Goal: Complete Application Form: Complete application form

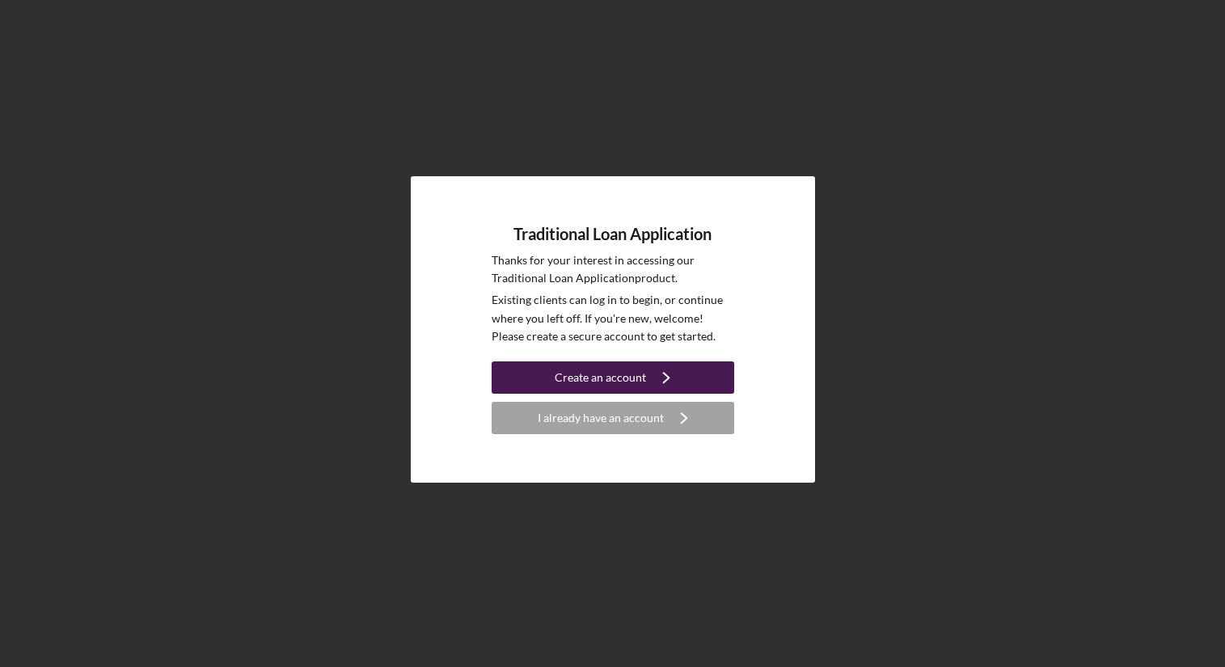
click at [656, 378] on icon "Icon/Navigate" at bounding box center [666, 377] width 40 height 40
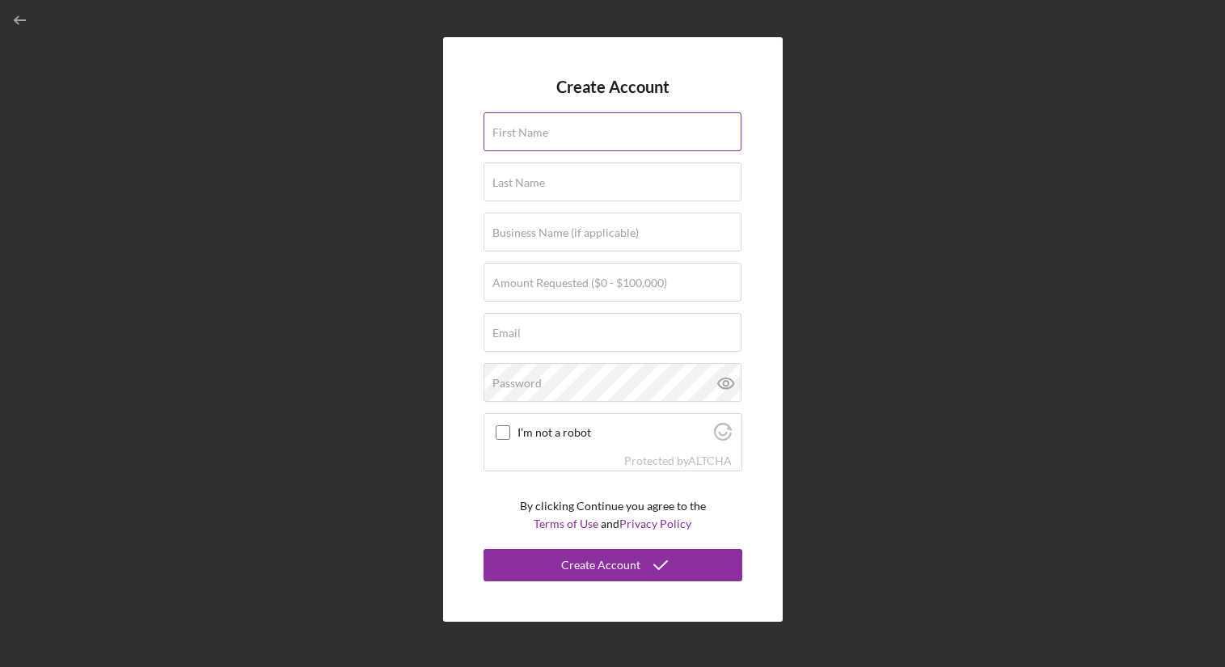
click at [580, 133] on input "First Name" at bounding box center [613, 131] width 258 height 39
type input "Ikram"
type input "Abdullahi"
type input "The NorthStar Consulting"
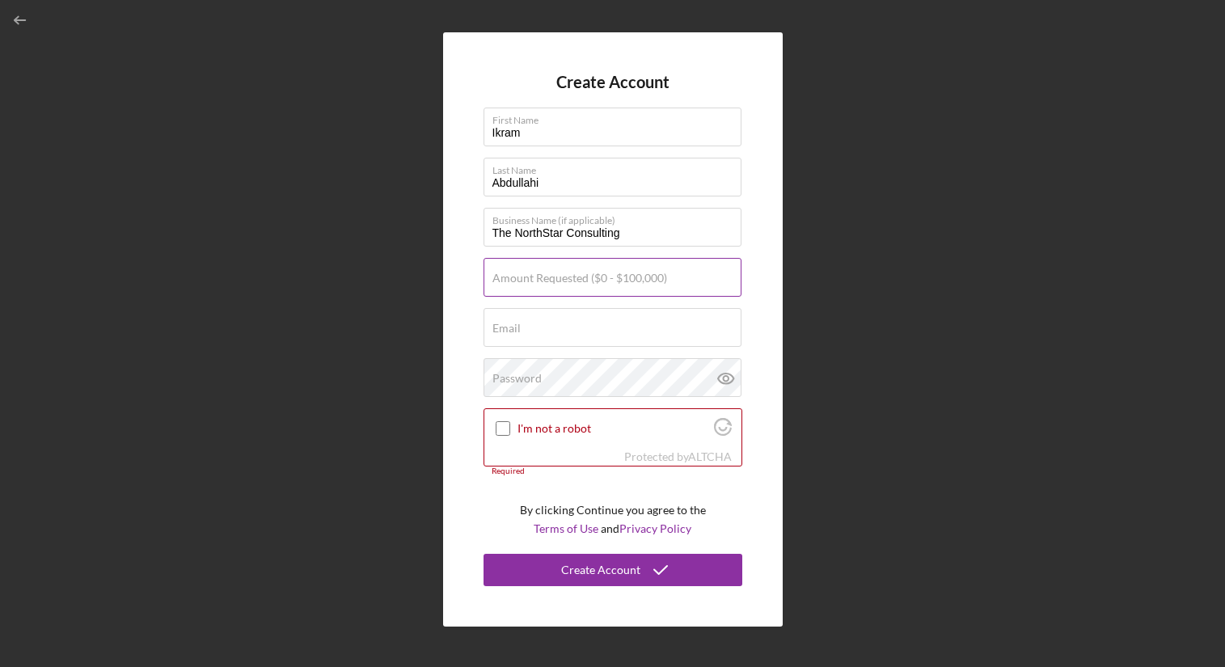
click at [612, 272] on label "Amount Requested ($0 - $100,000)" at bounding box center [580, 278] width 175 height 13
click at [612, 271] on input "Amount Requested ($0 - $100,000)" at bounding box center [613, 277] width 258 height 39
type input "$50,000"
click at [681, 327] on input "Email" at bounding box center [613, 327] width 258 height 39
type input "[EMAIL_ADDRESS][DOMAIN_NAME]"
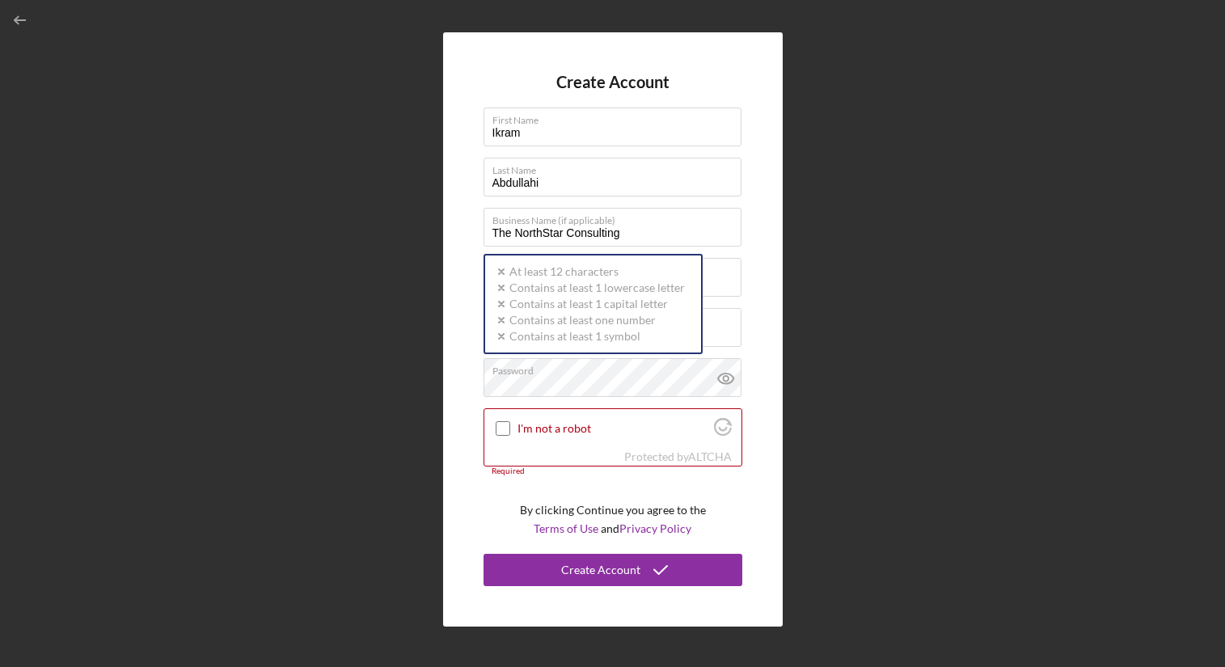
click at [829, 310] on div "Create Account First Name [PERSON_NAME] Last Name [PERSON_NAME] Business Name (…" at bounding box center [612, 329] width 1209 height 659
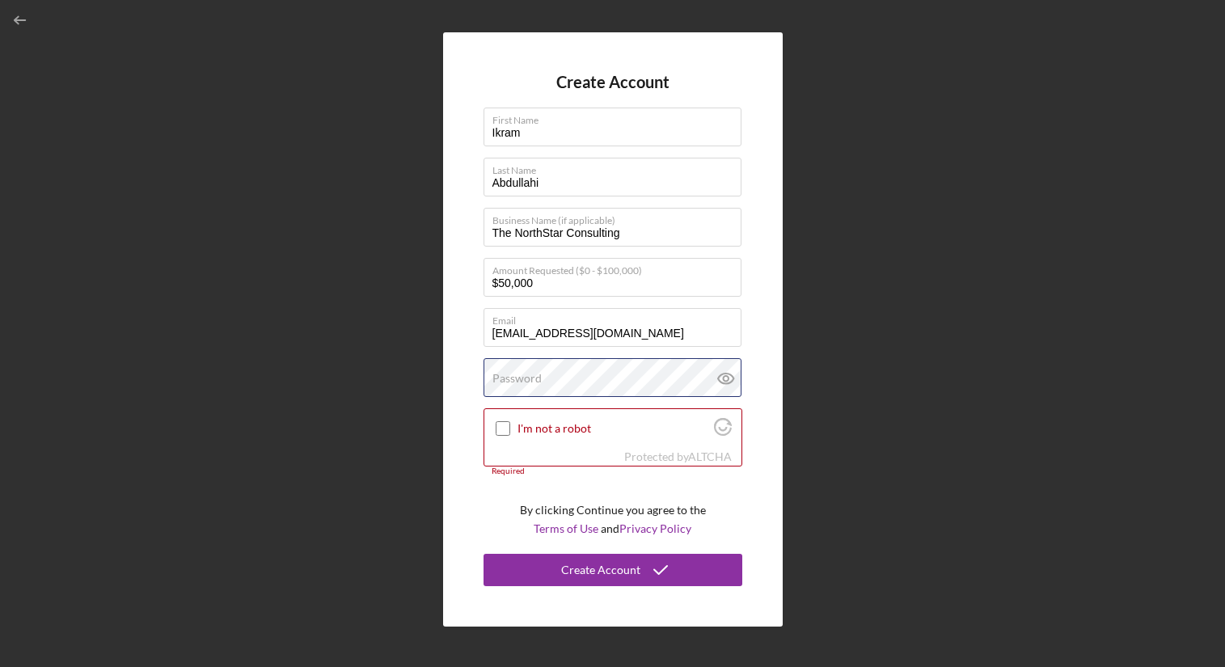
click at [651, 371] on div "Password" at bounding box center [613, 378] width 259 height 40
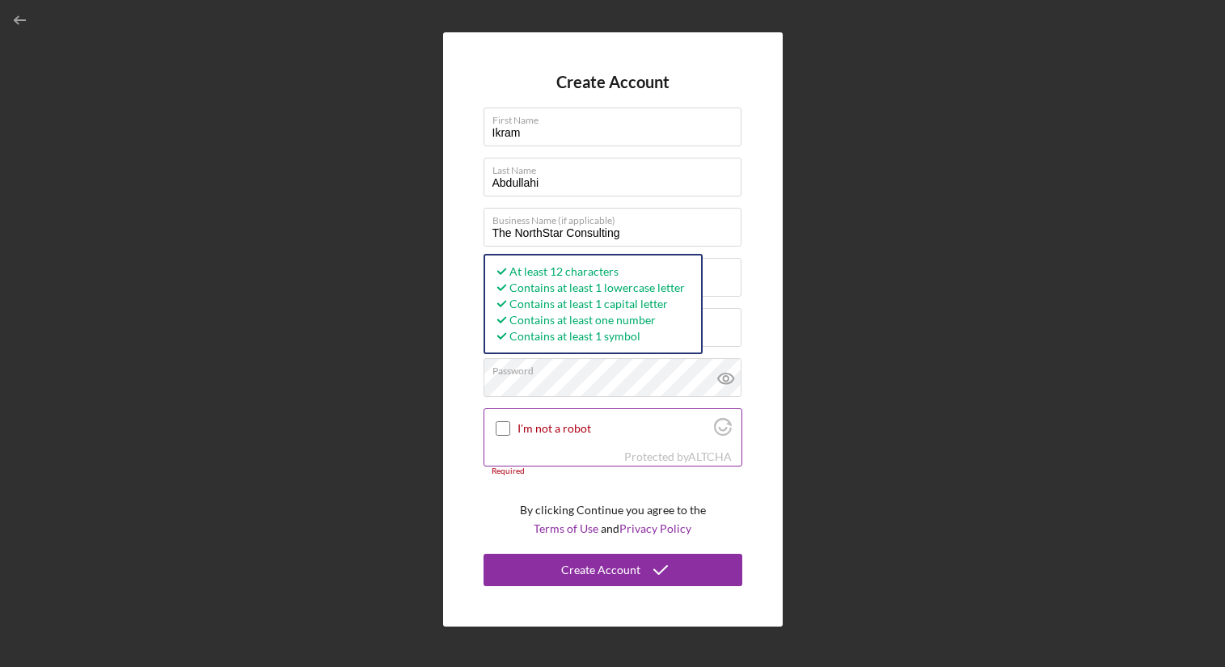
click at [615, 442] on div "I'm not a robot" at bounding box center [612, 428] width 257 height 38
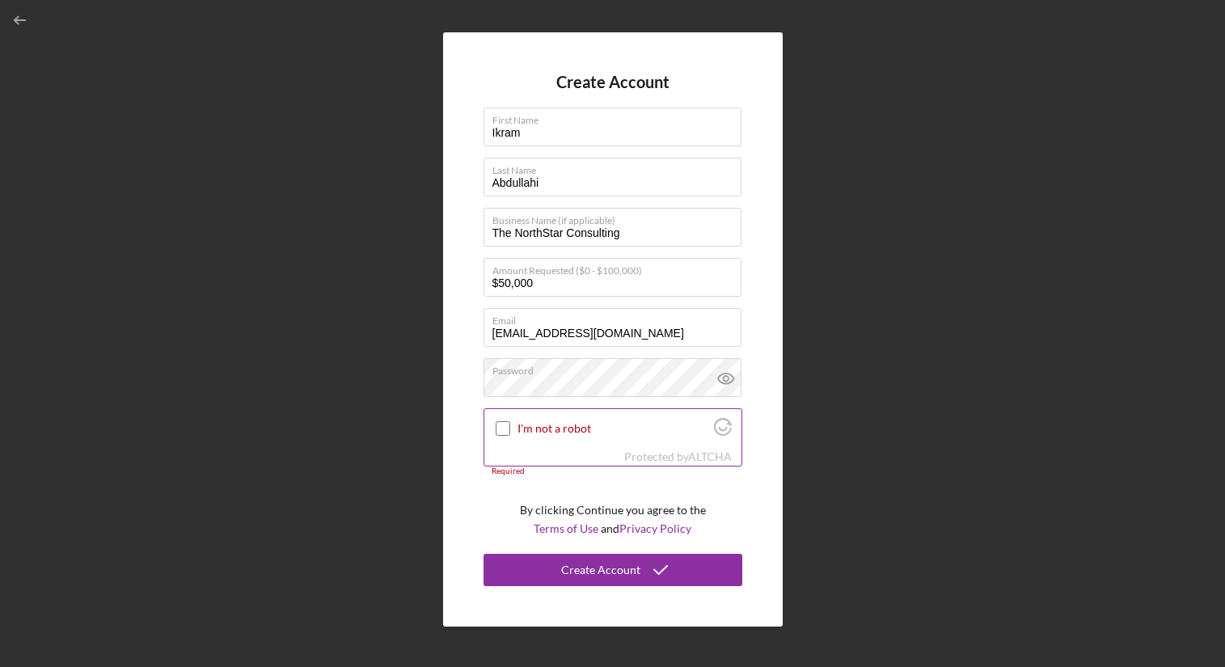
click at [503, 435] on input "I'm not a robot" at bounding box center [503, 428] width 15 height 15
checkbox input "true"
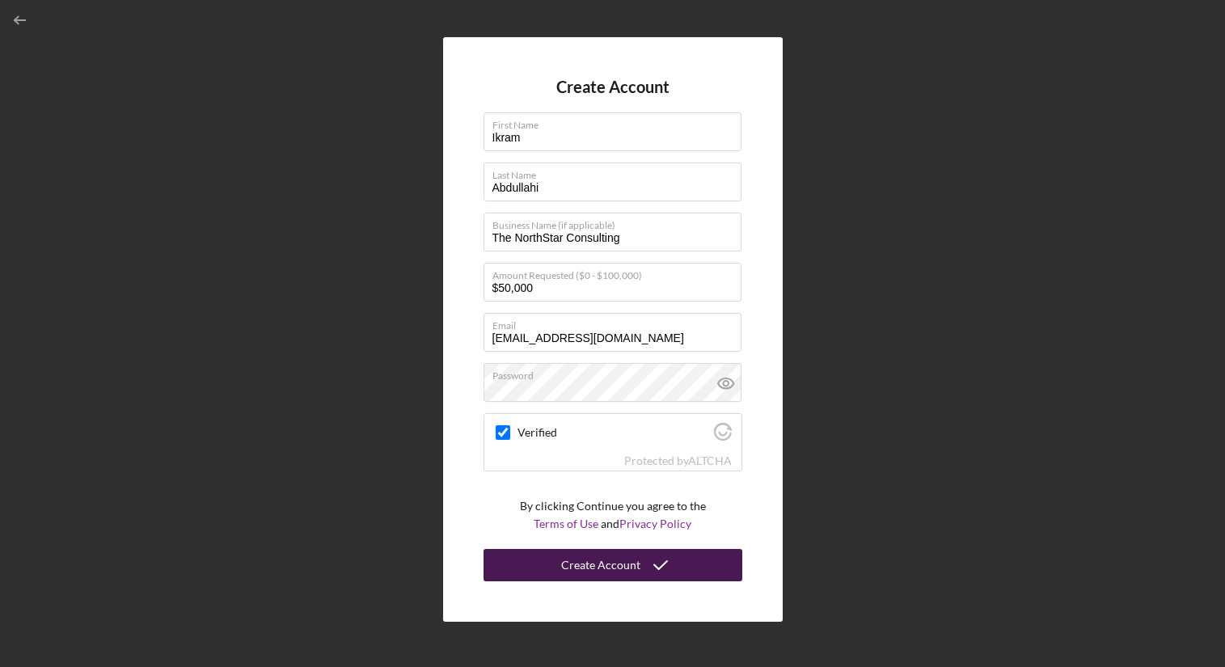
click at [568, 574] on div "Create Account" at bounding box center [600, 565] width 79 height 32
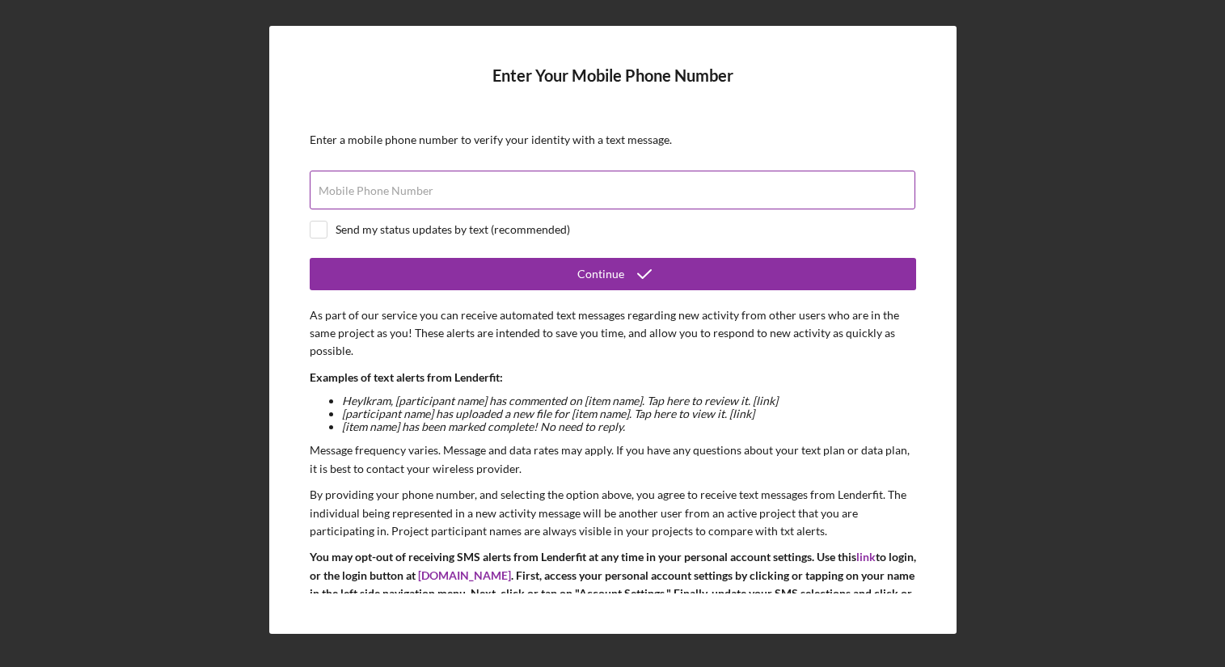
click at [591, 174] on div "Mobile Phone Number" at bounding box center [613, 191] width 607 height 40
type input "(176) 328-3809"
click at [315, 230] on input "checkbox" at bounding box center [319, 230] width 16 height 16
checkbox input "true"
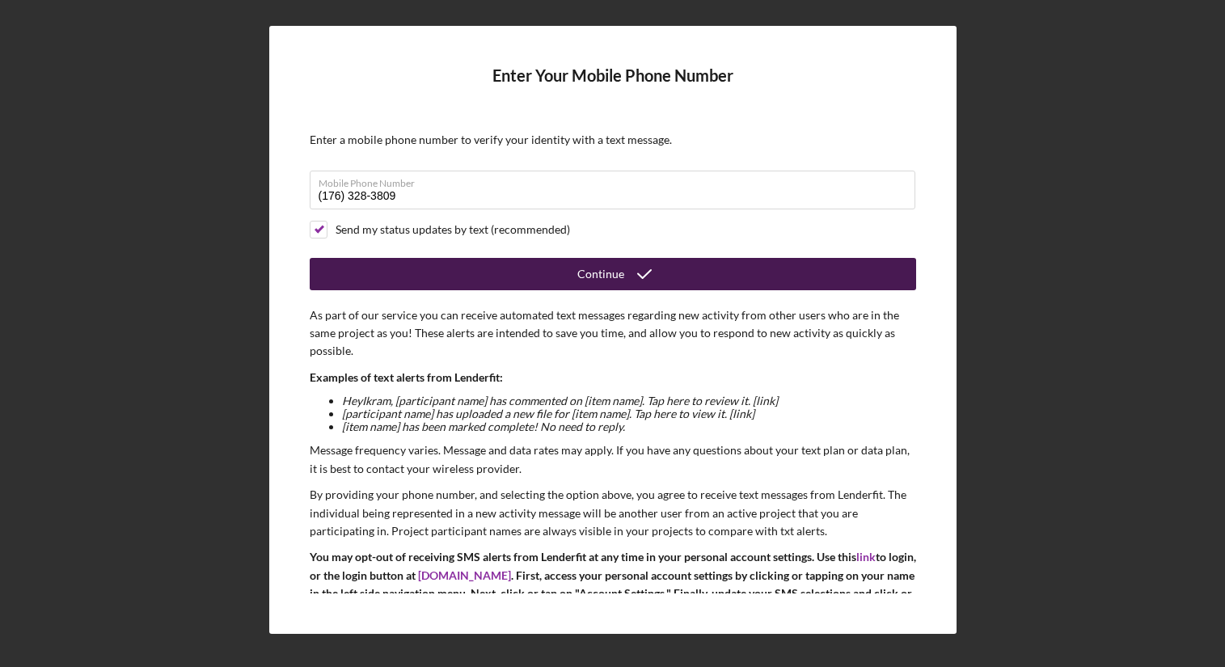
click at [400, 270] on button "Continue" at bounding box center [613, 274] width 607 height 32
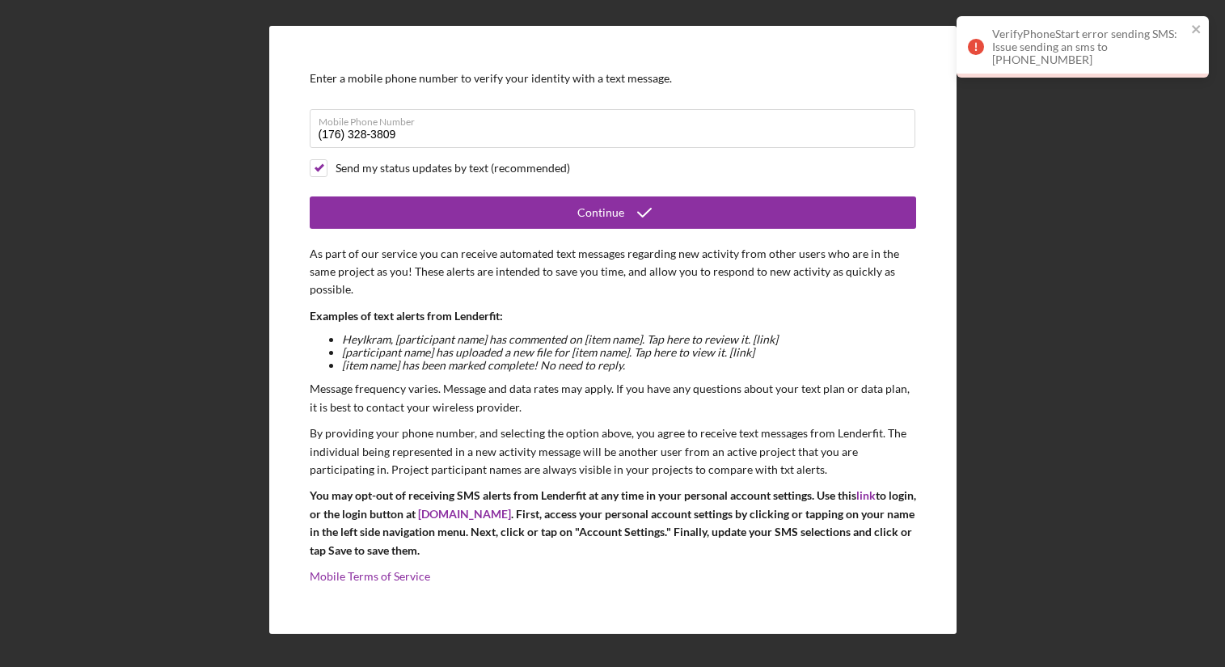
scroll to position [34, 0]
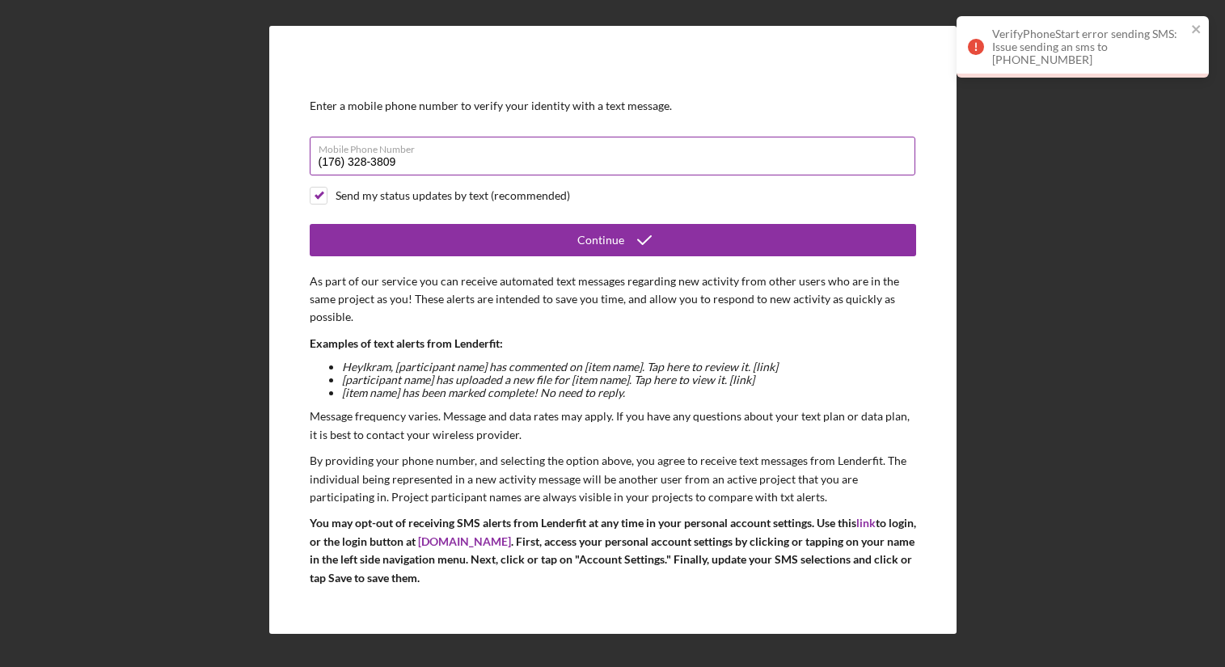
click at [328, 159] on input "(176) 328-3809" at bounding box center [613, 156] width 606 height 39
click at [610, 184] on div "Please enter a valid 10 digit phone number." at bounding box center [613, 180] width 607 height 10
click at [431, 159] on input "(763) 283-809#" at bounding box center [613, 156] width 606 height 39
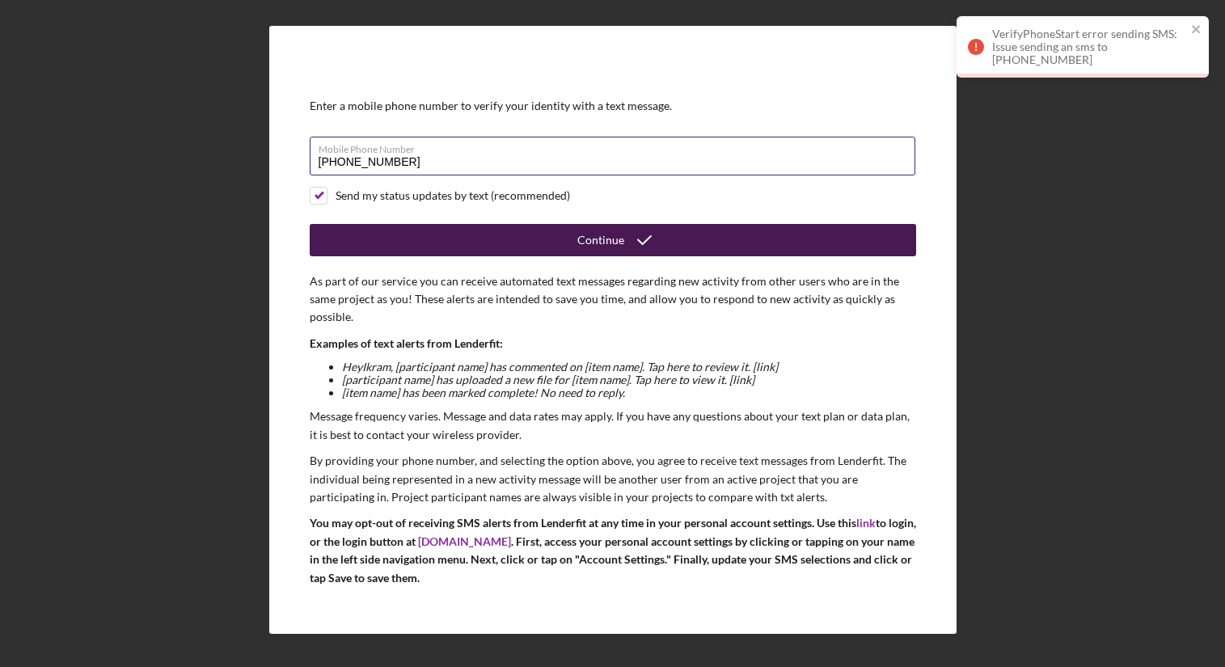
type input "[PHONE_NUMBER]"
click at [441, 225] on button "Continue" at bounding box center [613, 240] width 607 height 32
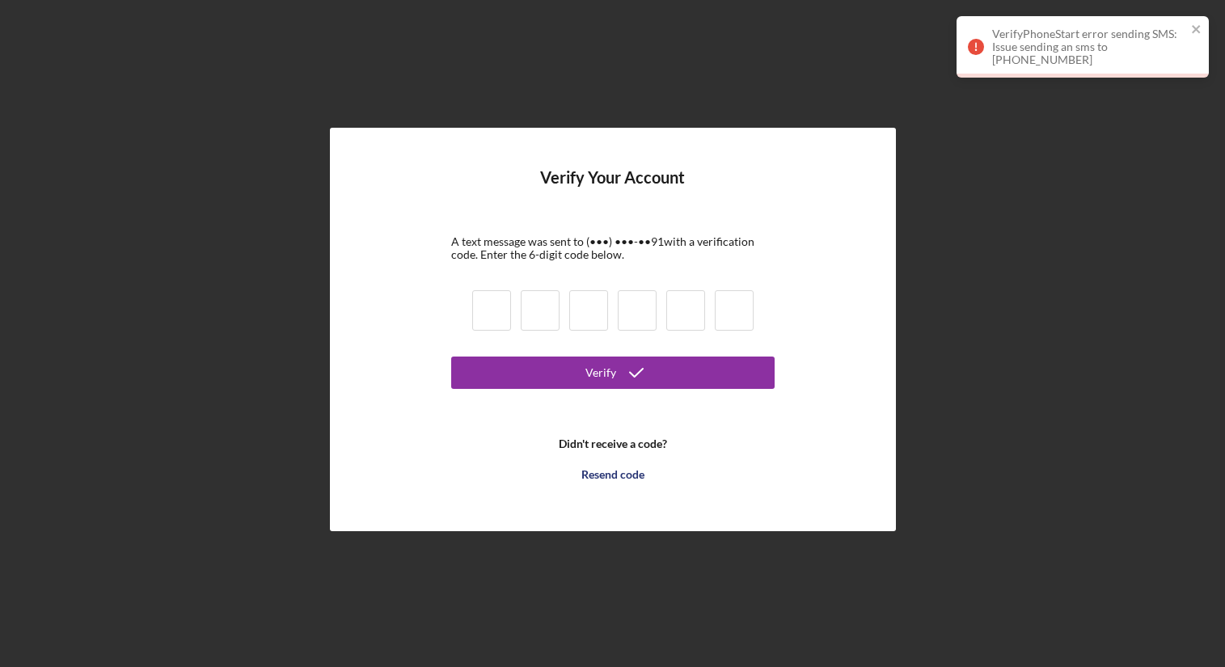
click at [505, 316] on input at bounding box center [491, 310] width 39 height 40
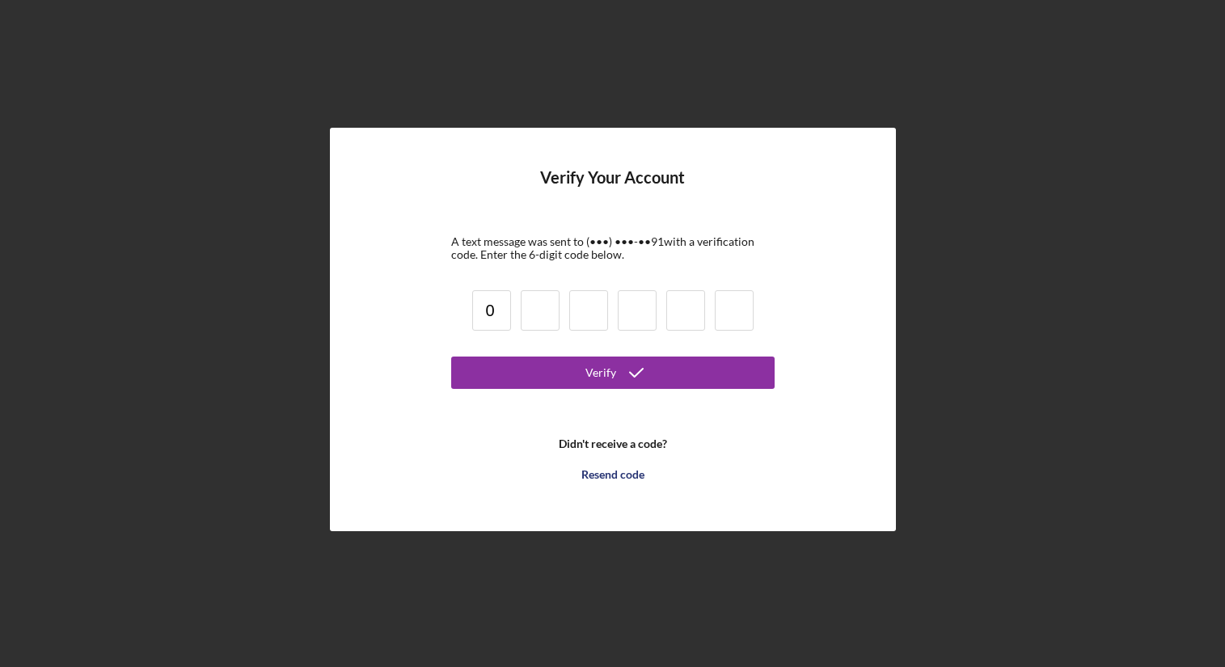
type input "0"
type input "7"
type input "4"
type input "2"
type input "0"
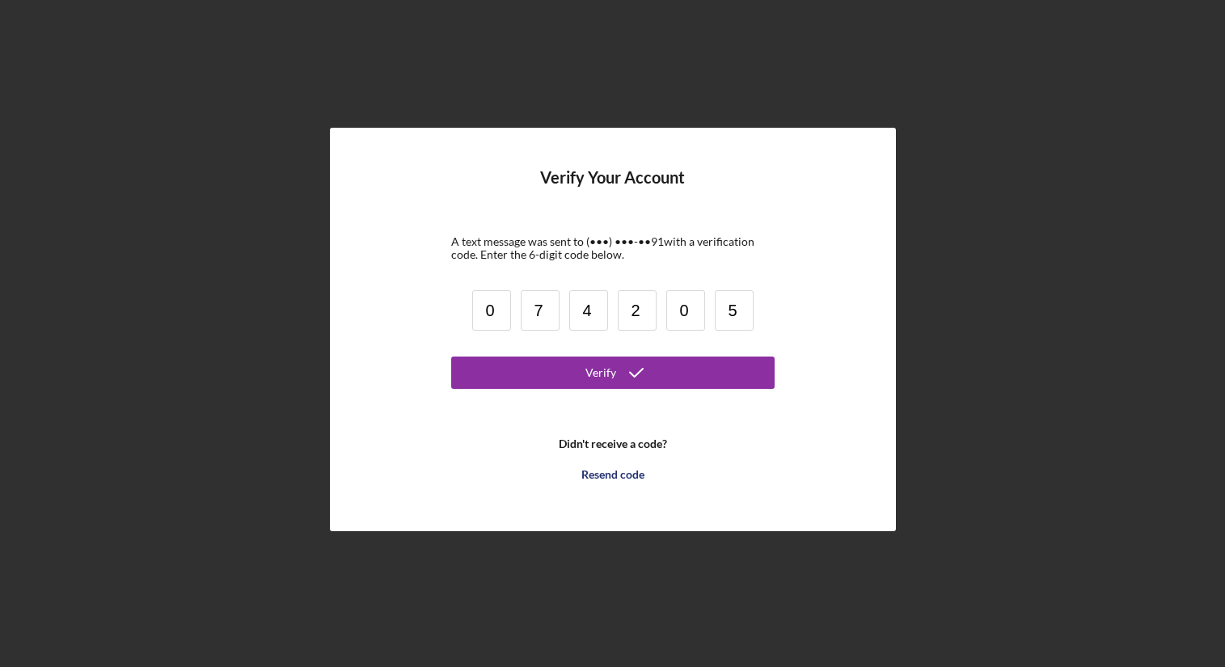
type input "5"
click at [451, 357] on button "Verify" at bounding box center [612, 373] width 323 height 32
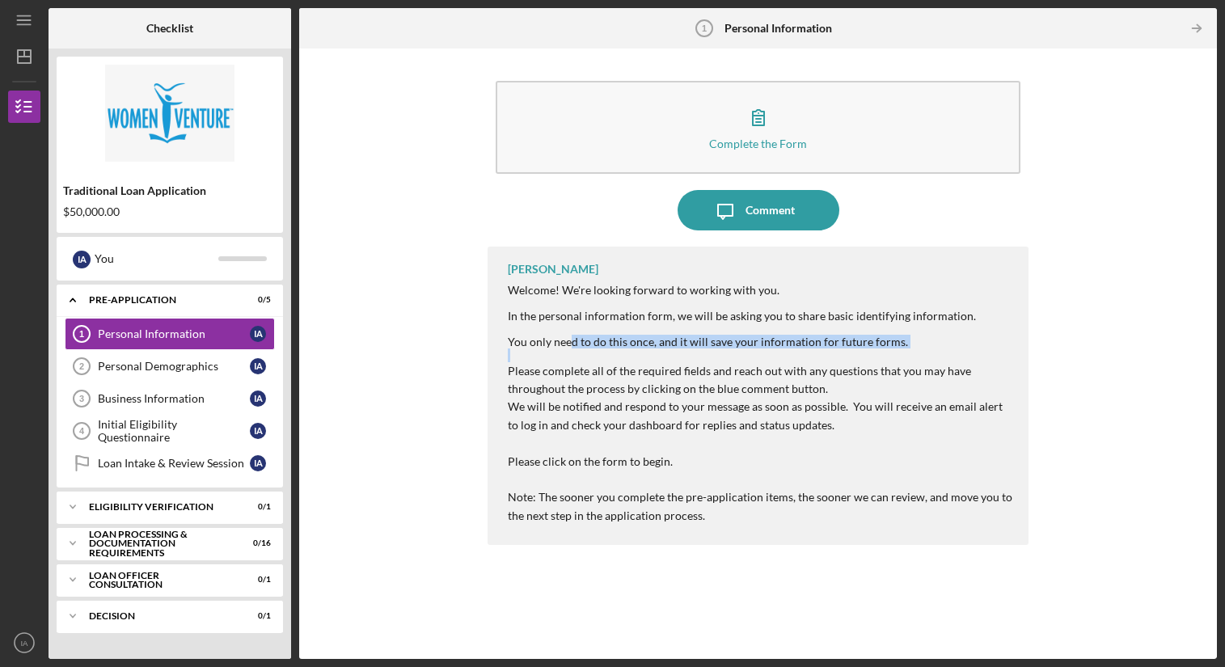
drag, startPoint x: 570, startPoint y: 340, endPoint x: 903, endPoint y: 349, distance: 333.3
click at [903, 349] on div "Welcome! We're looking forward to working with you. In the personal information…" at bounding box center [760, 404] width 505 height 241
click at [859, 388] on p "Please complete all of the required fields and reach out with any questions tha…" at bounding box center [760, 380] width 505 height 36
drag, startPoint x: 554, startPoint y: 408, endPoint x: 873, endPoint y: 422, distance: 319.0
click at [873, 422] on p "We will be notified and respond to your message as soon as possible. You will r…" at bounding box center [760, 416] width 505 height 36
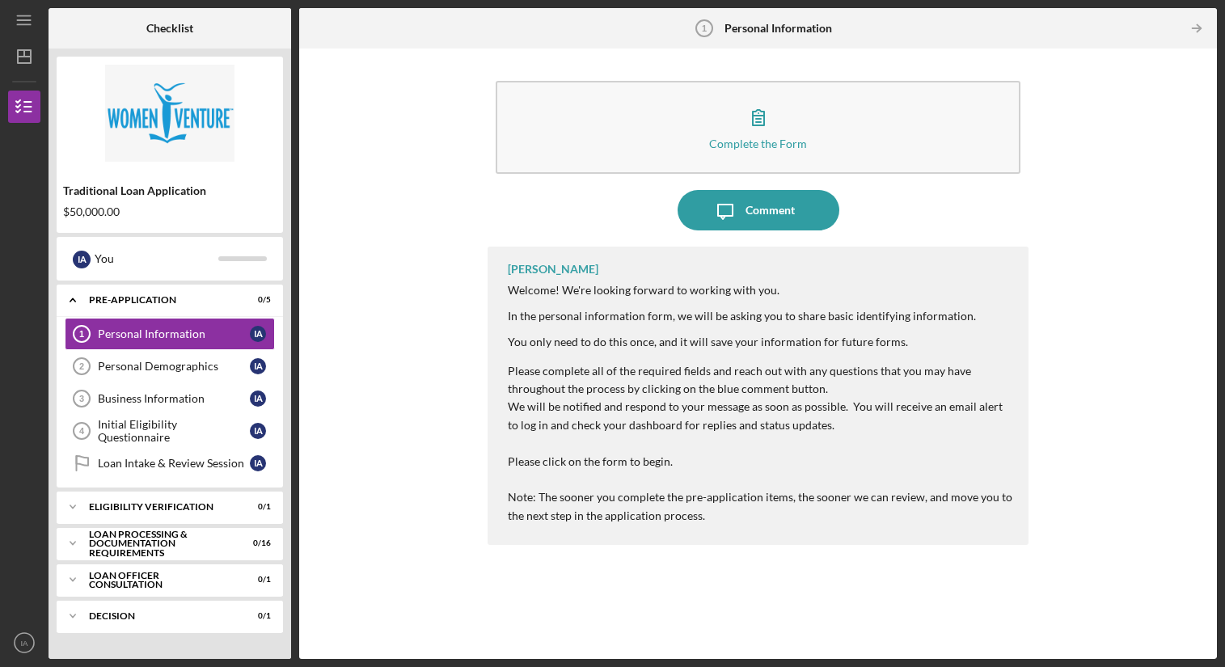
click at [872, 429] on p "We will be notified and respond to your message as soon as possible. You will r…" at bounding box center [760, 416] width 505 height 36
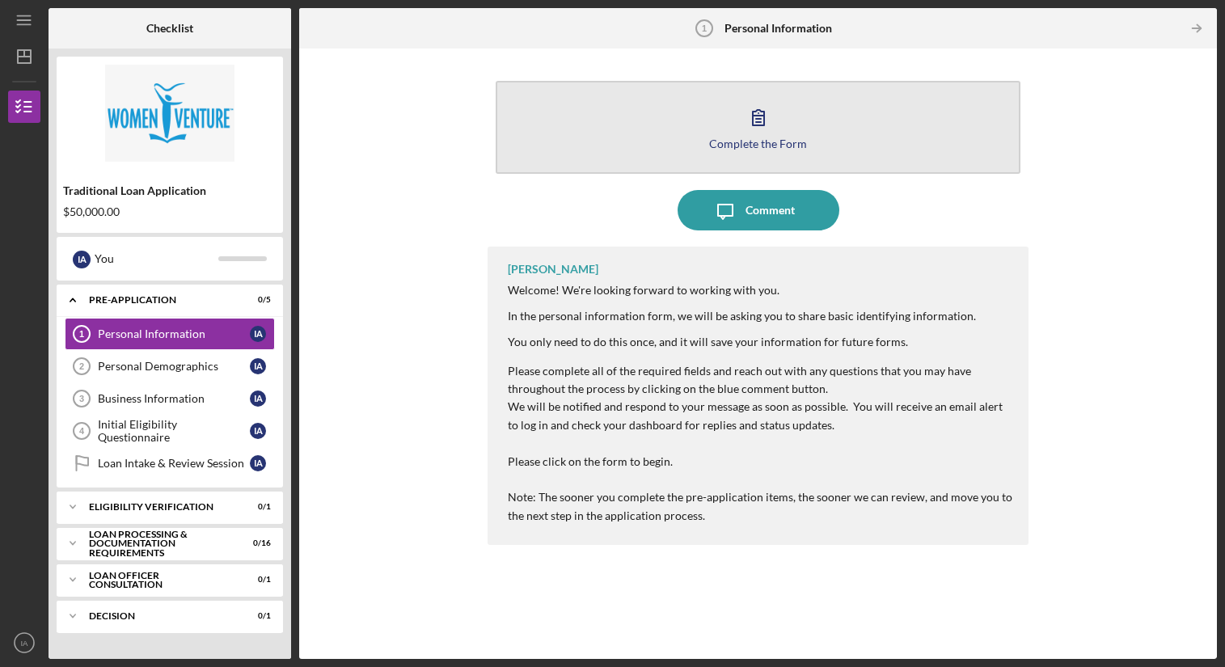
click at [839, 141] on button "Complete the Form Form" at bounding box center [758, 127] width 525 height 93
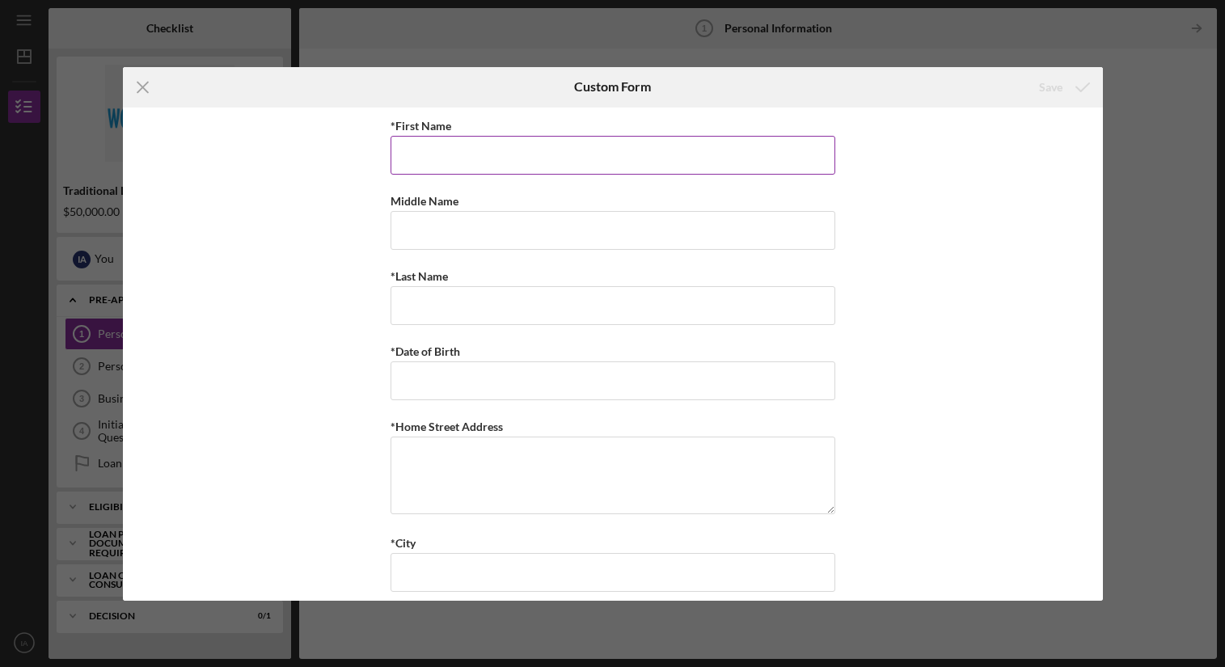
click at [535, 157] on input "*First Name" at bounding box center [613, 155] width 445 height 39
type input "Ikram"
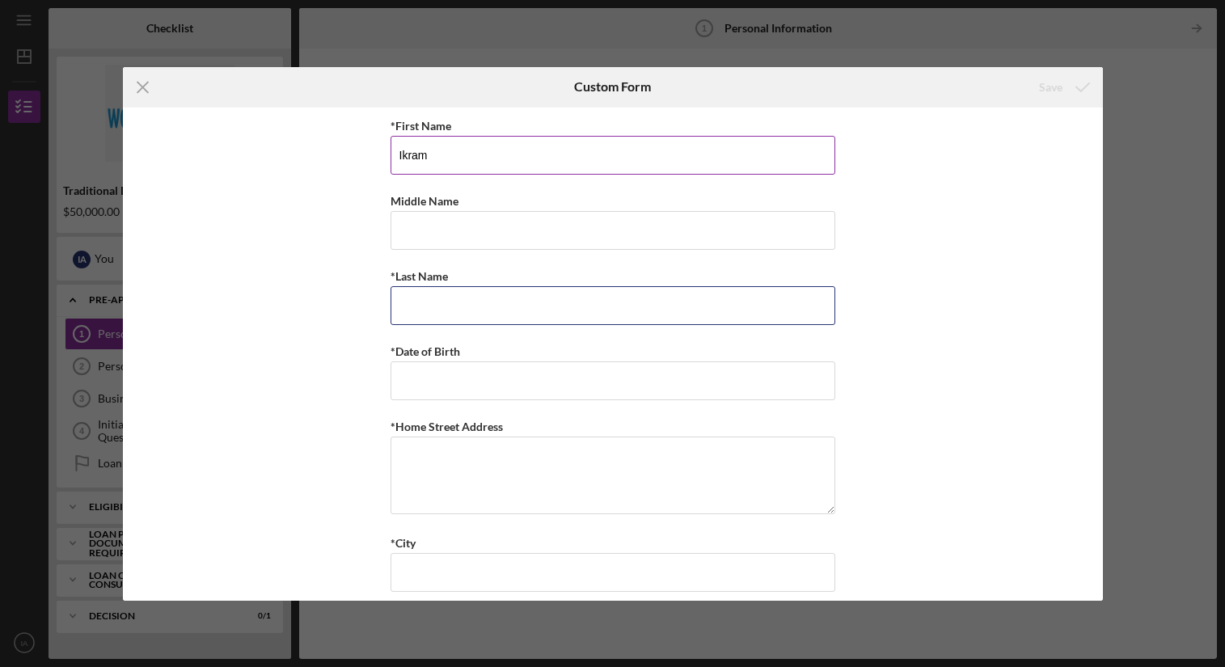
type input "Abdullahi"
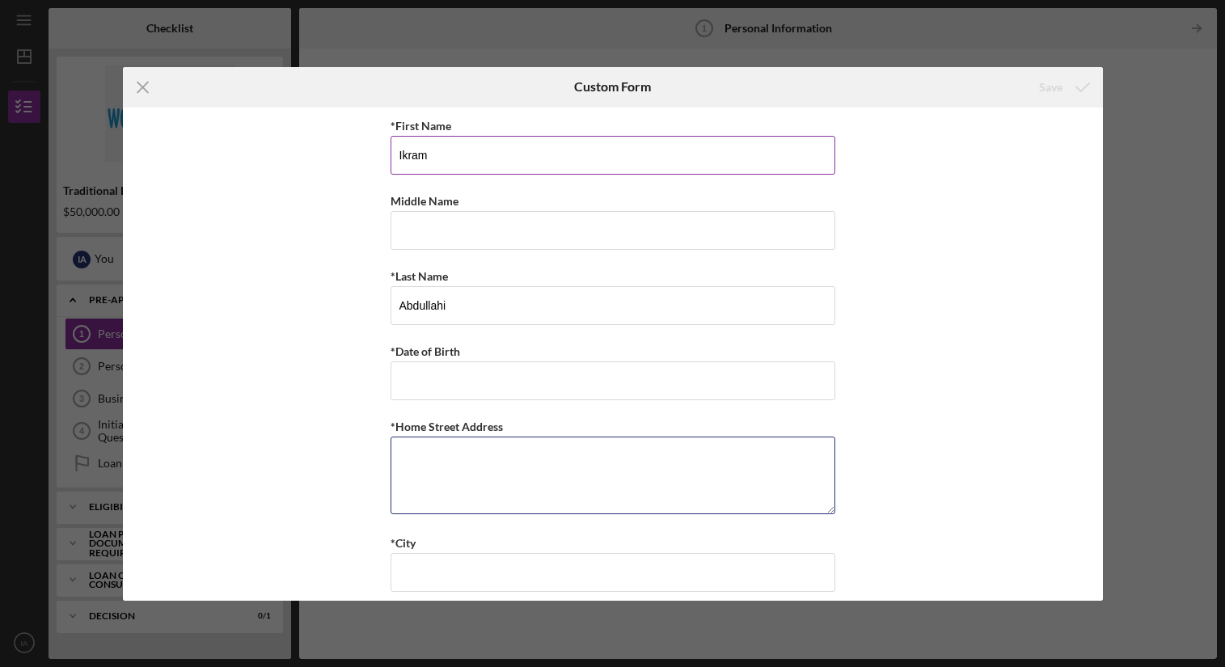
type textarea "[STREET_ADDRESS]"
type input "[GEOGRAPHIC_DATA]"
type input "MN"
type input "55434"
type input "MN"
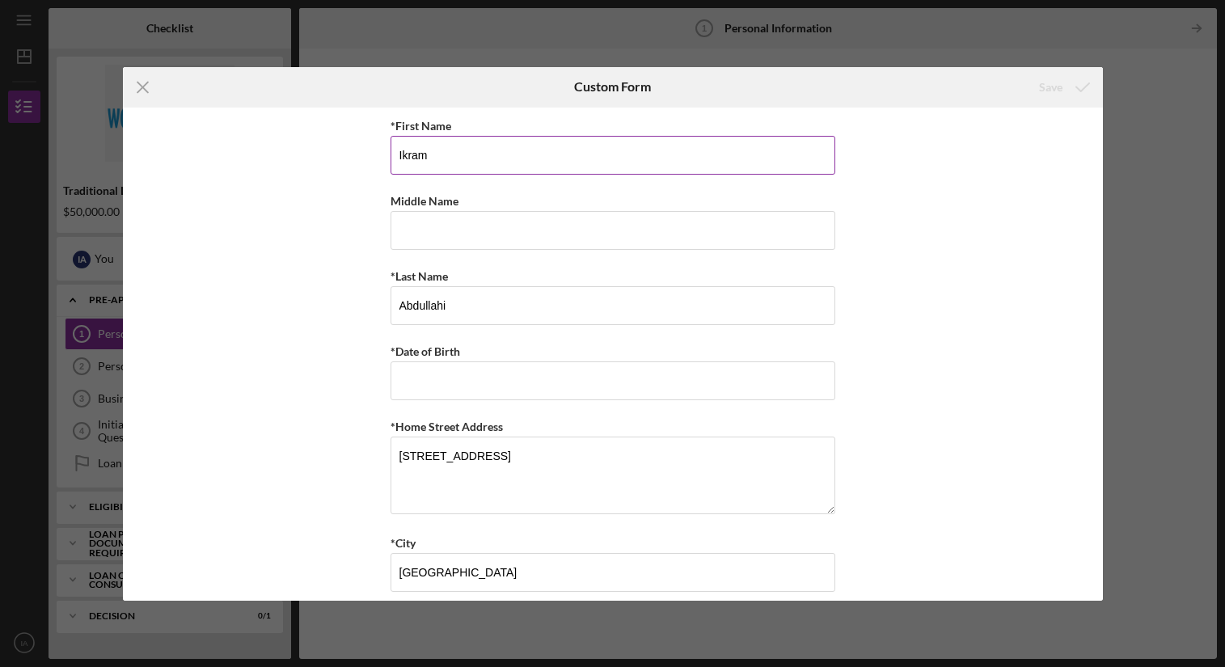
type input "[PHONE_NUMBER]"
click at [468, 370] on input "*Date of Birth" at bounding box center [613, 381] width 445 height 39
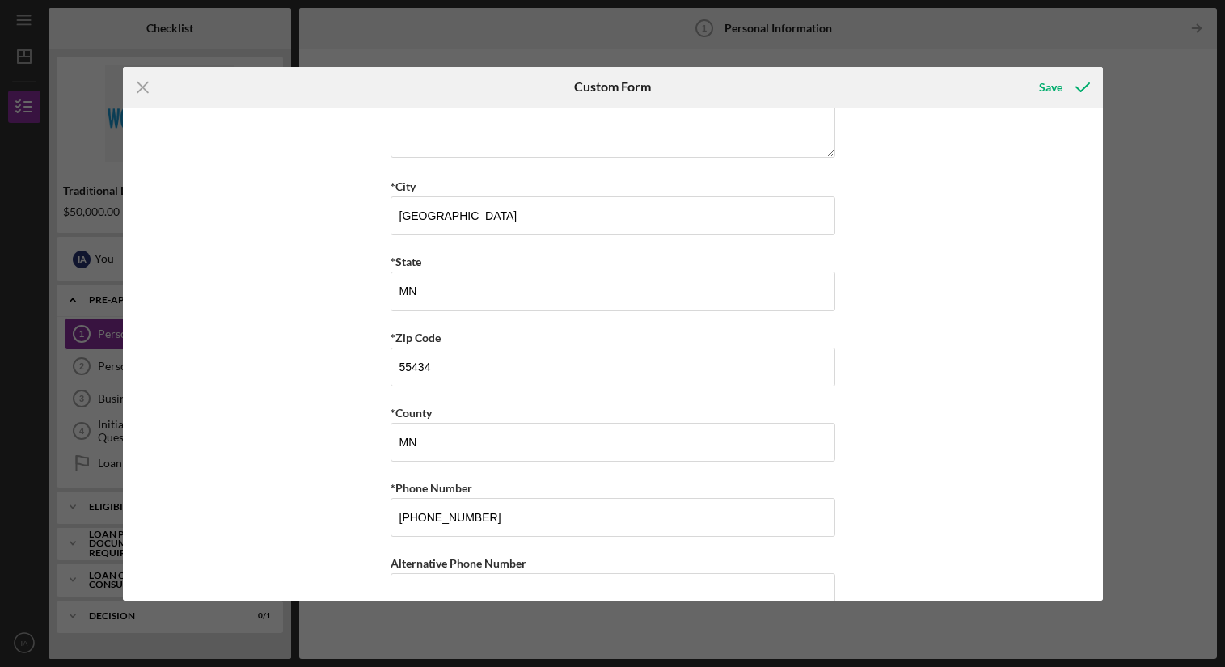
scroll to position [467, 0]
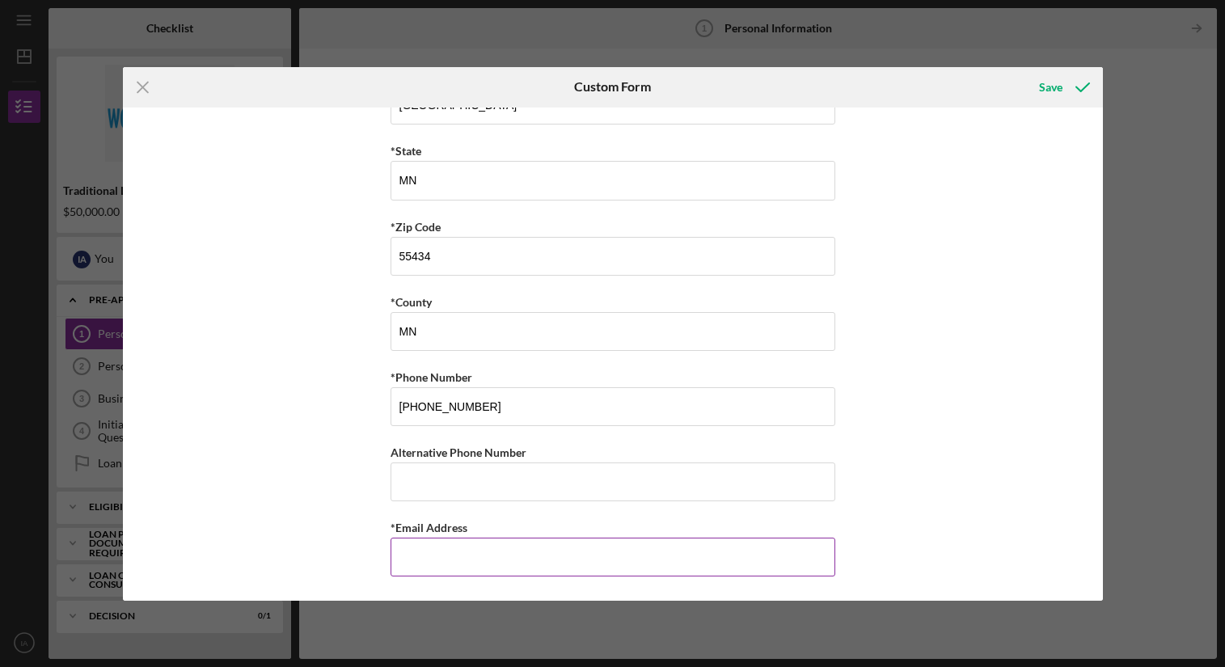
type input "[DATE]"
click at [627, 555] on input "*Email Address" at bounding box center [613, 557] width 445 height 39
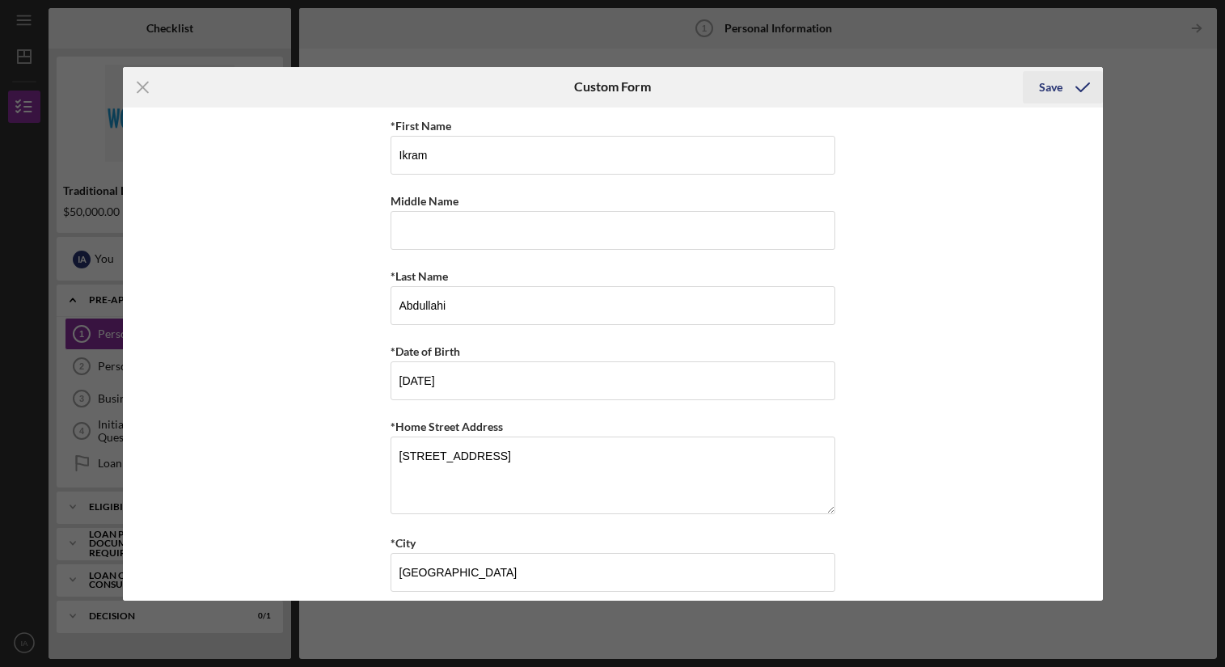
type input "[EMAIL_ADDRESS][DOMAIN_NAME]"
click at [1034, 87] on button "Save" at bounding box center [1063, 87] width 80 height 32
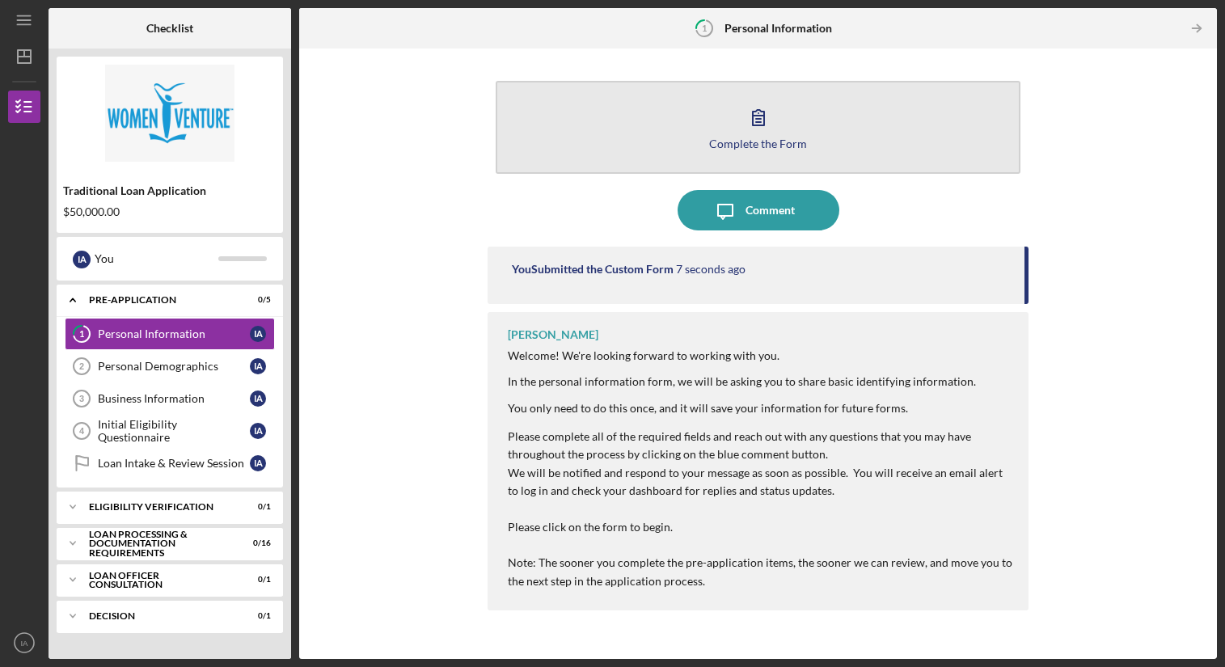
click at [558, 87] on button "Complete the Form Form" at bounding box center [758, 127] width 525 height 93
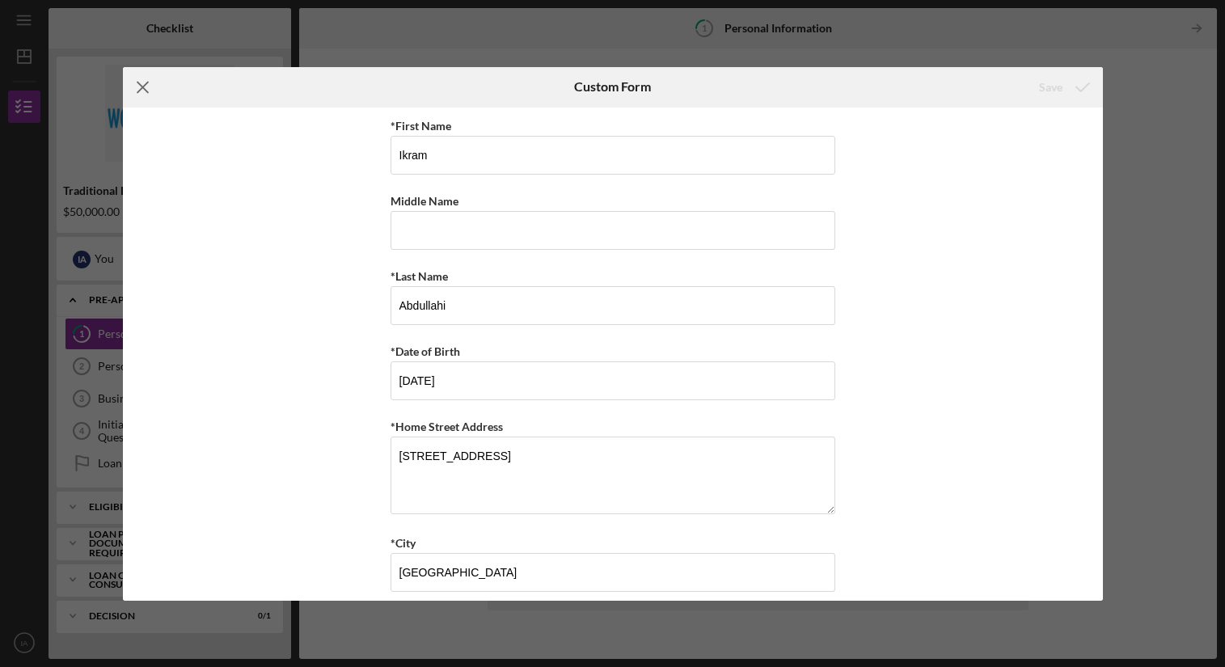
click at [140, 87] on icon "Icon/Menu Close" at bounding box center [143, 87] width 40 height 40
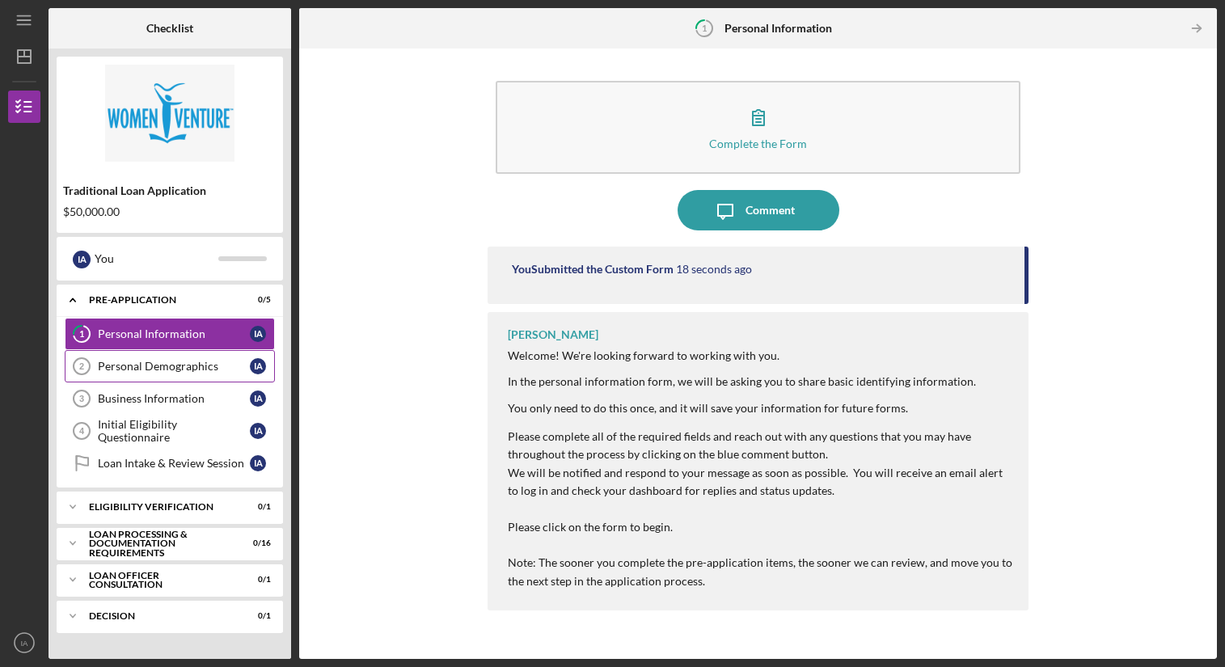
click at [180, 362] on div "Personal Demographics" at bounding box center [174, 366] width 152 height 13
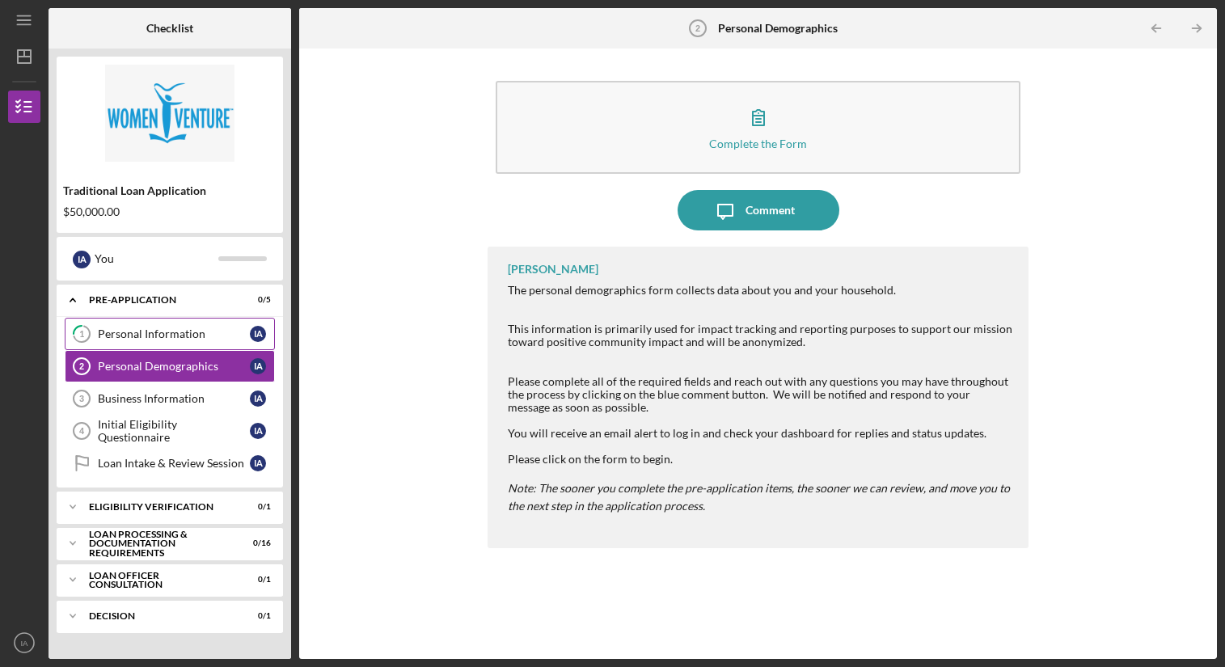
click at [230, 335] on div "Personal Information" at bounding box center [174, 334] width 152 height 13
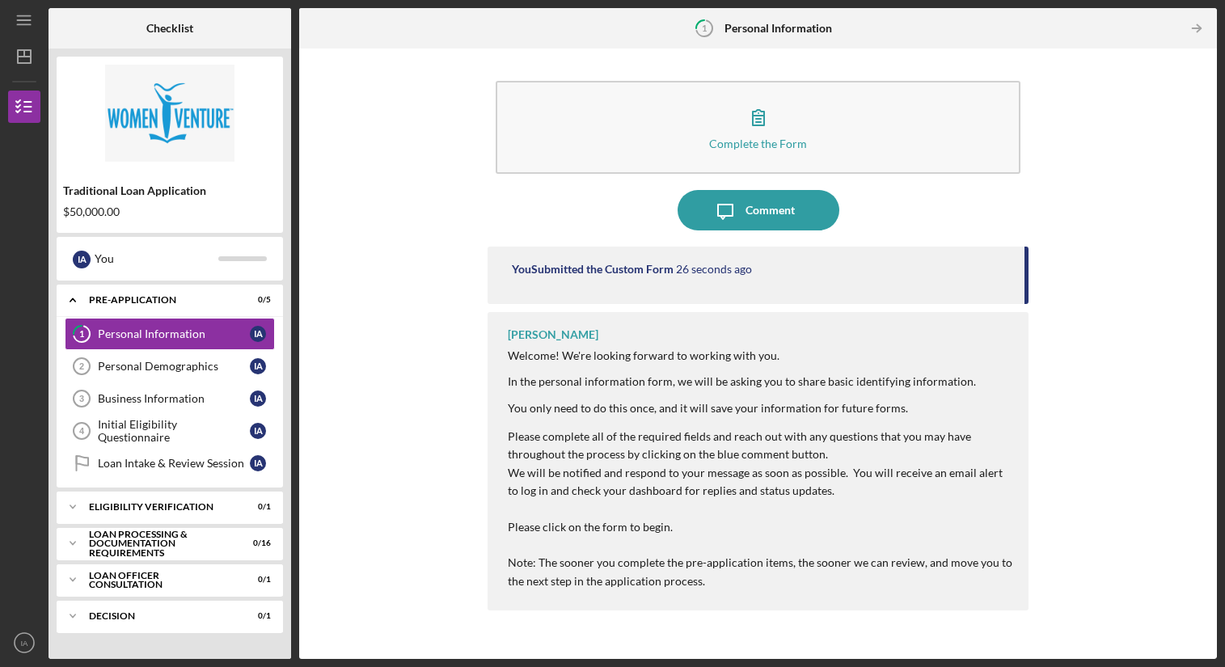
click at [632, 282] on div "You Submitted the Custom Form 26 seconds ago" at bounding box center [758, 275] width 541 height 57
click at [781, 247] on div "You Submitted the Custom Form 27 seconds ago" at bounding box center [758, 275] width 541 height 57
drag, startPoint x: 1025, startPoint y: 265, endPoint x: 1025, endPoint y: 367, distance: 101.9
click at [1025, 367] on div "You Submitted the Custom Form 28 seconds ago [PERSON_NAME] Welcome! We're looki…" at bounding box center [758, 441] width 541 height 388
click at [1199, 37] on icon "Icon/Table Pagination Arrow" at bounding box center [1196, 29] width 36 height 36
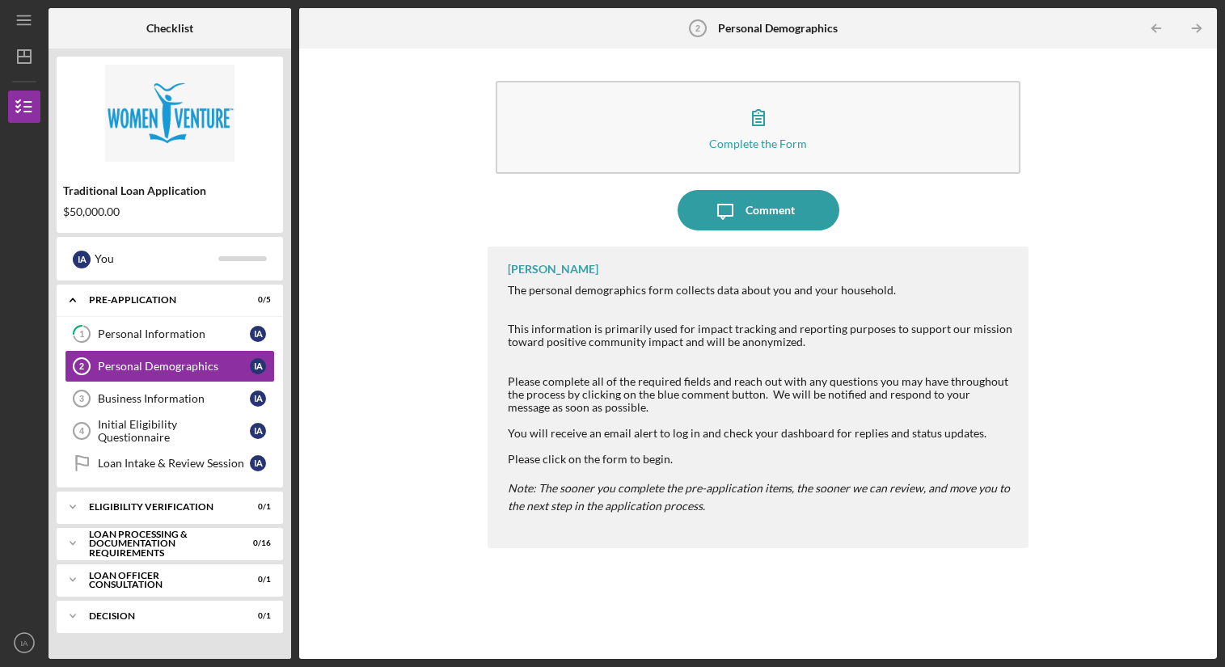
click at [1169, 92] on div "Complete the Form Form Icon/Message Comment [PERSON_NAME] The personal demograp…" at bounding box center [758, 354] width 902 height 594
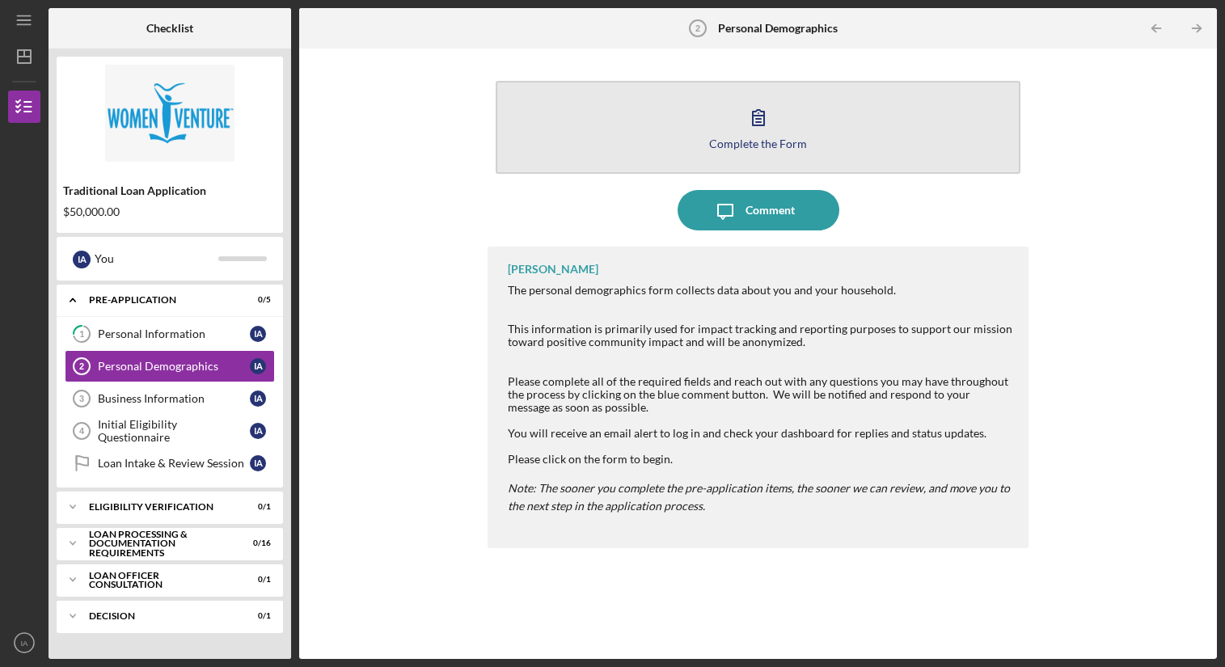
click at [720, 130] on button "Complete the Form Form" at bounding box center [758, 127] width 525 height 93
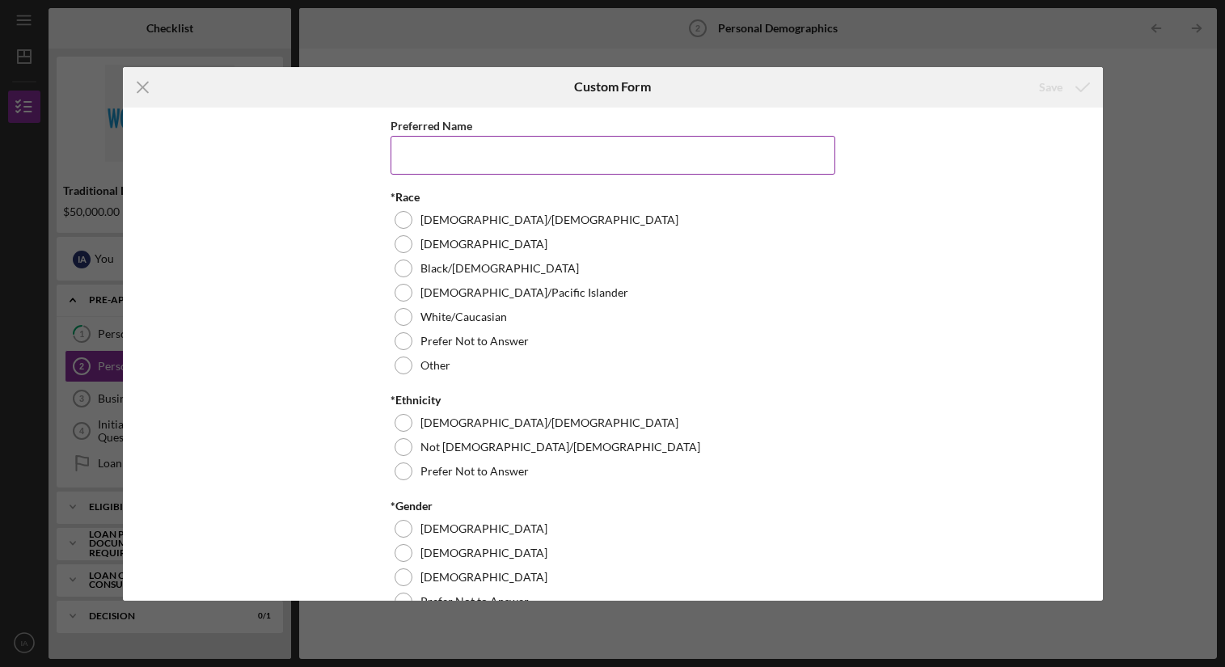
click at [502, 163] on input "Preferred Name" at bounding box center [613, 155] width 445 height 39
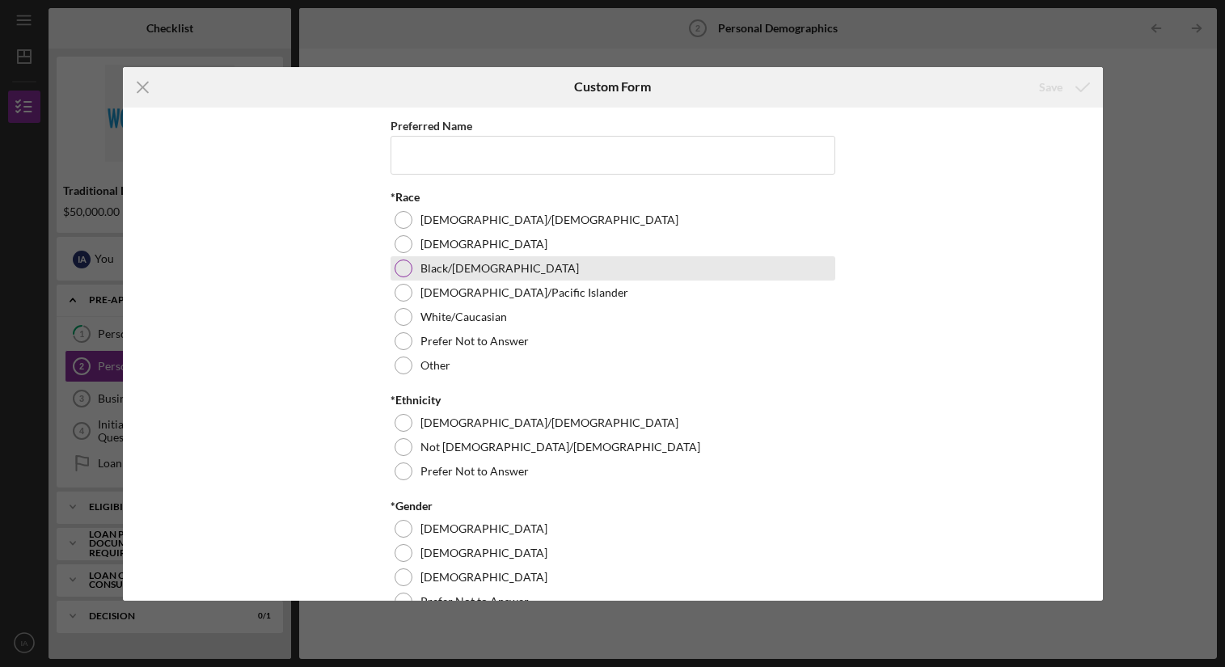
click at [411, 268] on div "Black/[DEMOGRAPHIC_DATA]" at bounding box center [613, 268] width 445 height 24
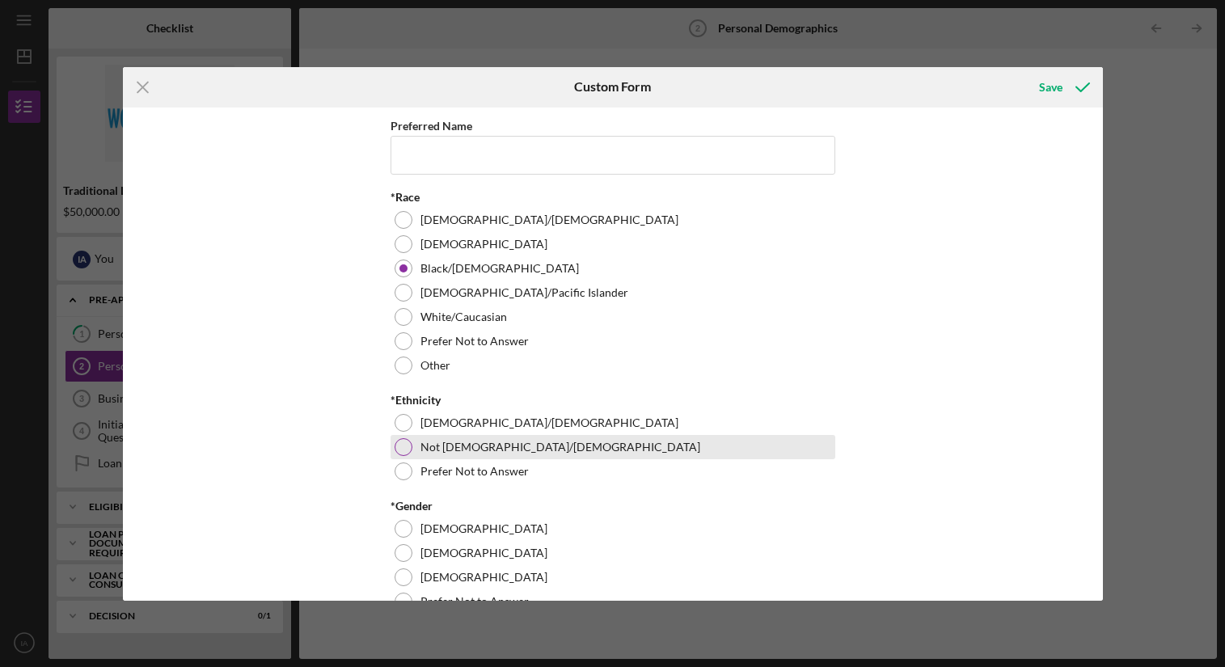
click at [471, 441] on label "Not [DEMOGRAPHIC_DATA]/[DEMOGRAPHIC_DATA]" at bounding box center [561, 447] width 280 height 13
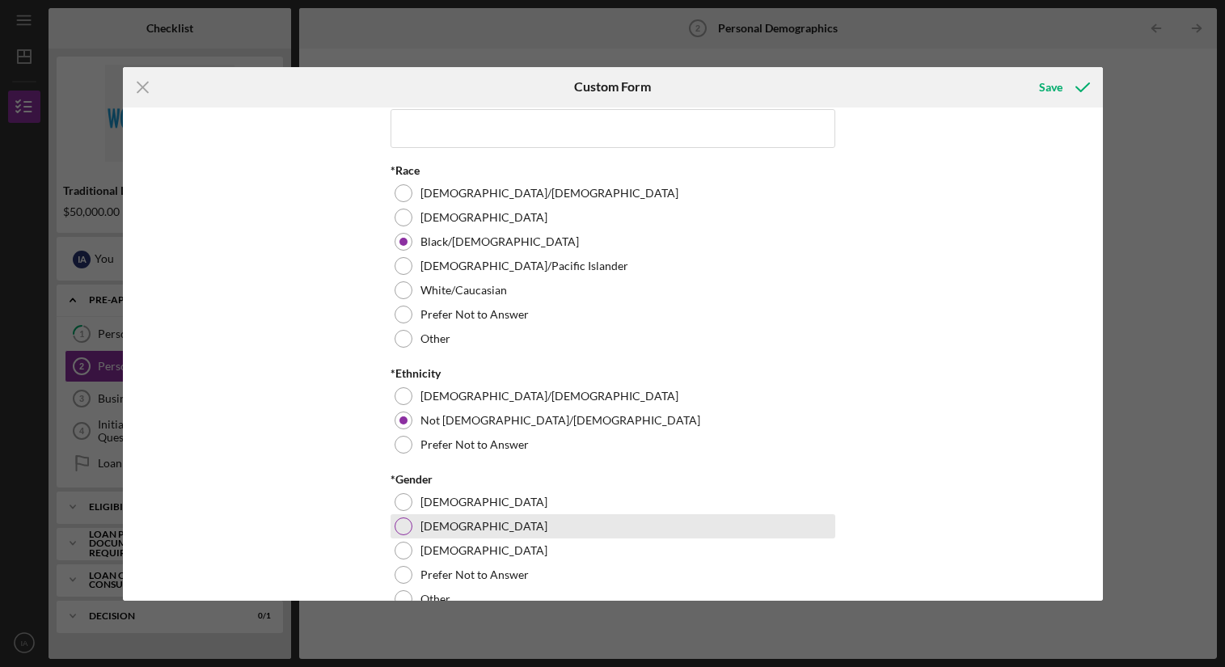
click at [437, 520] on label "[DEMOGRAPHIC_DATA]" at bounding box center [484, 526] width 127 height 13
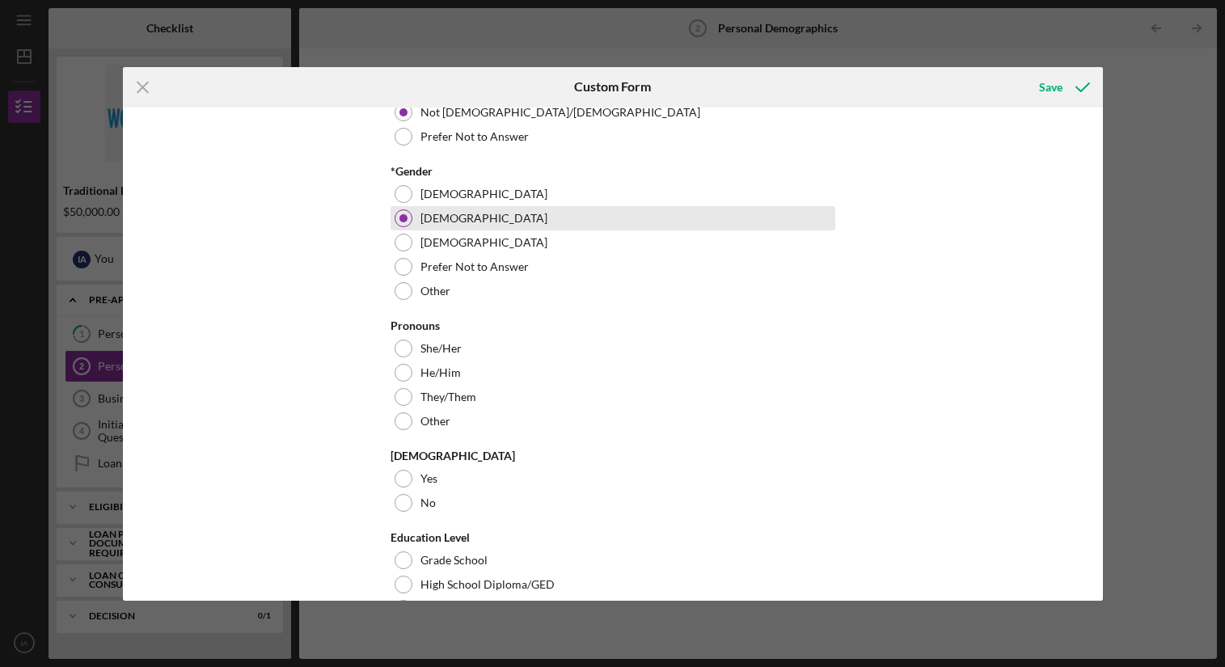
scroll to position [360, 0]
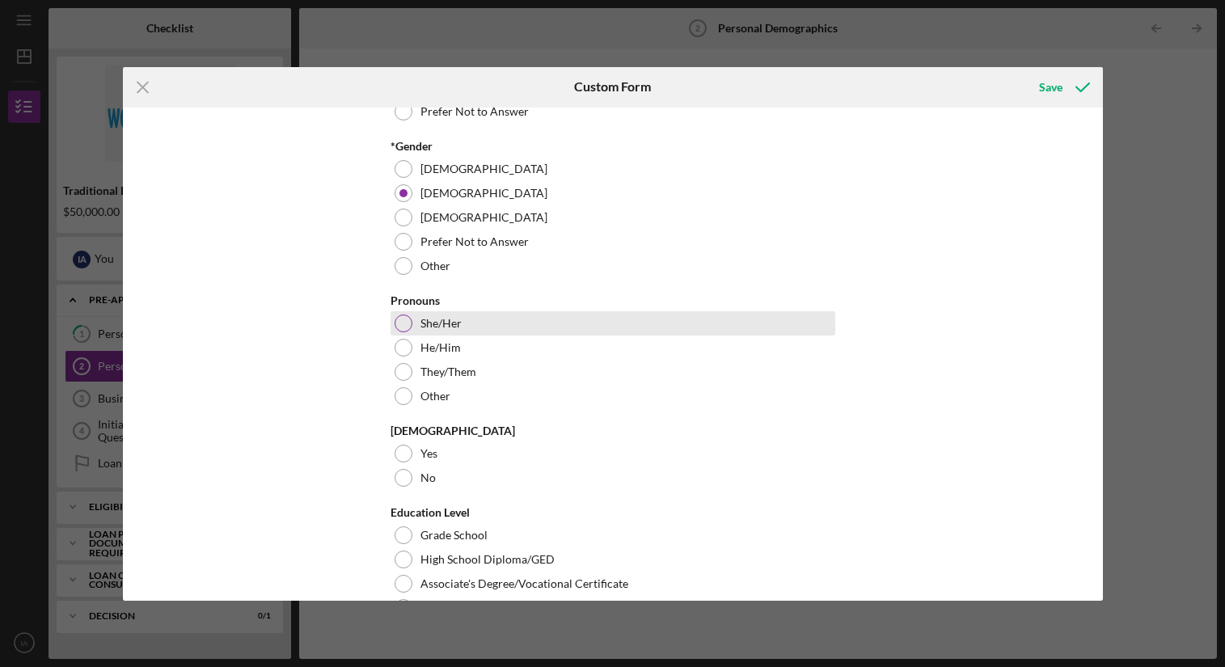
click at [426, 322] on label "She/Her" at bounding box center [441, 323] width 41 height 13
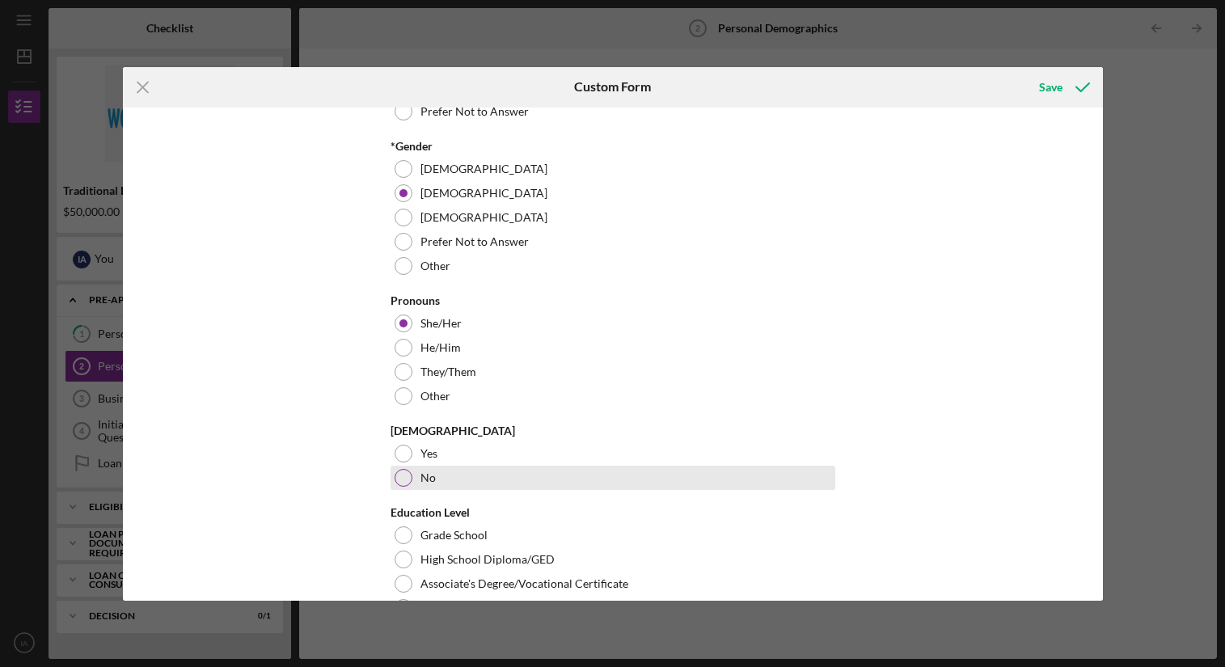
click at [412, 487] on div "No" at bounding box center [613, 478] width 445 height 24
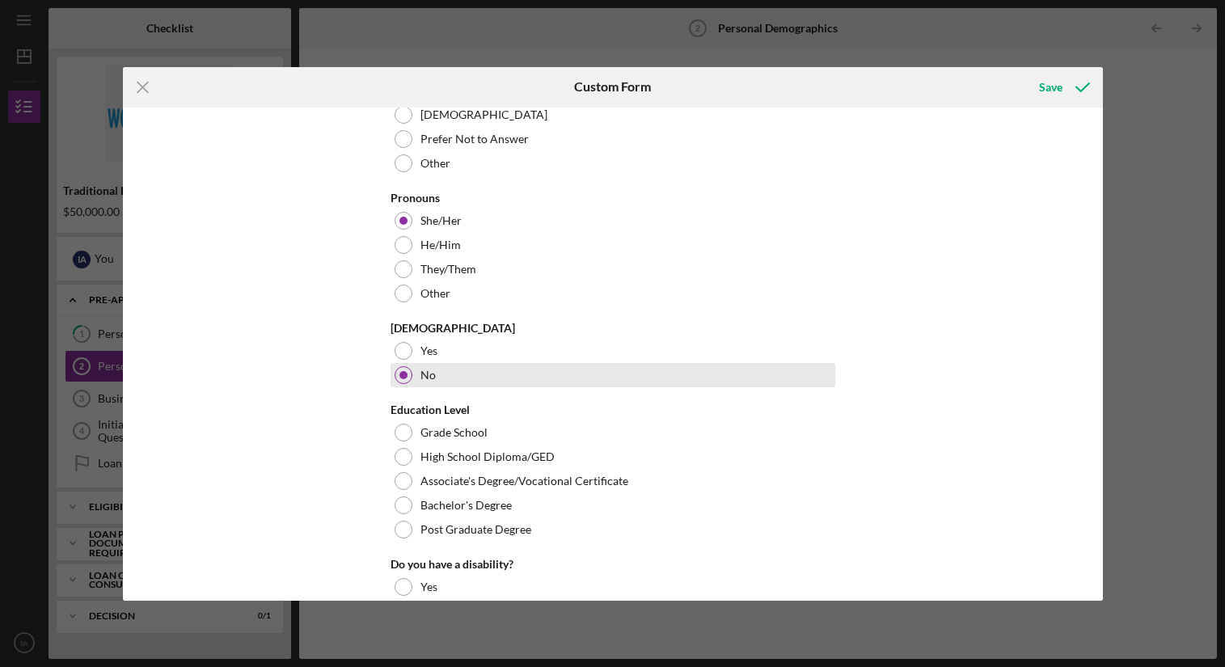
scroll to position [466, 0]
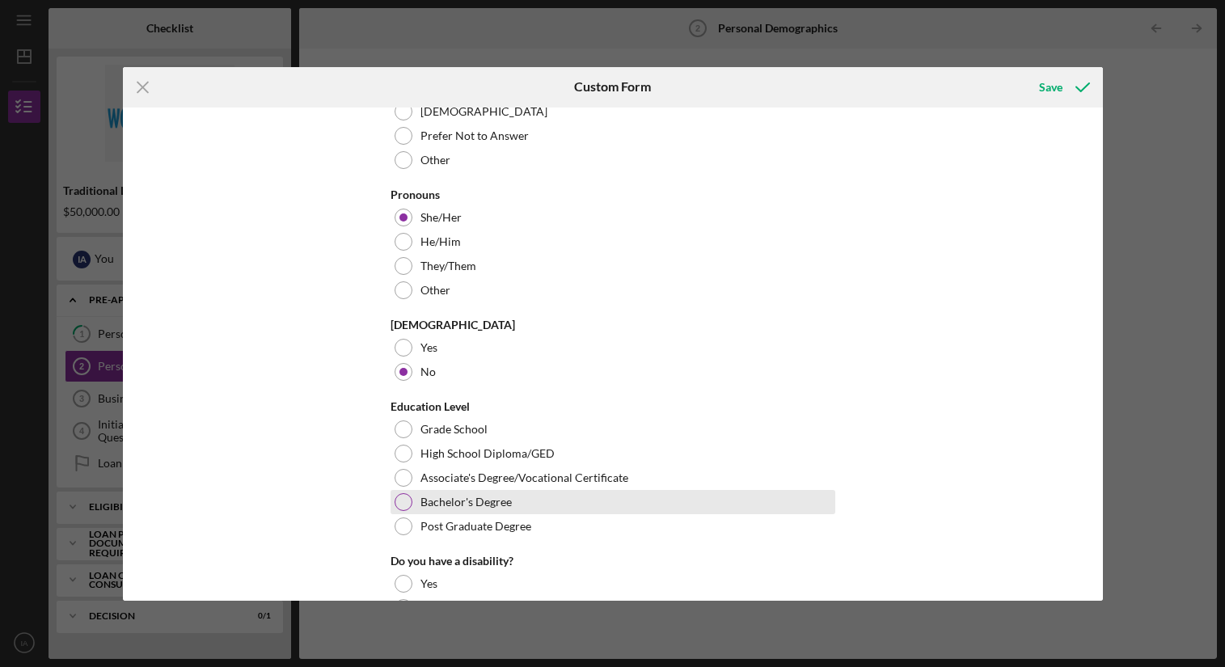
click at [395, 505] on div at bounding box center [404, 502] width 18 height 18
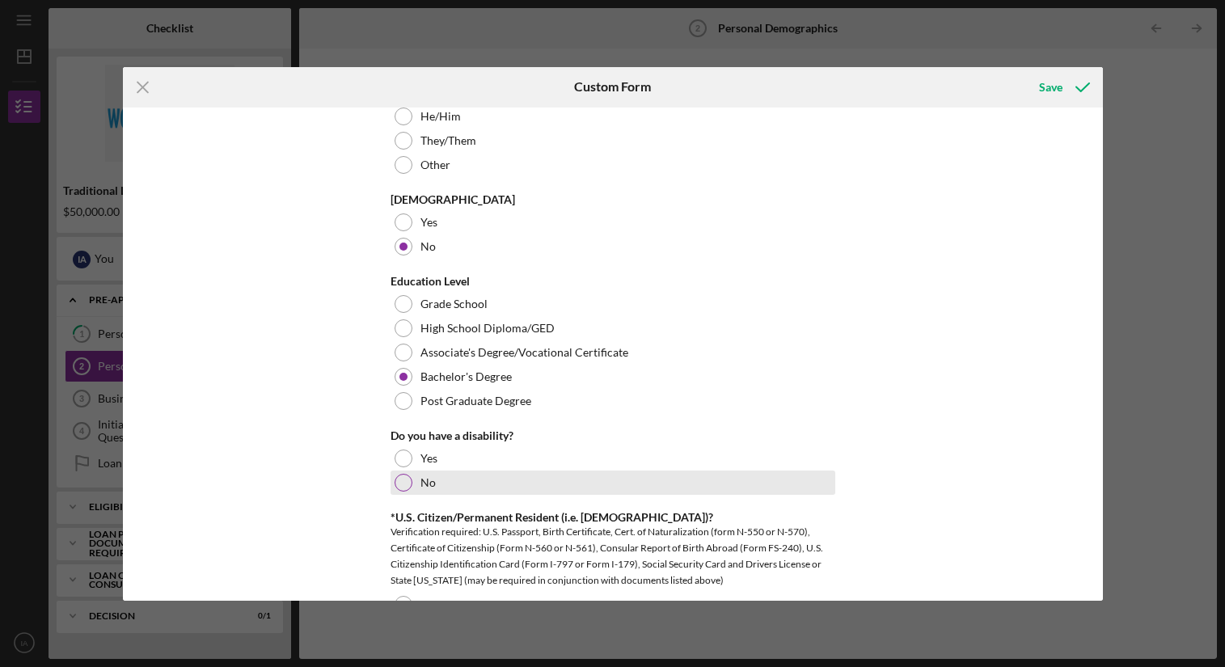
click at [395, 480] on div at bounding box center [404, 483] width 18 height 18
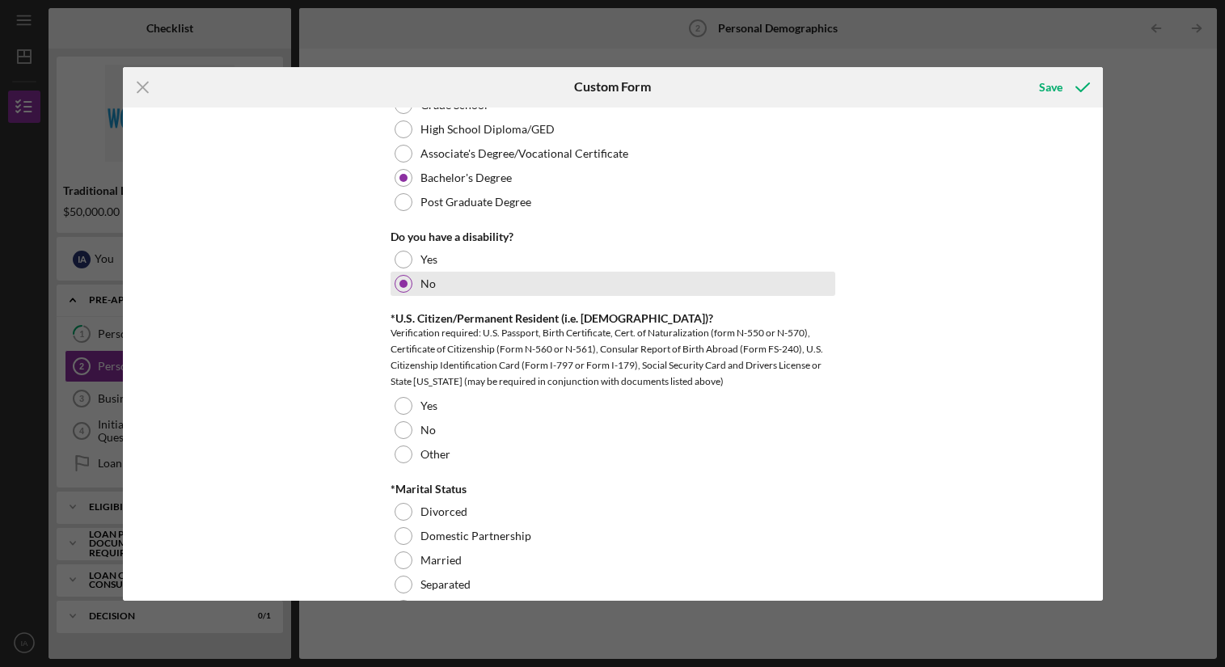
scroll to position [793, 0]
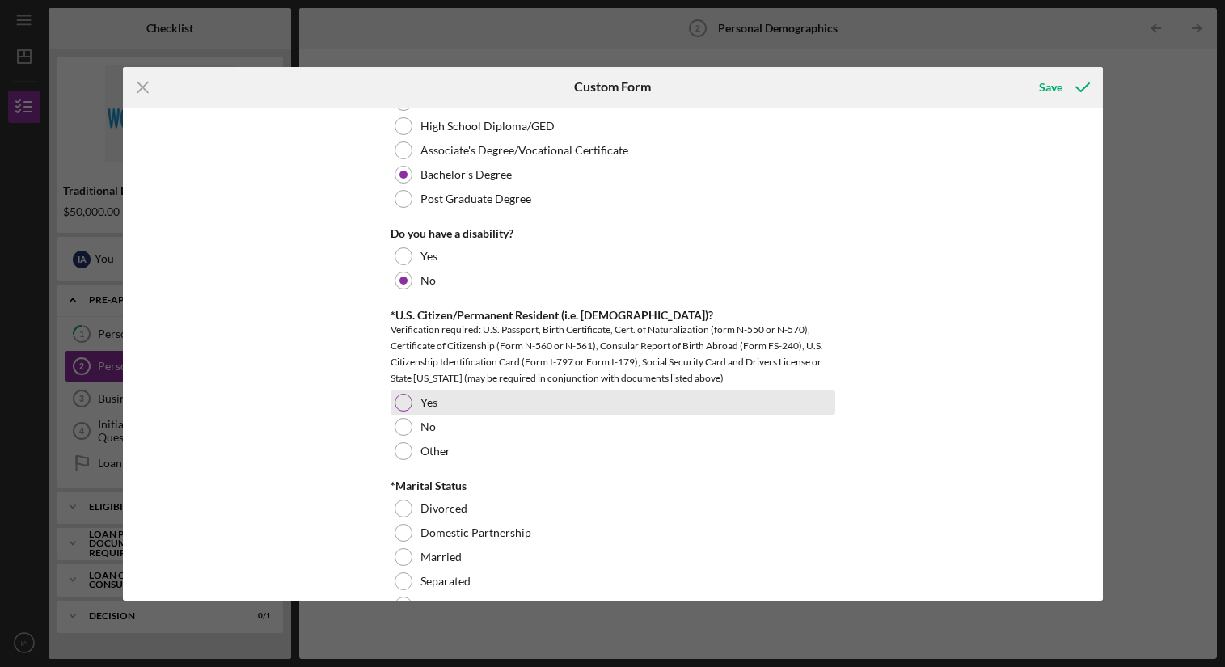
click at [400, 393] on div "Yes" at bounding box center [613, 403] width 445 height 24
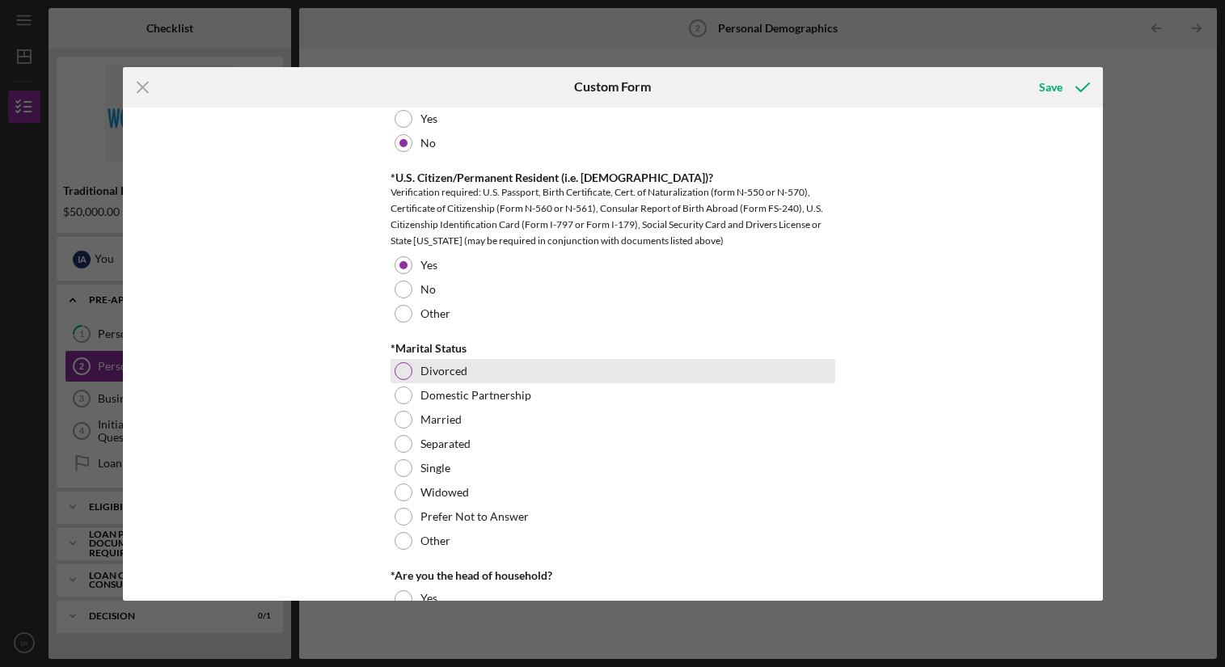
scroll to position [934, 0]
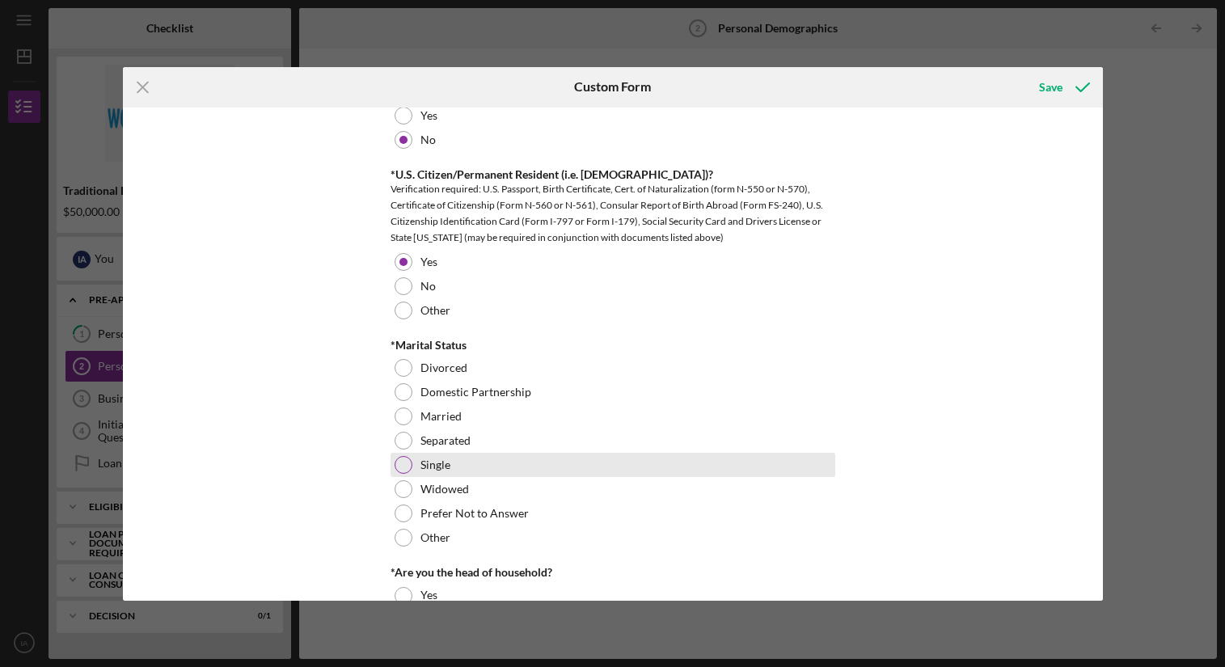
click at [438, 467] on label "Single" at bounding box center [436, 465] width 30 height 13
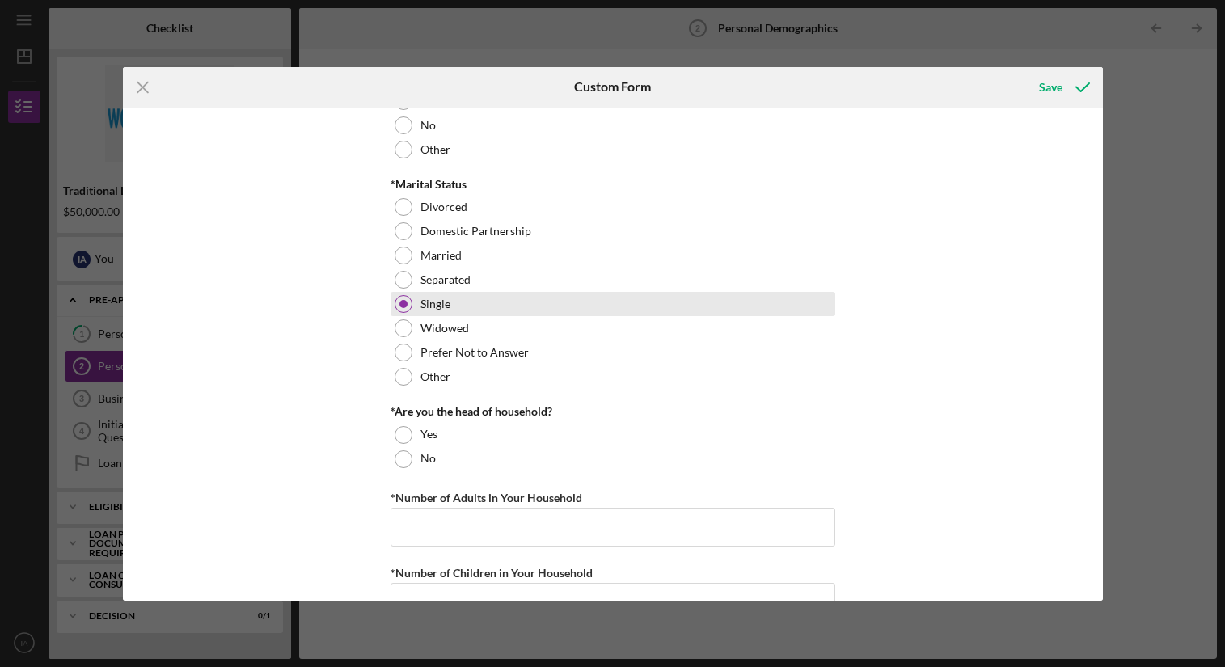
scroll to position [1107, 0]
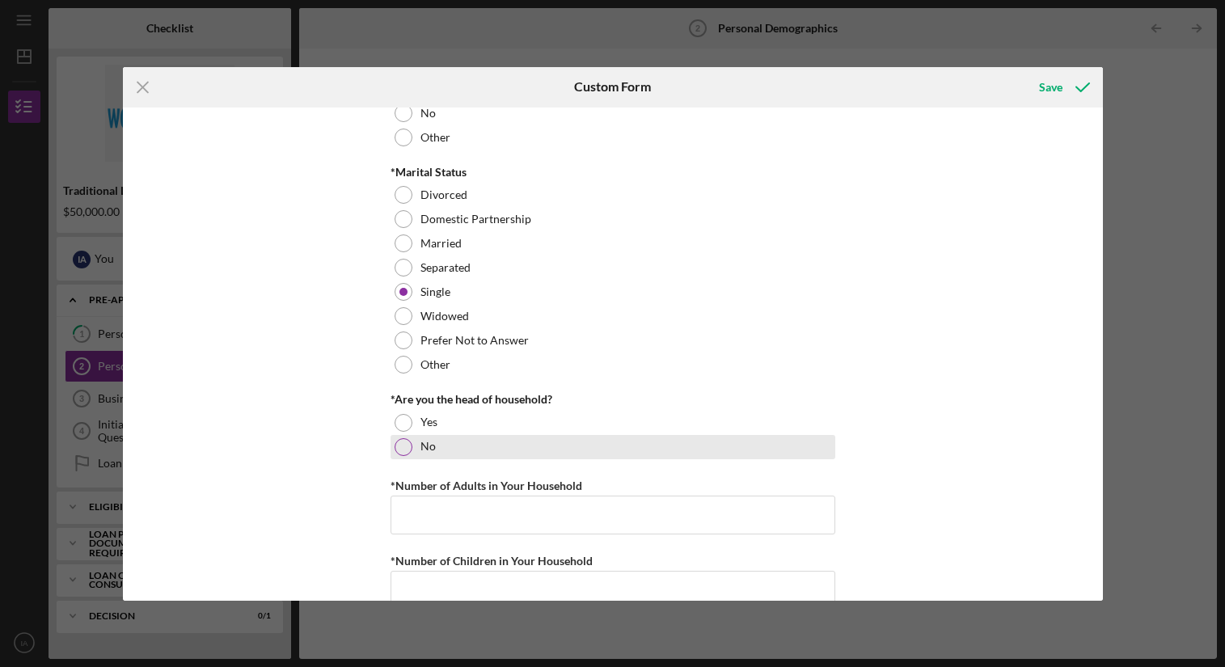
click at [400, 457] on div "No" at bounding box center [613, 447] width 445 height 24
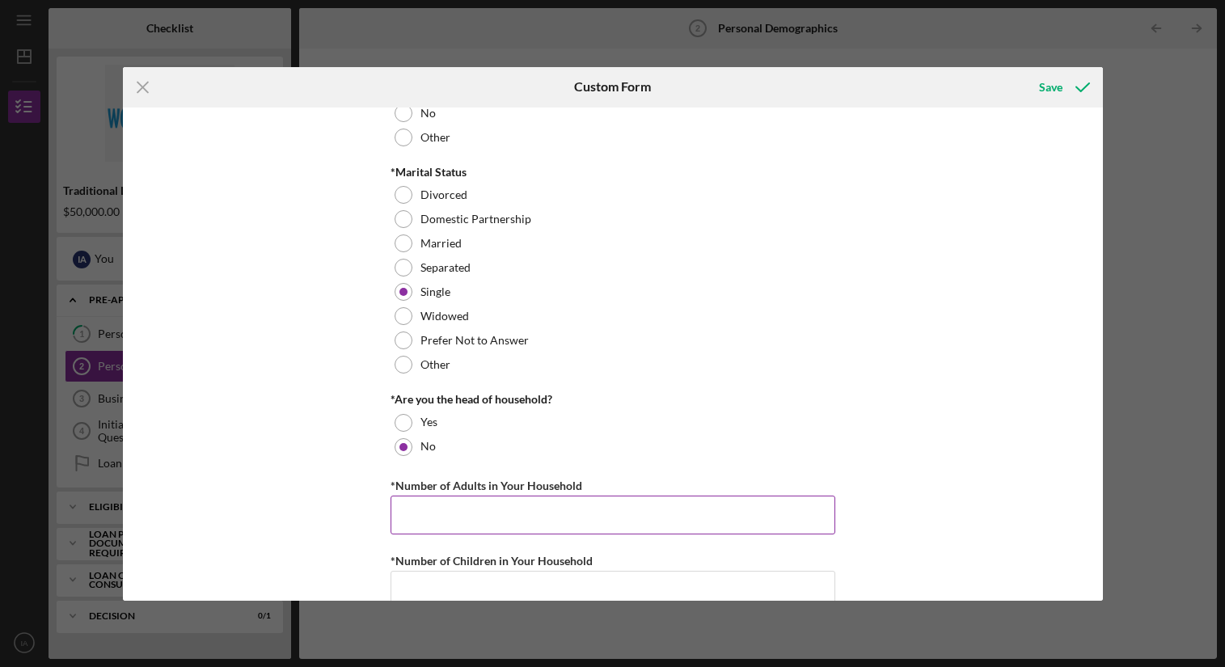
click at [454, 526] on input "*Number of Adults in Your Household" at bounding box center [613, 515] width 445 height 39
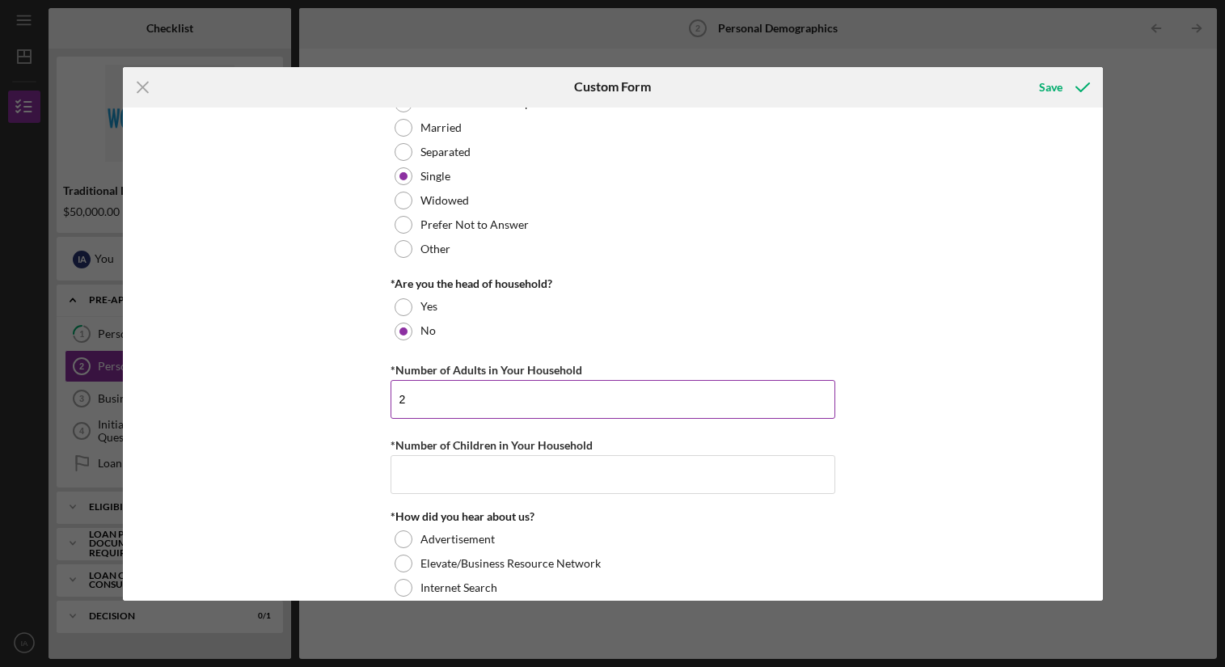
scroll to position [1227, 0]
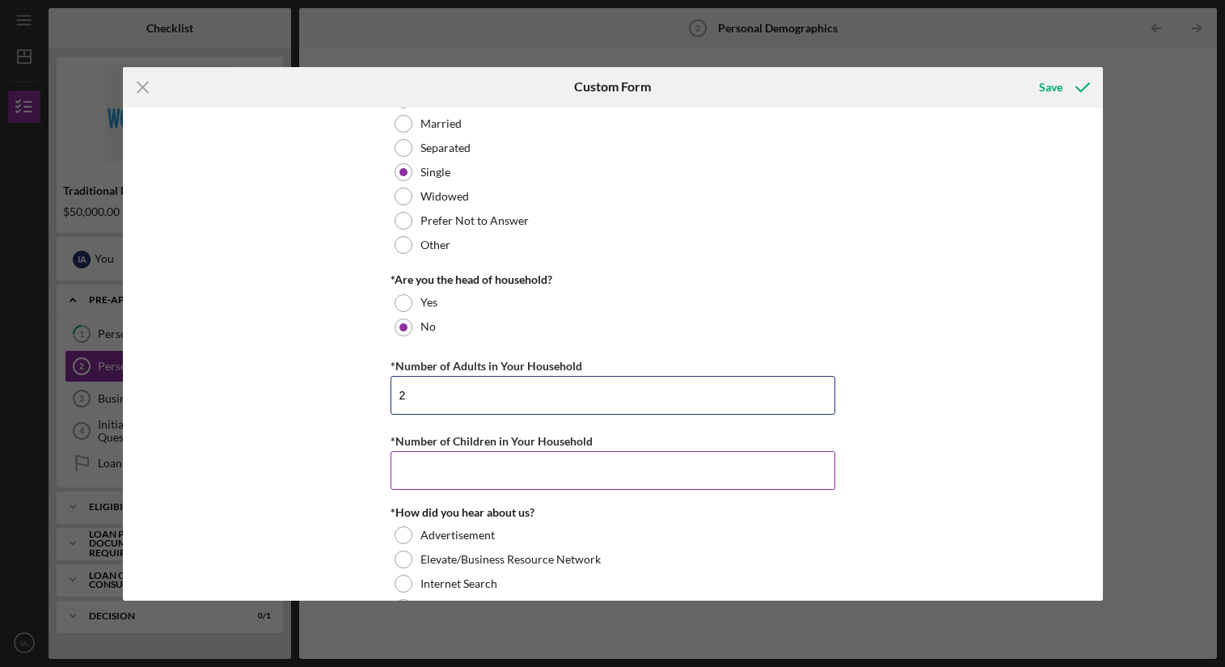
type input "2"
click at [487, 480] on input "*Number of Children in Your Household" at bounding box center [613, 470] width 445 height 39
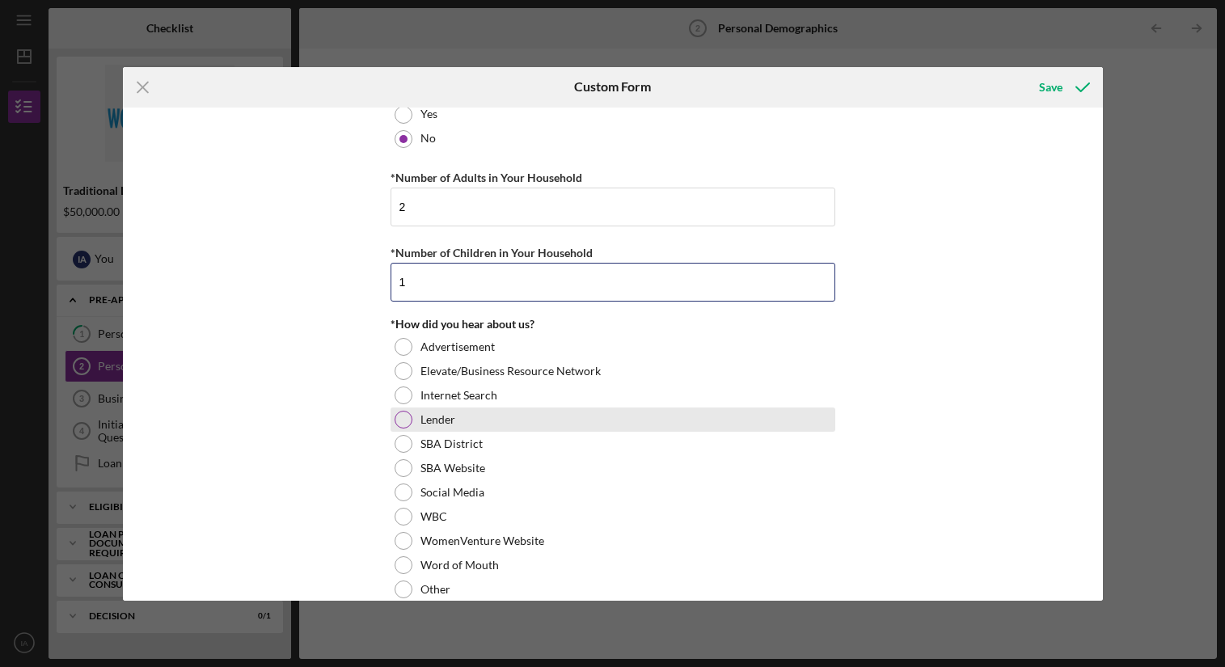
scroll to position [1418, 0]
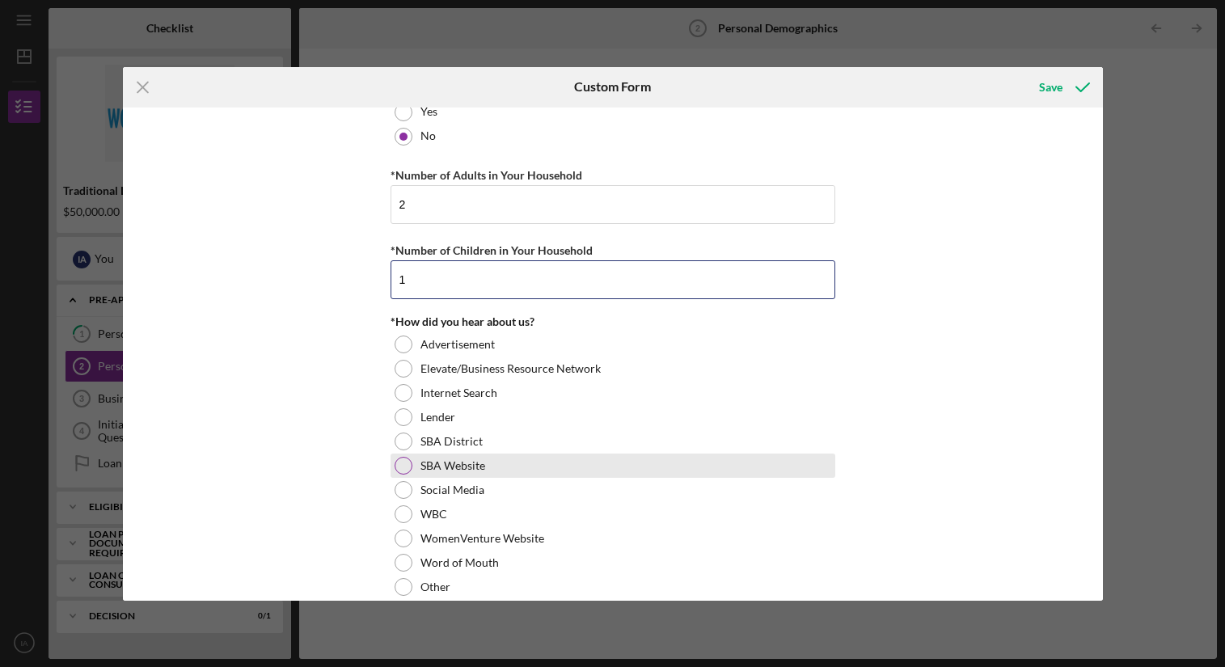
type input "1"
click at [453, 467] on label "SBA Website" at bounding box center [453, 465] width 65 height 13
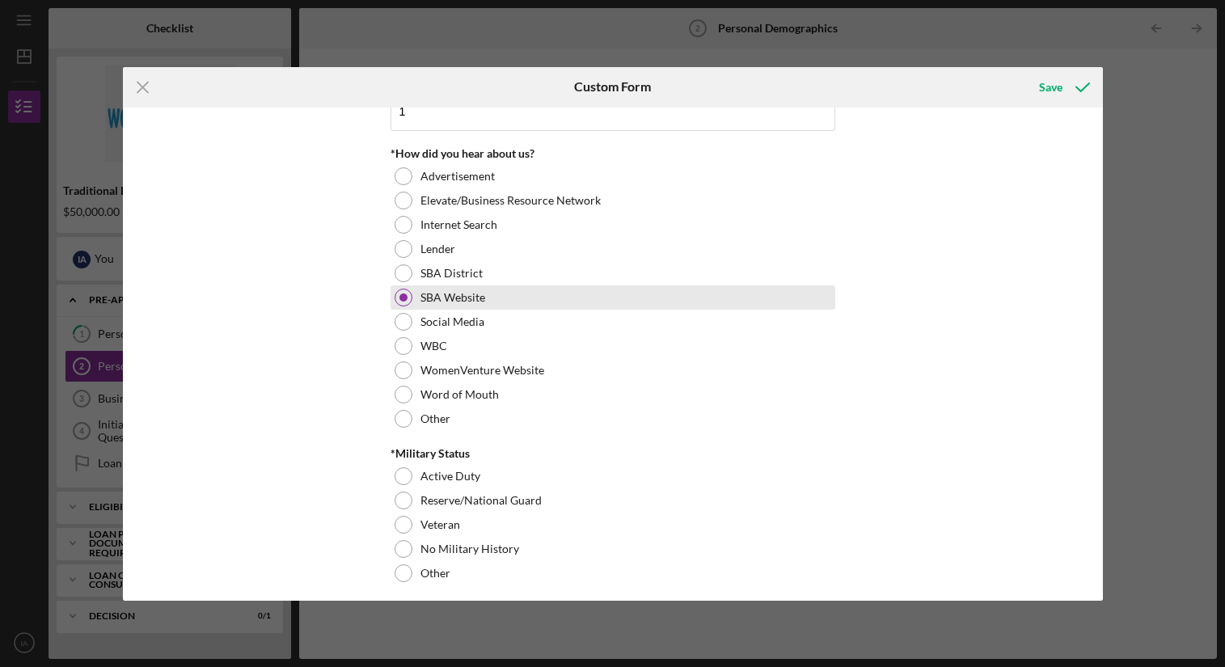
scroll to position [1595, 0]
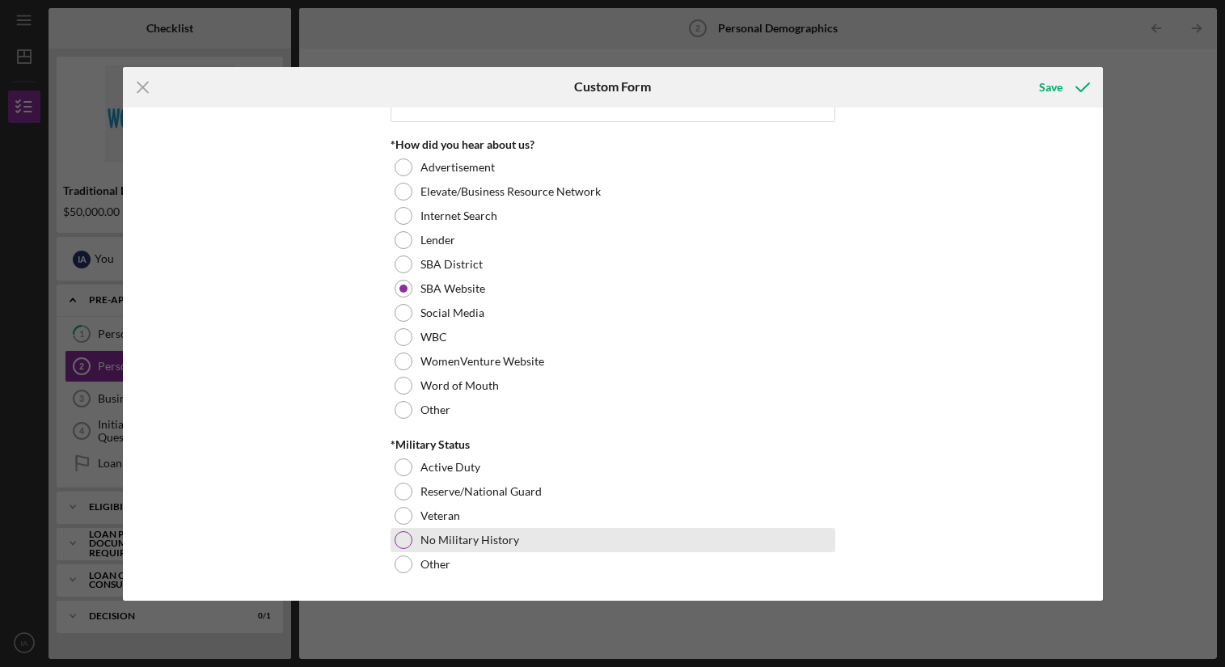
click at [459, 542] on label "No Military History" at bounding box center [470, 540] width 99 height 13
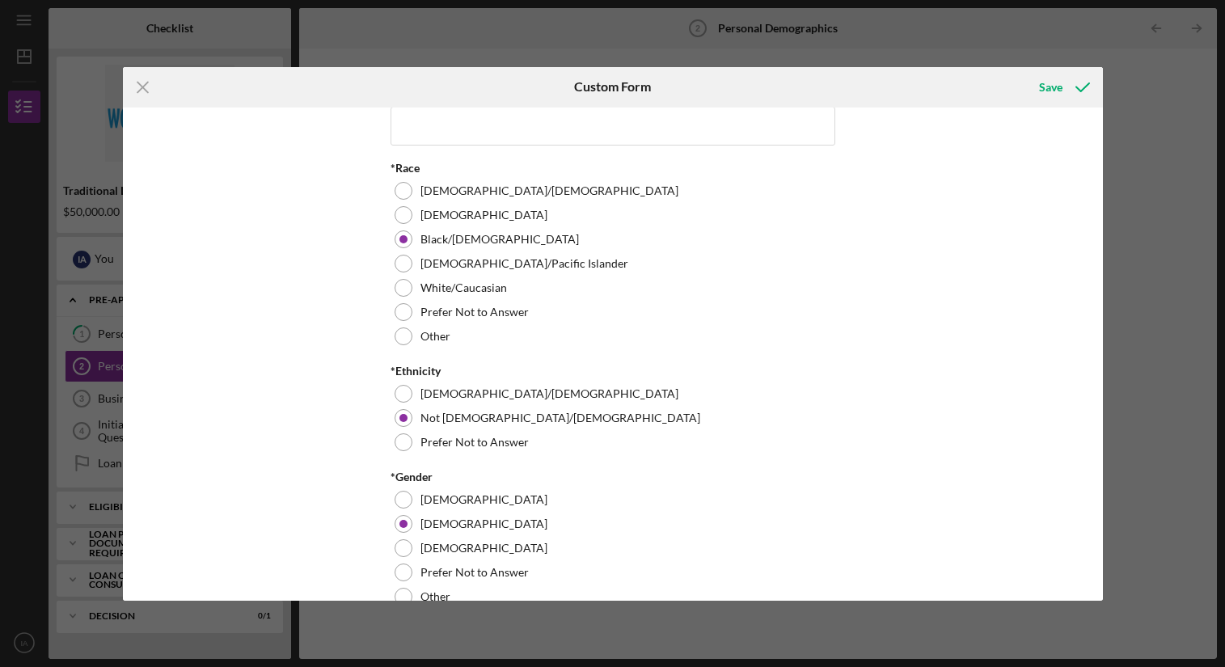
scroll to position [0, 0]
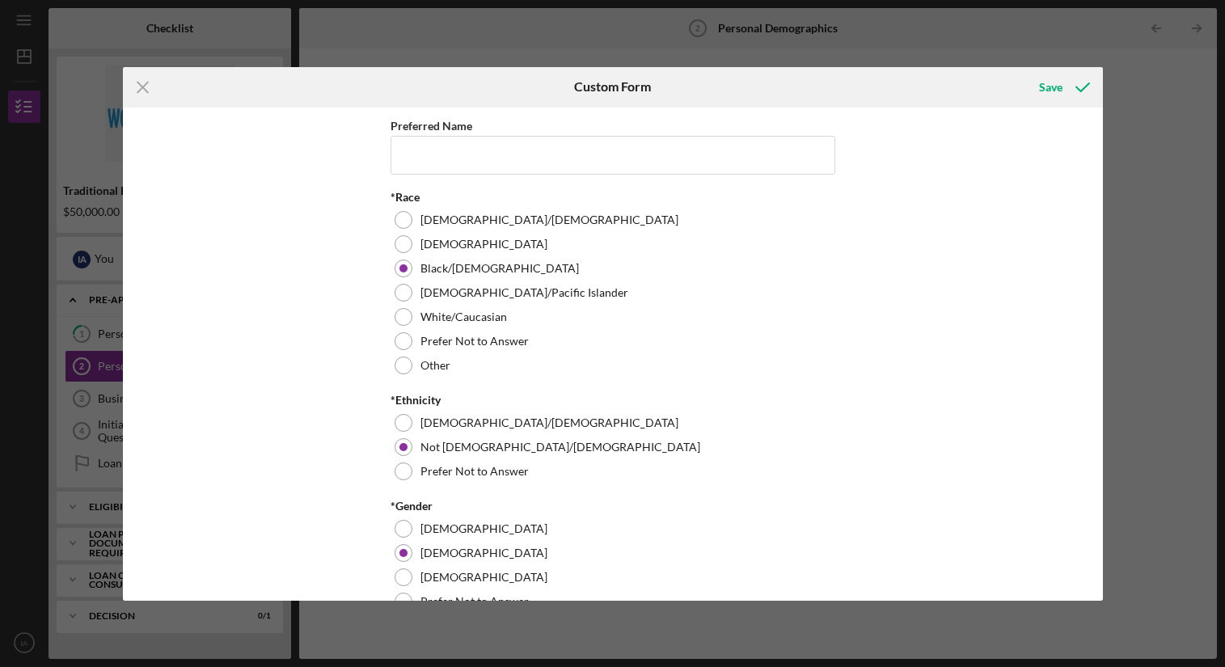
click at [509, 167] on input "Preferred Name" at bounding box center [613, 155] width 445 height 39
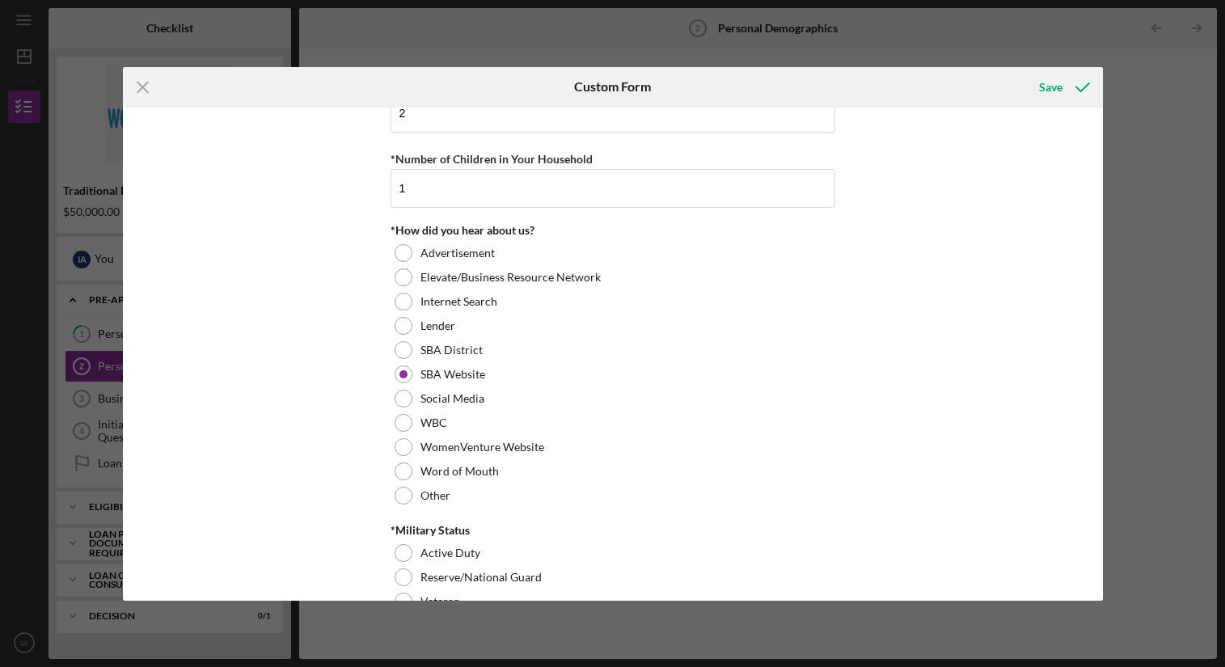
scroll to position [1595, 0]
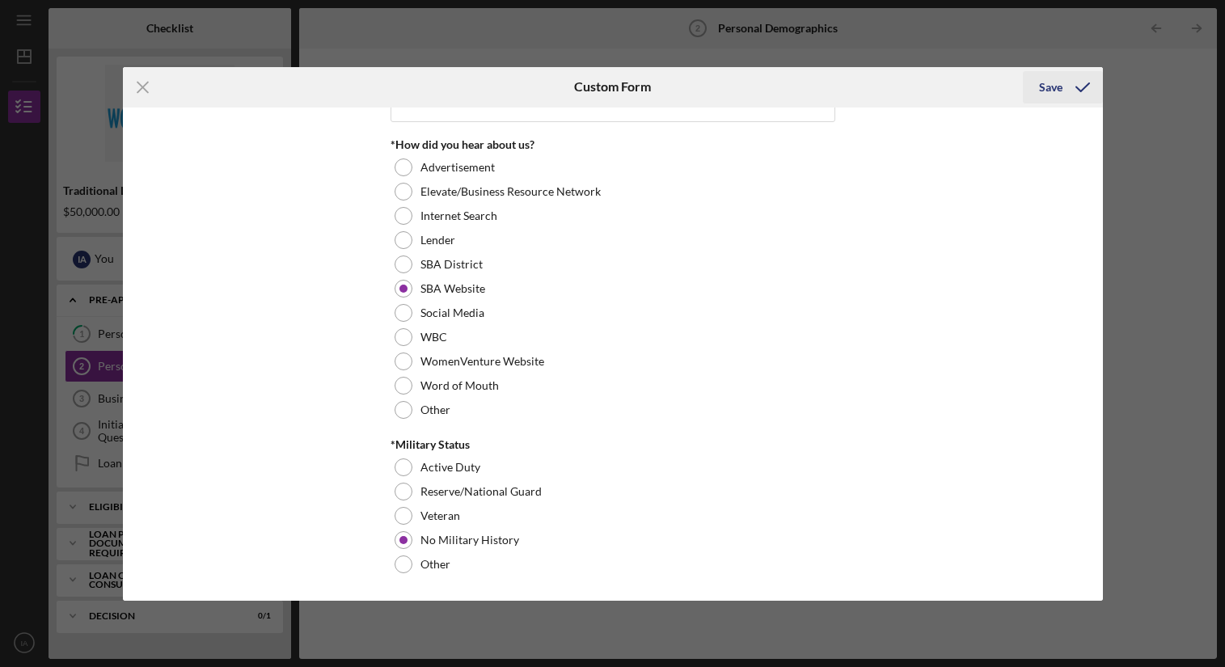
click at [1069, 85] on icon "submit" at bounding box center [1083, 87] width 40 height 40
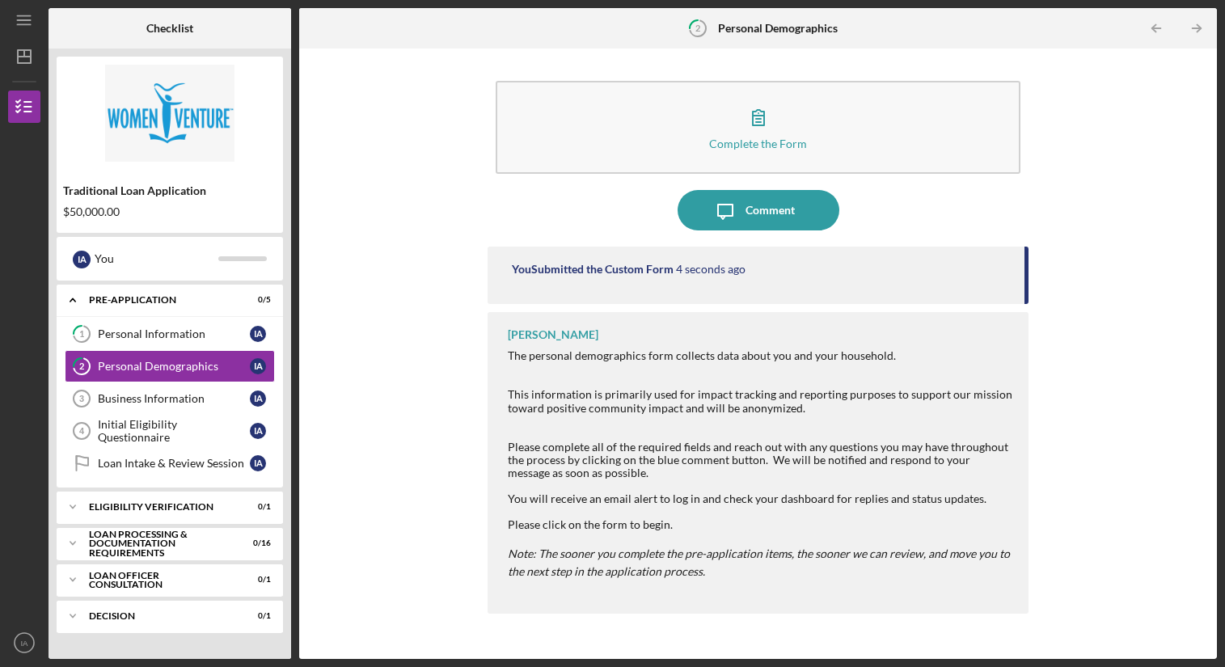
click at [321, 370] on div "Complete the Form Form Icon/Message Comment You Submitted the Custom Form 4 sec…" at bounding box center [758, 354] width 902 height 594
drag, startPoint x: 568, startPoint y: 464, endPoint x: 767, endPoint y: 471, distance: 199.9
click at [767, 471] on div "Please complete all of the required fields and reach out with any questions you…" at bounding box center [760, 460] width 505 height 39
click at [1192, 27] on icon "Icon/Table Pagination Arrow" at bounding box center [1196, 29] width 36 height 36
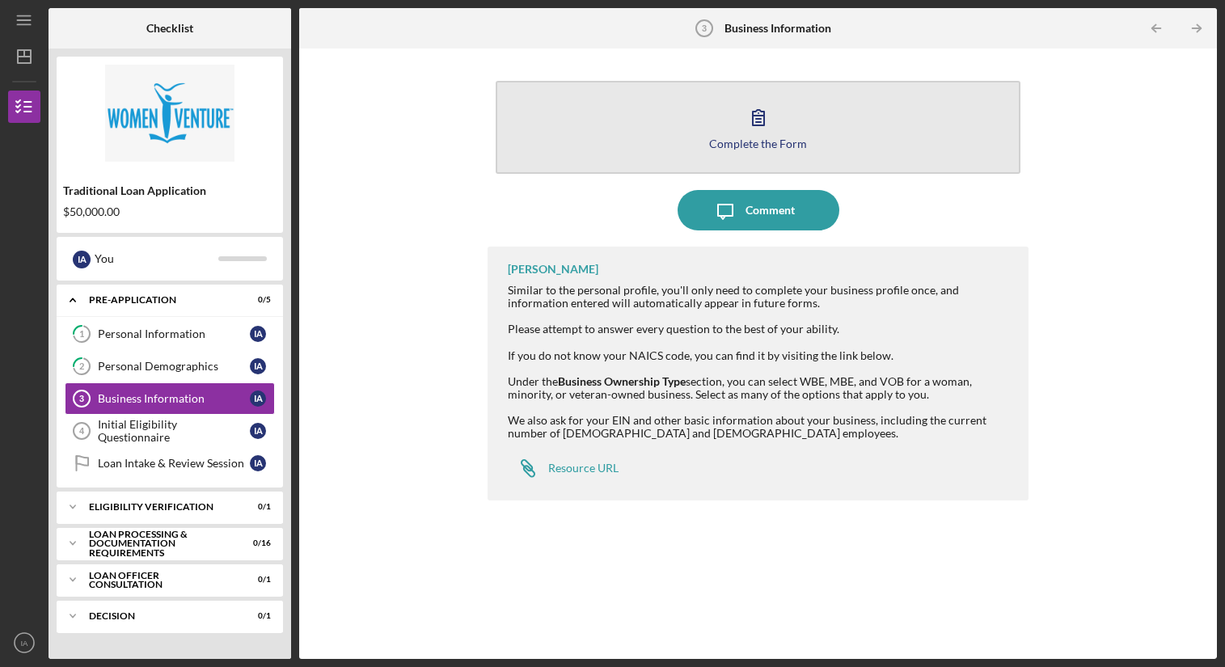
click at [829, 140] on button "Complete the Form Form" at bounding box center [758, 127] width 525 height 93
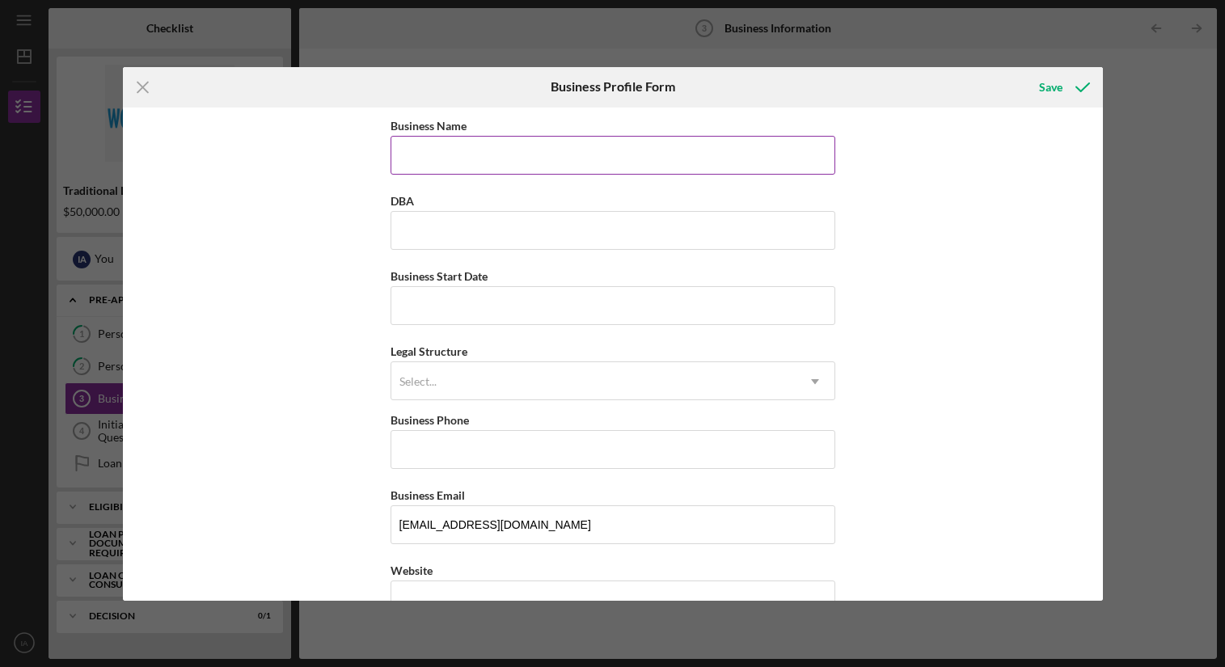
click at [749, 155] on input "Business Name" at bounding box center [613, 155] width 445 height 39
type input "The NorthStar Consulting"
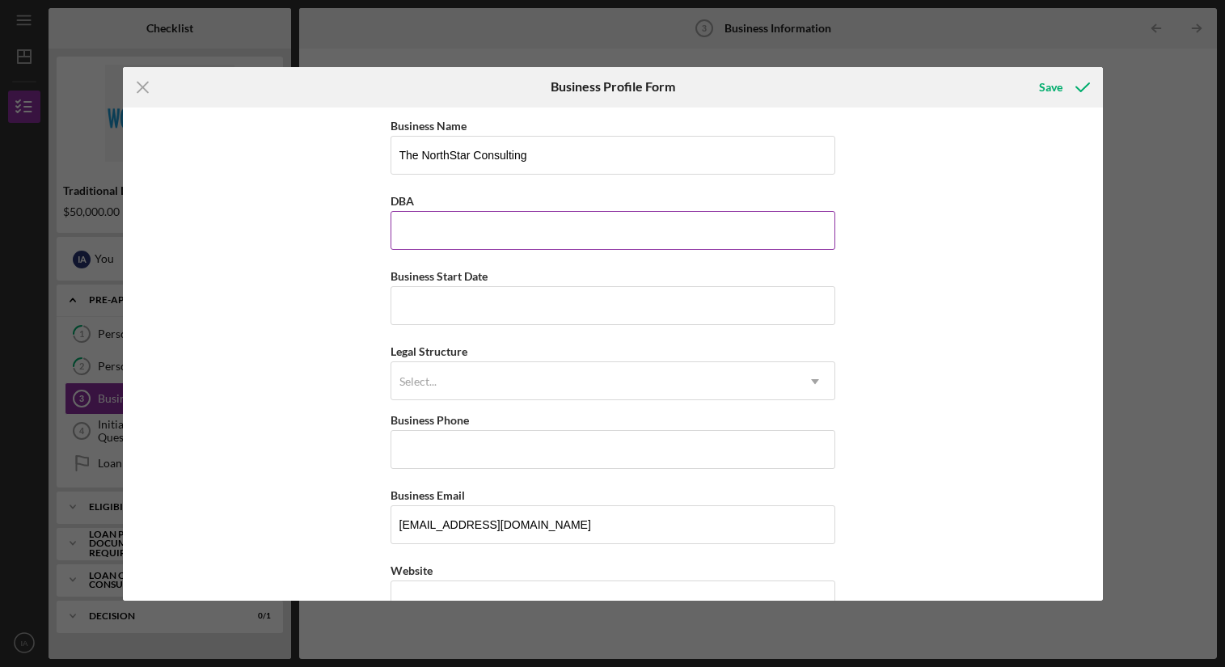
type input "The NorthStar Consulting"
type input "[PHONE_NUMBER]"
type input "[STREET_ADDRESS]"
type input "[GEOGRAPHIC_DATA]"
type input "MN"
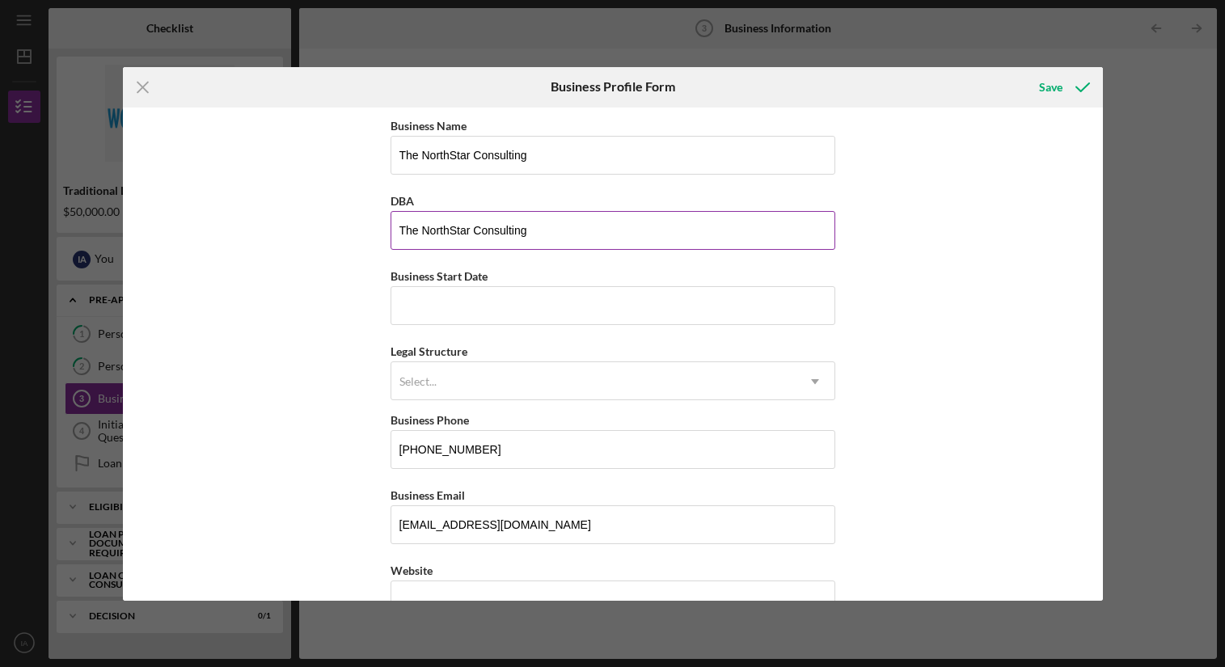
type input "55434"
type input "MN"
drag, startPoint x: 555, startPoint y: 225, endPoint x: 313, endPoint y: 219, distance: 241.9
click at [313, 219] on div "Business Name The NorthStar Consulting DBA The NorthStar Consulting Business St…" at bounding box center [613, 354] width 980 height 493
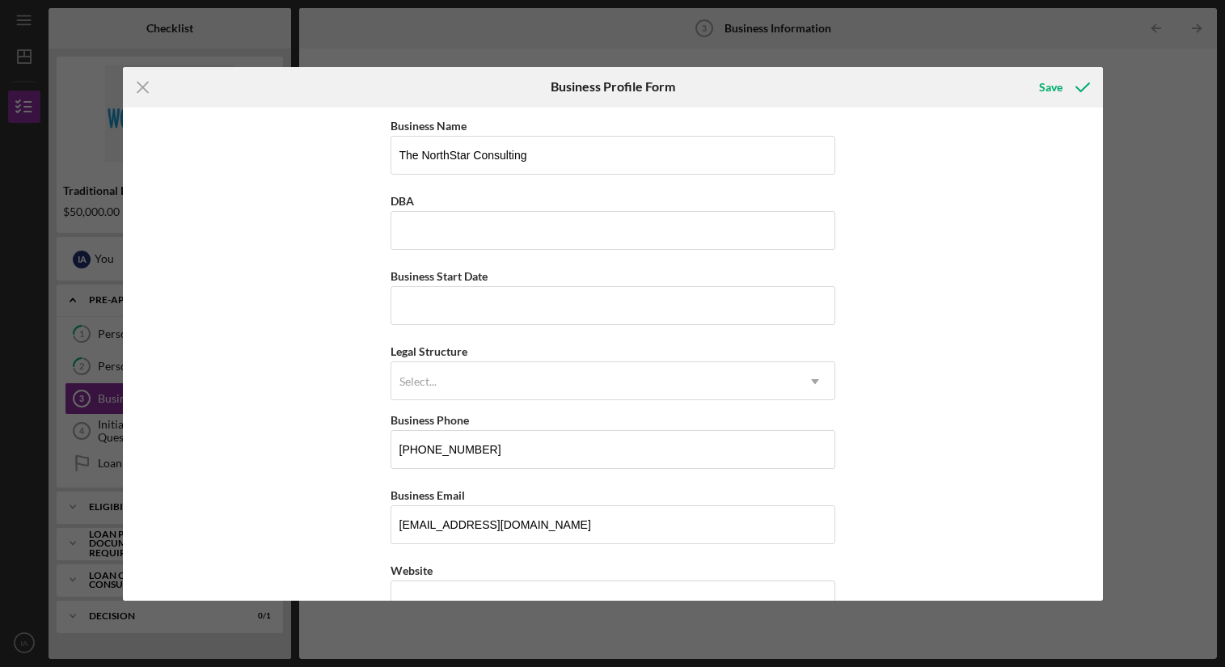
drag, startPoint x: 961, startPoint y: 252, endPoint x: 956, endPoint y: 221, distance: 31.9
click at [961, 252] on div "Business Name The NorthStar Consulting DBA Business Start Date Legal Structure …" at bounding box center [613, 354] width 980 height 493
click at [505, 305] on input "Business Start Date" at bounding box center [613, 305] width 445 height 39
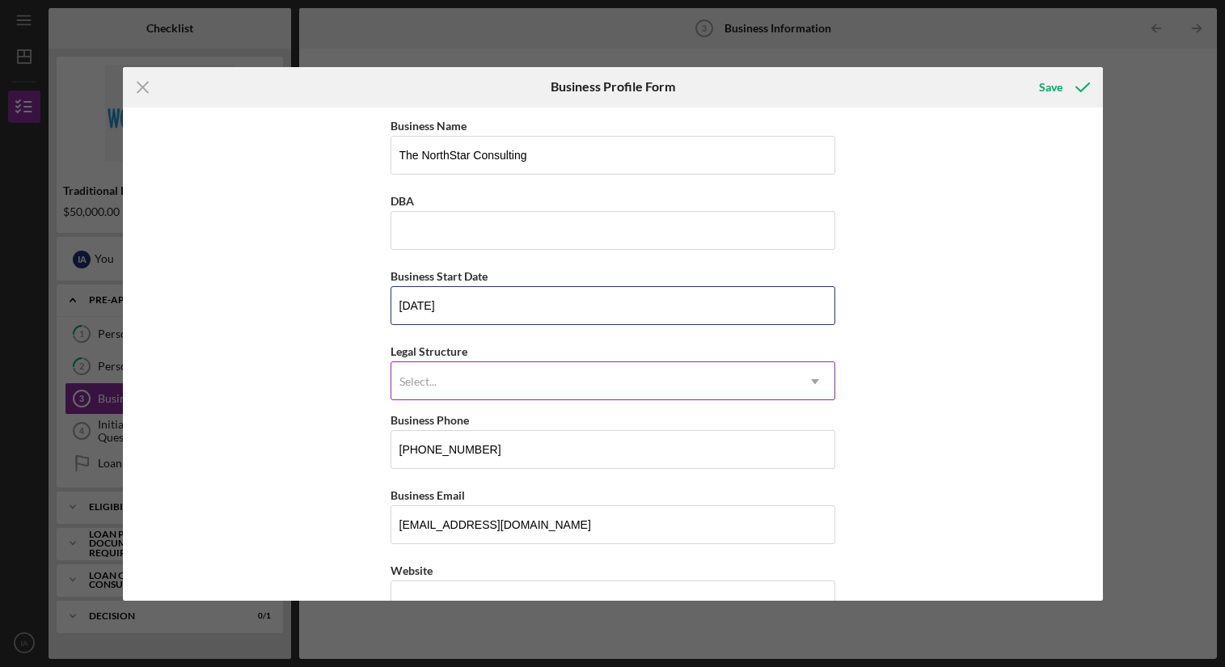
type input "[DATE]"
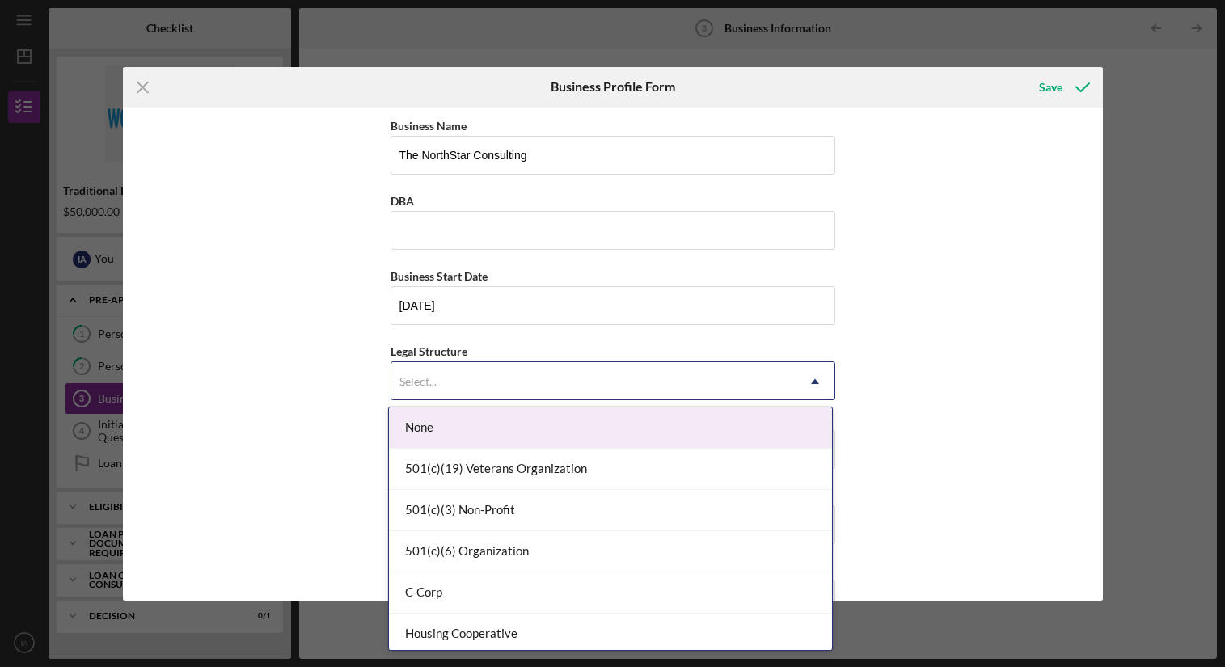
click at [491, 378] on div "Select..." at bounding box center [593, 381] width 404 height 37
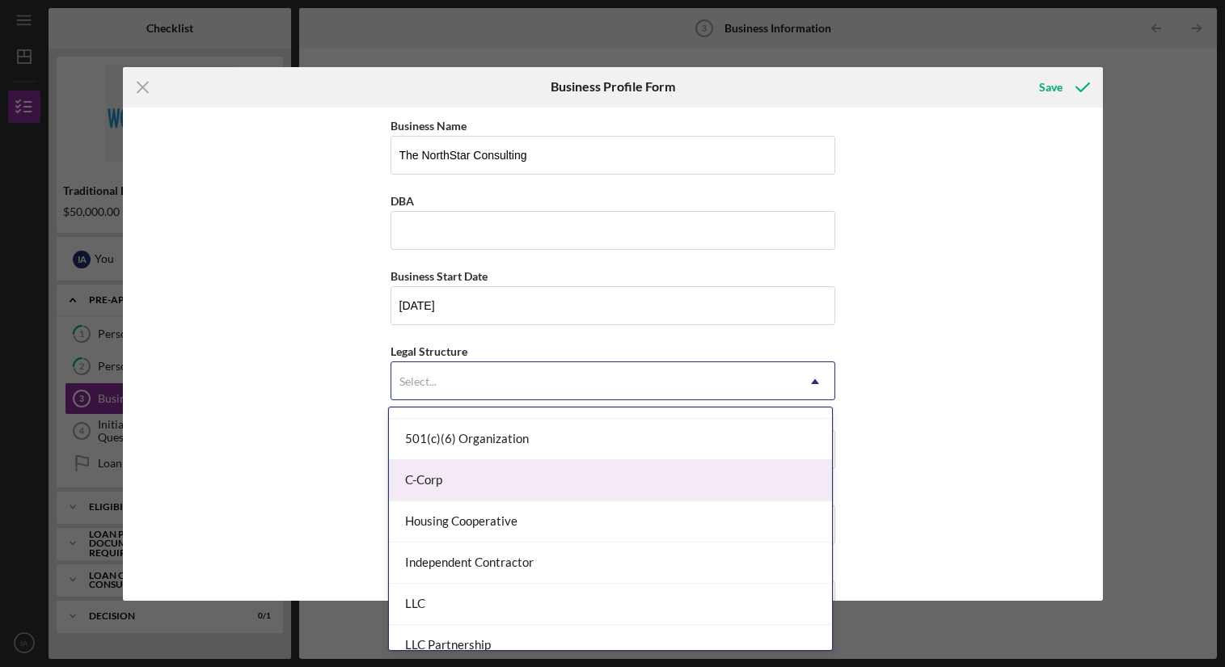
scroll to position [184, 0]
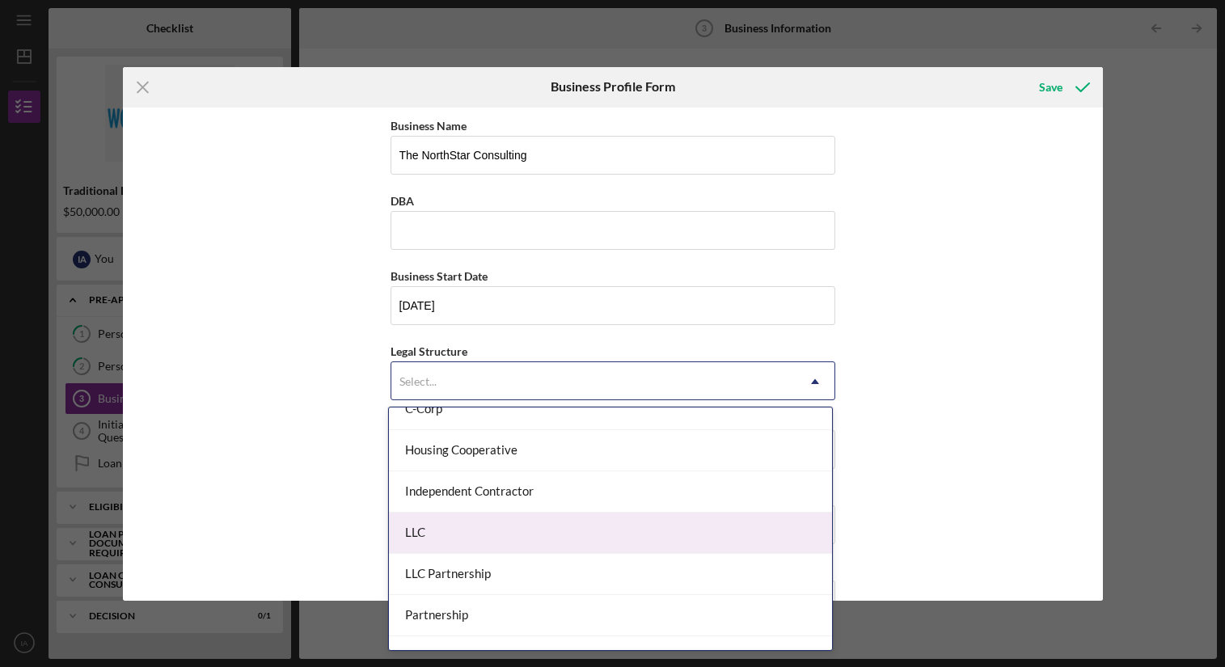
click at [552, 546] on div "LLC" at bounding box center [610, 533] width 443 height 41
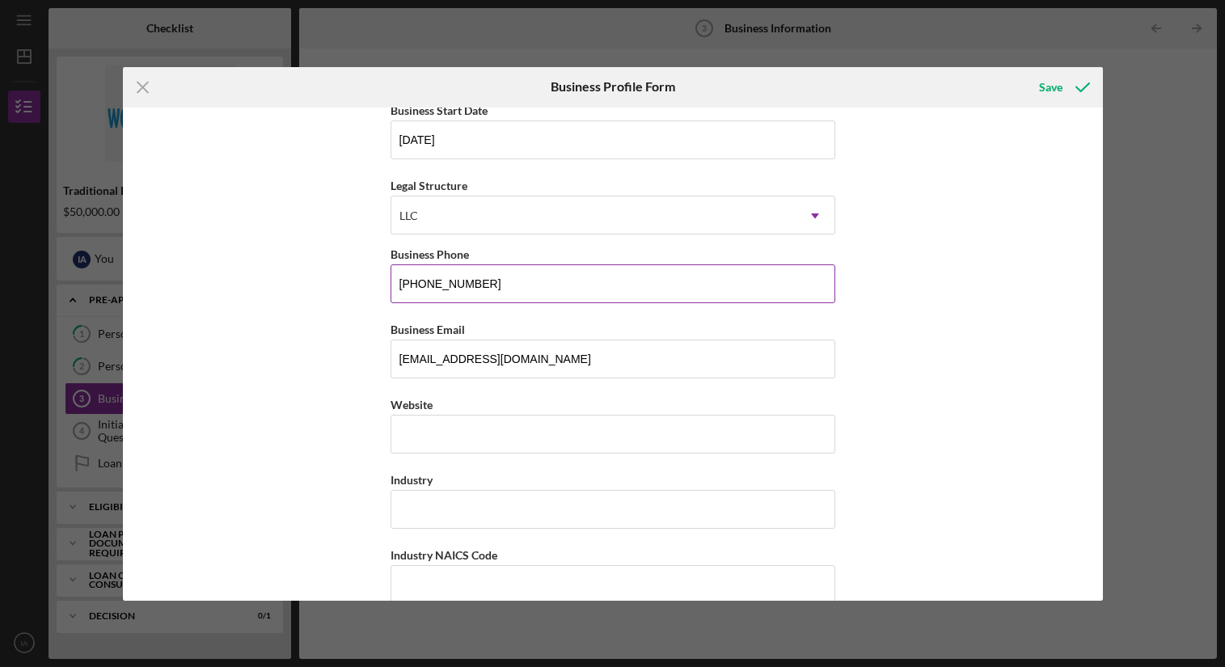
scroll to position [176, 0]
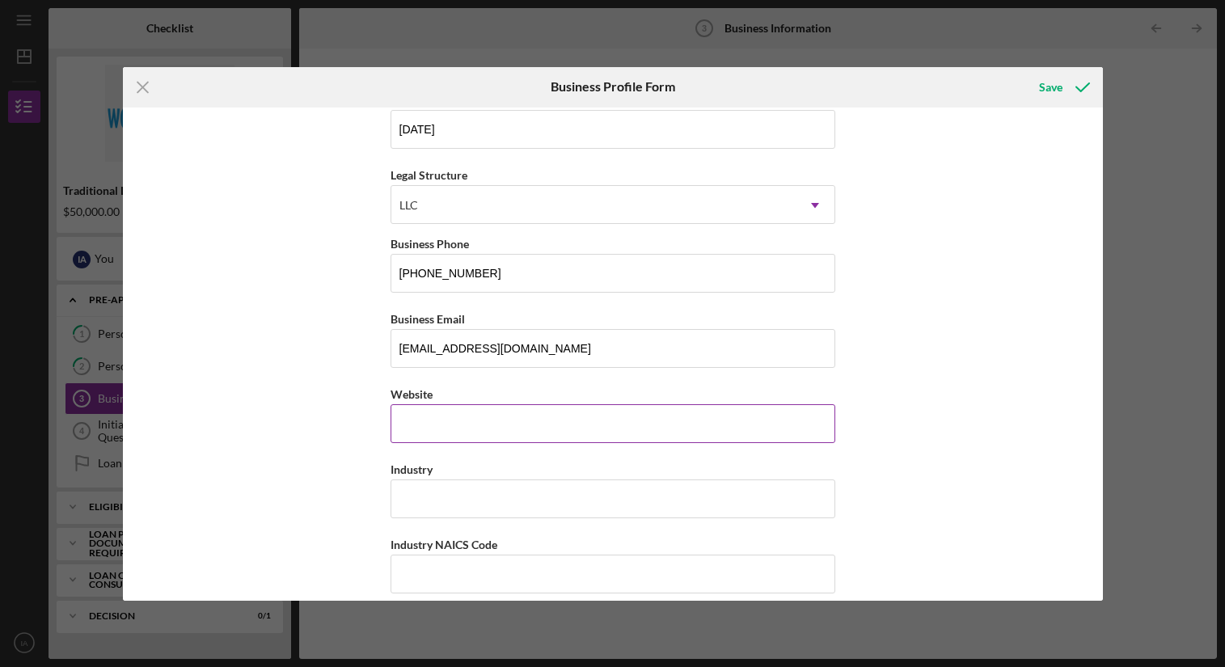
click at [564, 420] on input "Website" at bounding box center [613, 423] width 445 height 39
drag, startPoint x: 598, startPoint y: 418, endPoint x: 435, endPoint y: 418, distance: 163.4
click at [435, 418] on input "[DOMAIN_NAME]" at bounding box center [613, 423] width 445 height 39
type input "[DOMAIN_NAME]"
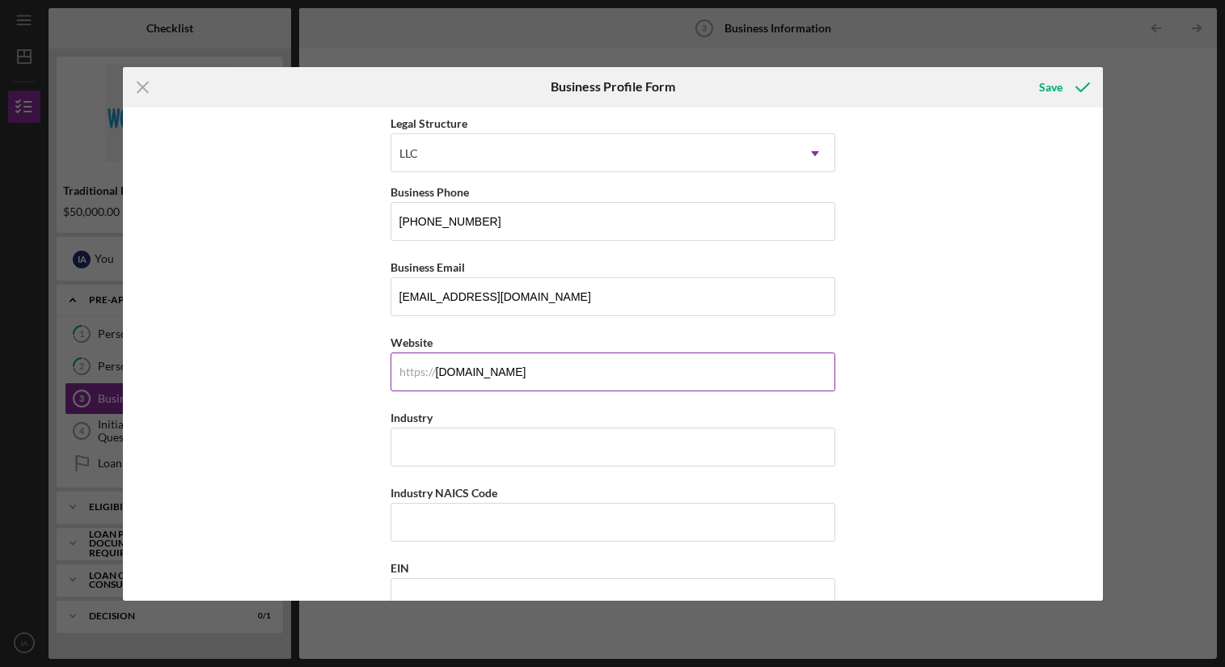
scroll to position [230, 0]
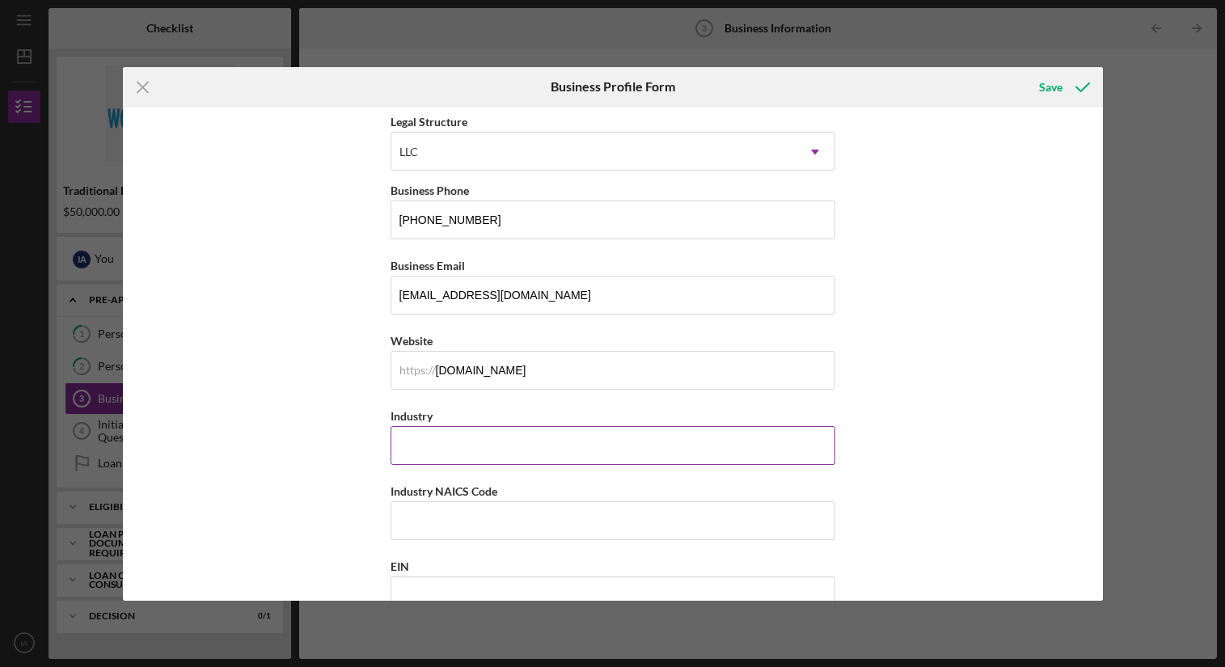
click at [472, 452] on input "Industry" at bounding box center [613, 445] width 445 height 39
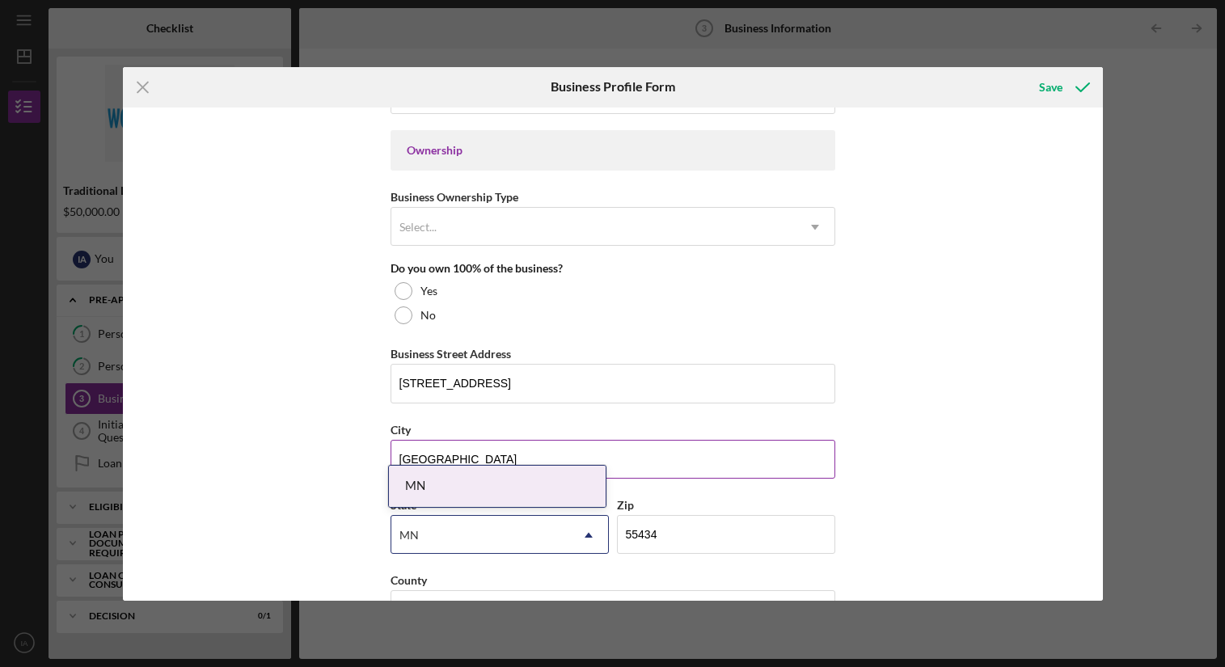
scroll to position [732, 0]
click at [892, 363] on div "Business Name The NorthStar Consulting DBA Business Start Date [DATE] Legal Str…" at bounding box center [613, 354] width 980 height 493
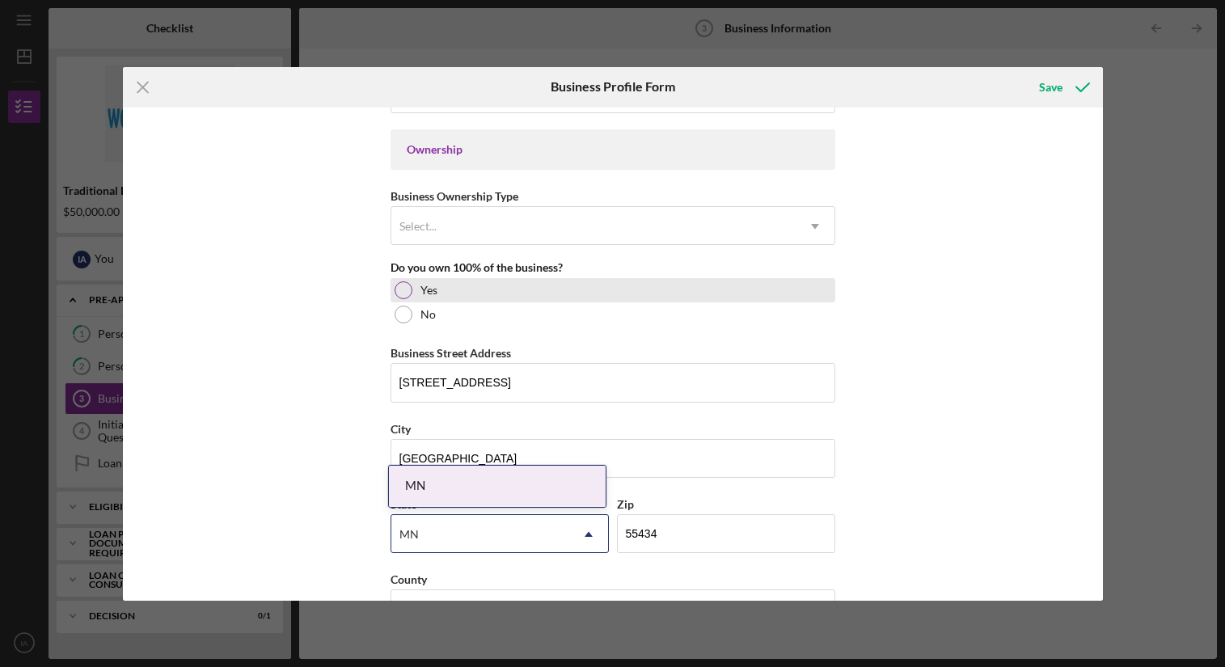
click at [395, 294] on div at bounding box center [404, 290] width 18 height 18
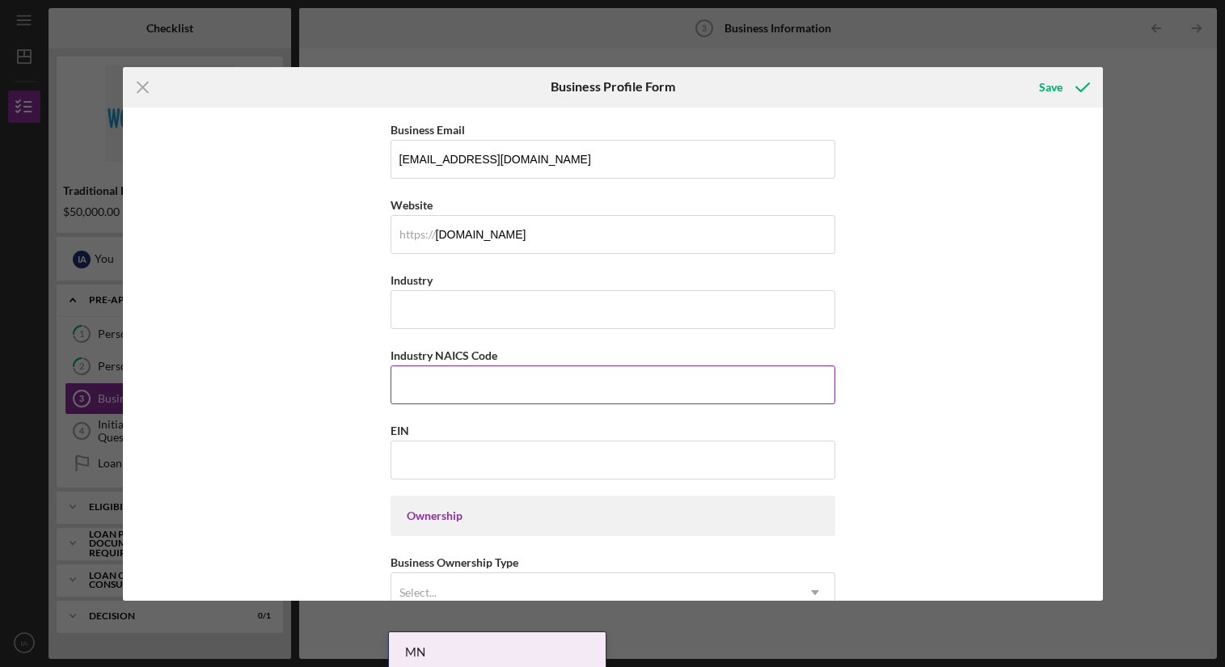
scroll to position [358, 0]
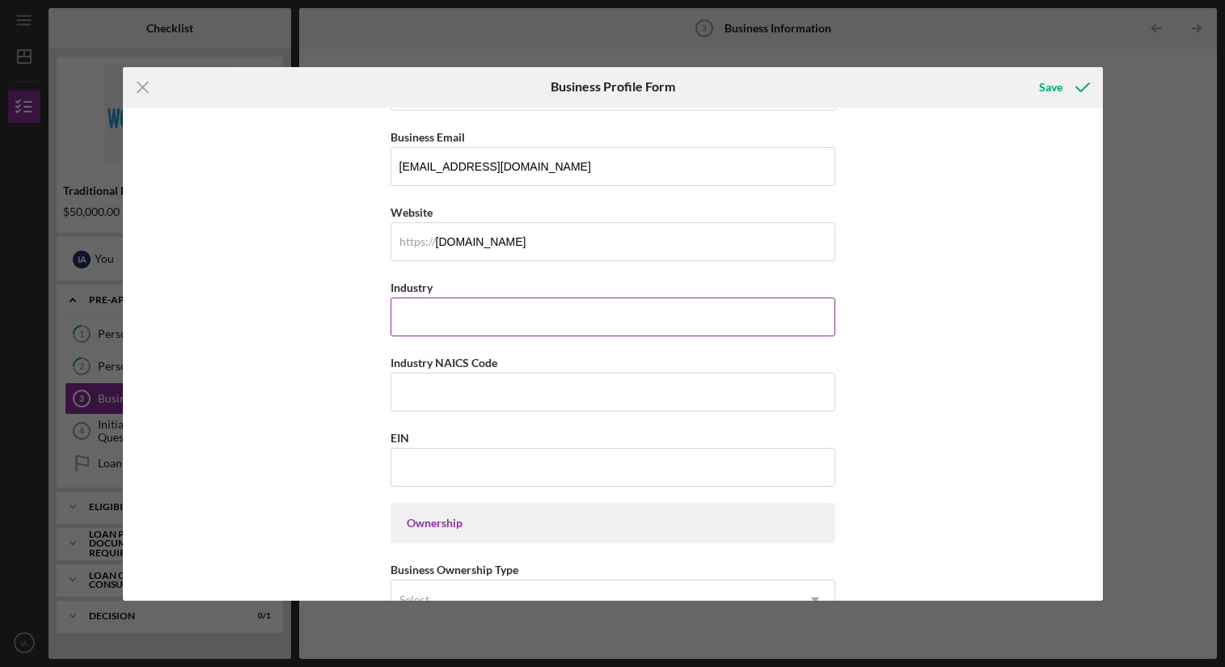
click at [477, 318] on input "Industry" at bounding box center [613, 317] width 445 height 39
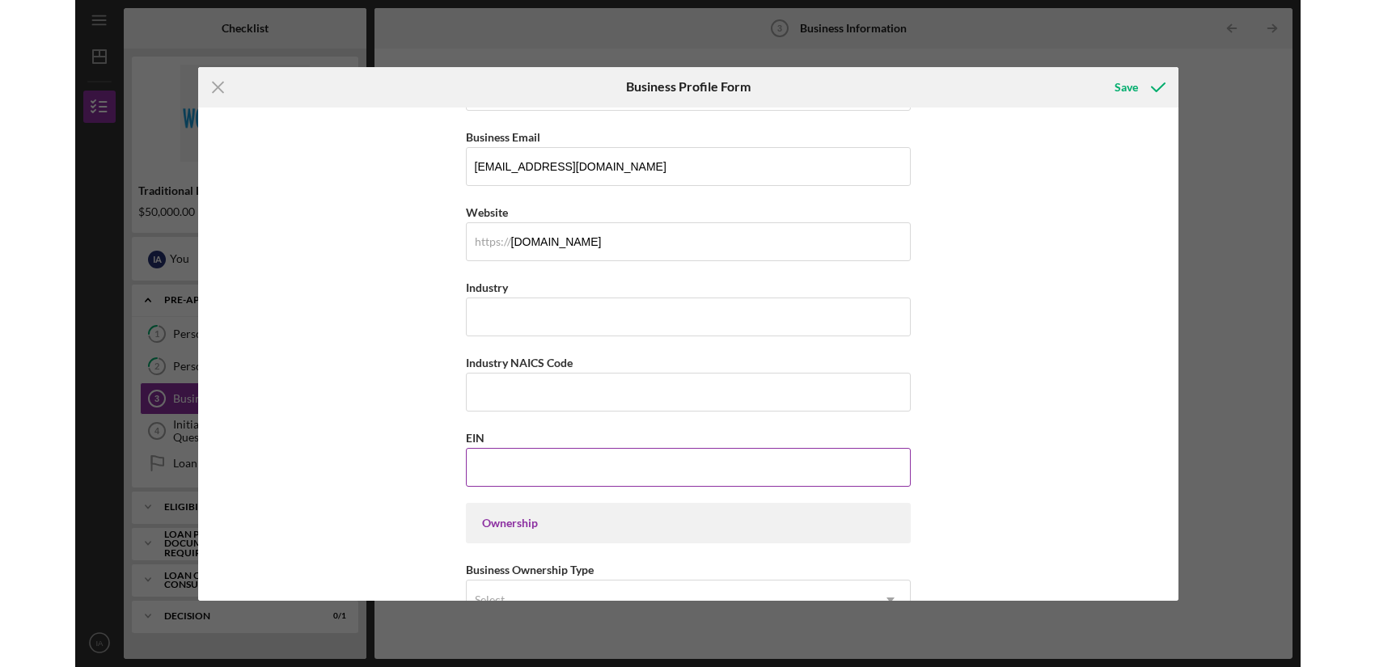
scroll to position [359, 0]
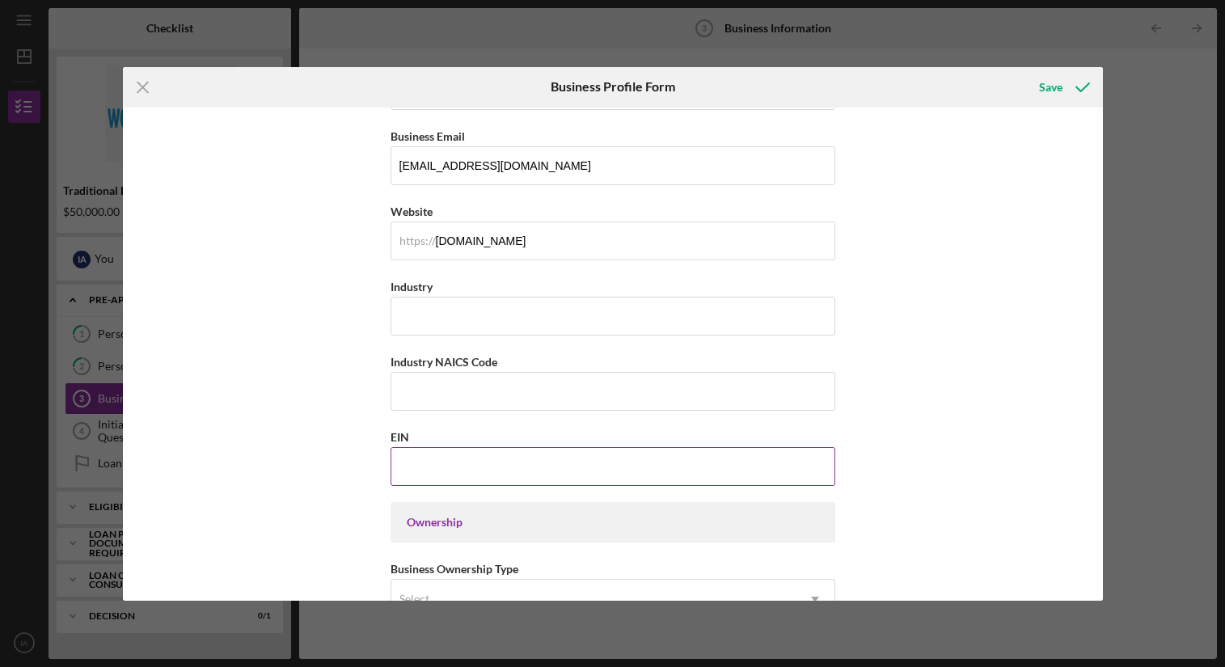
click at [455, 455] on input "EIN" at bounding box center [613, 466] width 445 height 39
type input "[US_EMPLOYER_IDENTIFICATION_NUMBER]"
click at [513, 398] on input "Industry NAICS Code" at bounding box center [613, 391] width 445 height 39
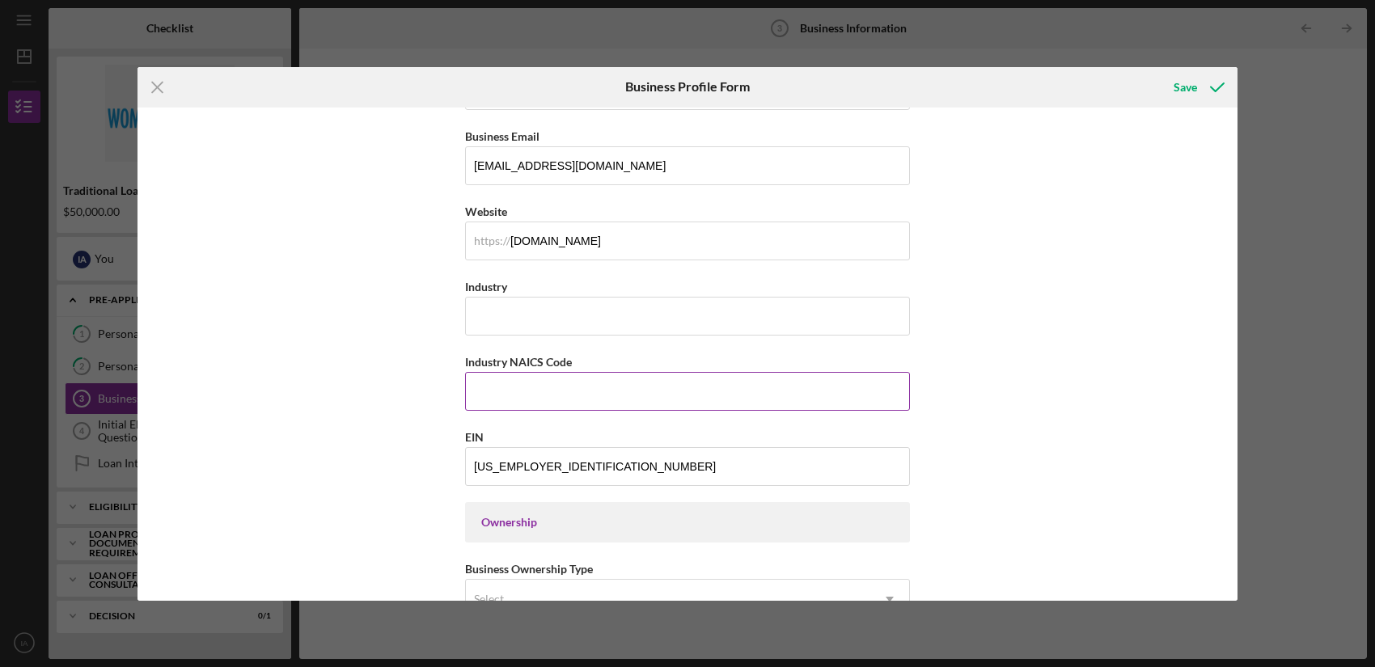
paste input "561210"
paste input "561320"
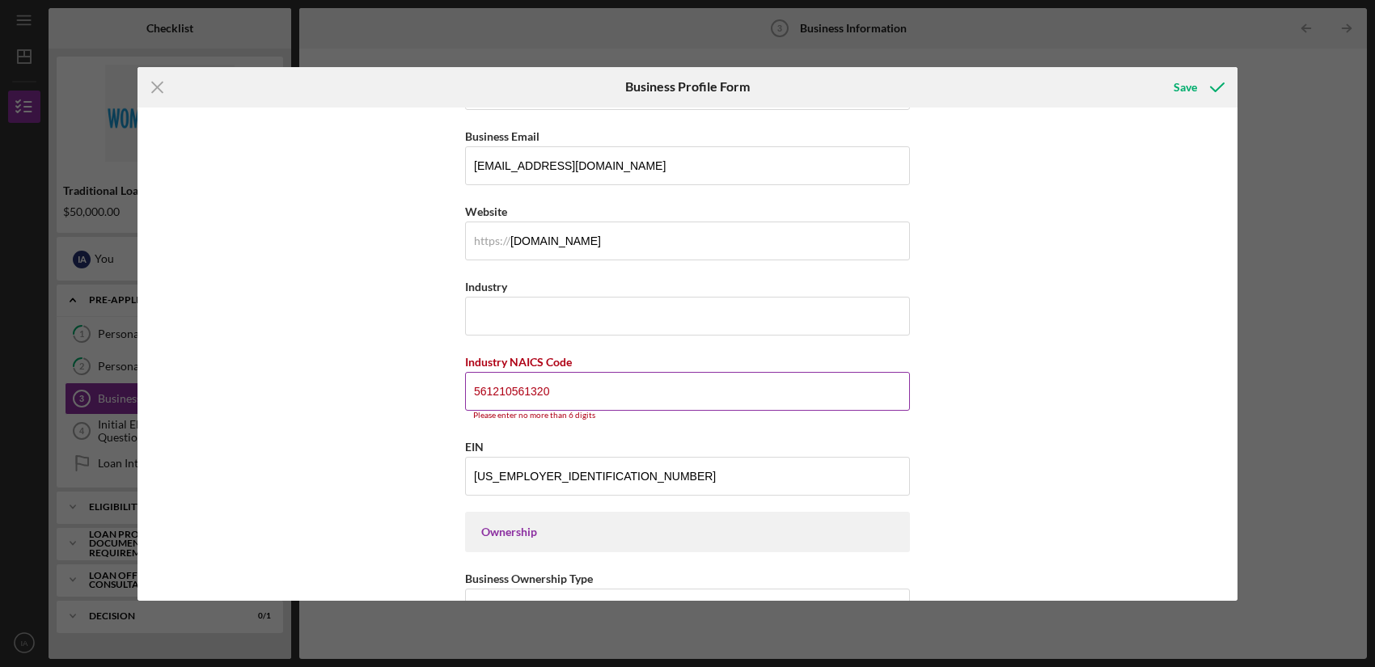
type input "561210"
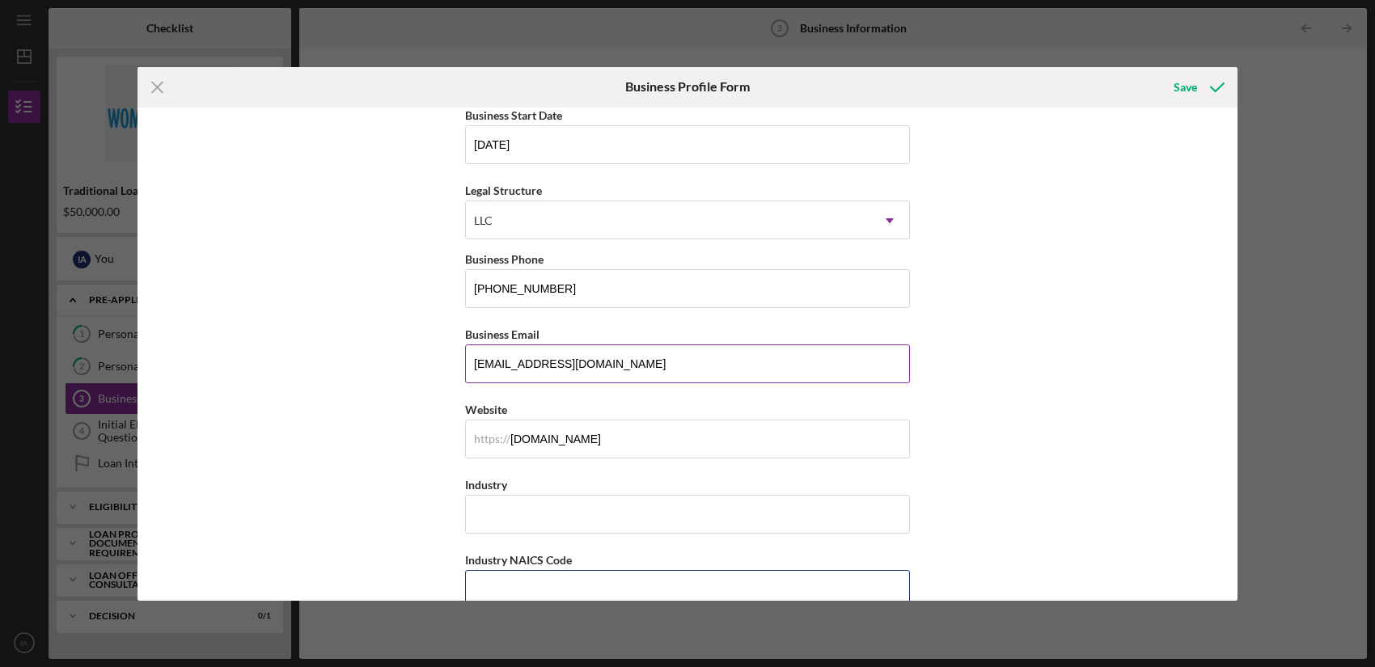
scroll to position [204, 0]
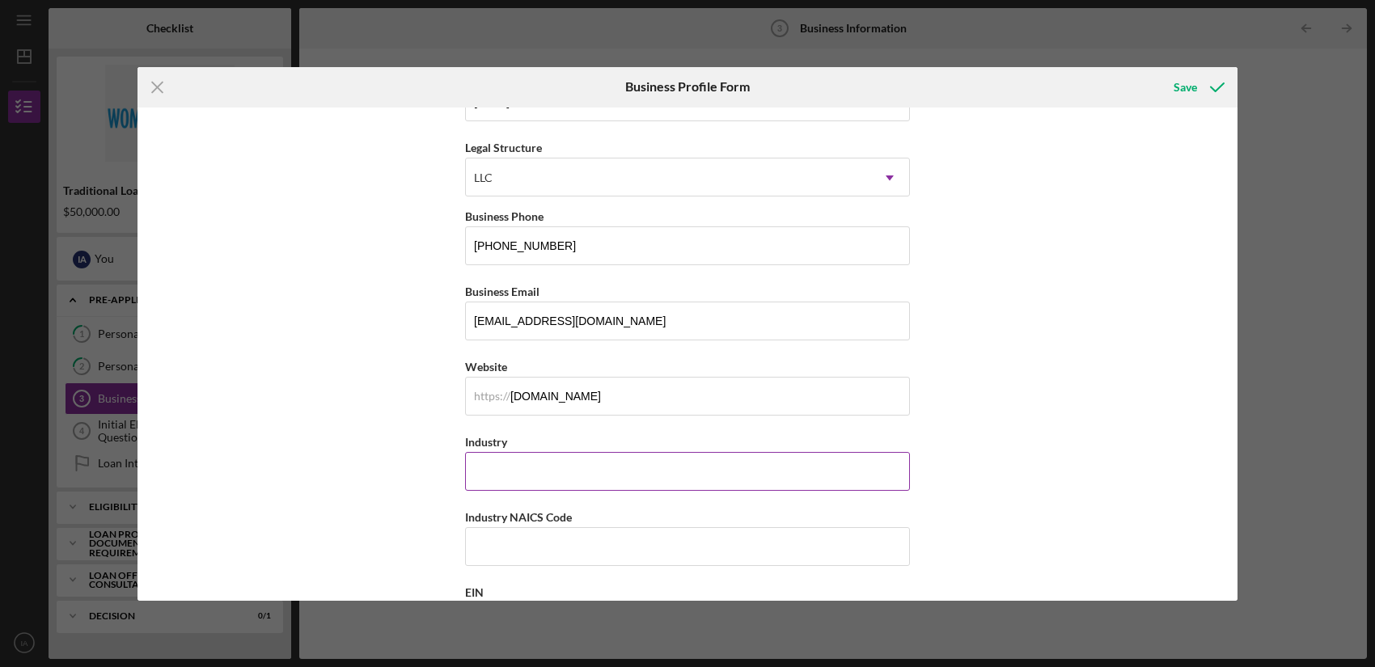
click at [613, 481] on input "Industry" at bounding box center [687, 471] width 445 height 39
type input "561210"
click at [552, 556] on input "Industry NAICS Code" at bounding box center [687, 546] width 445 height 39
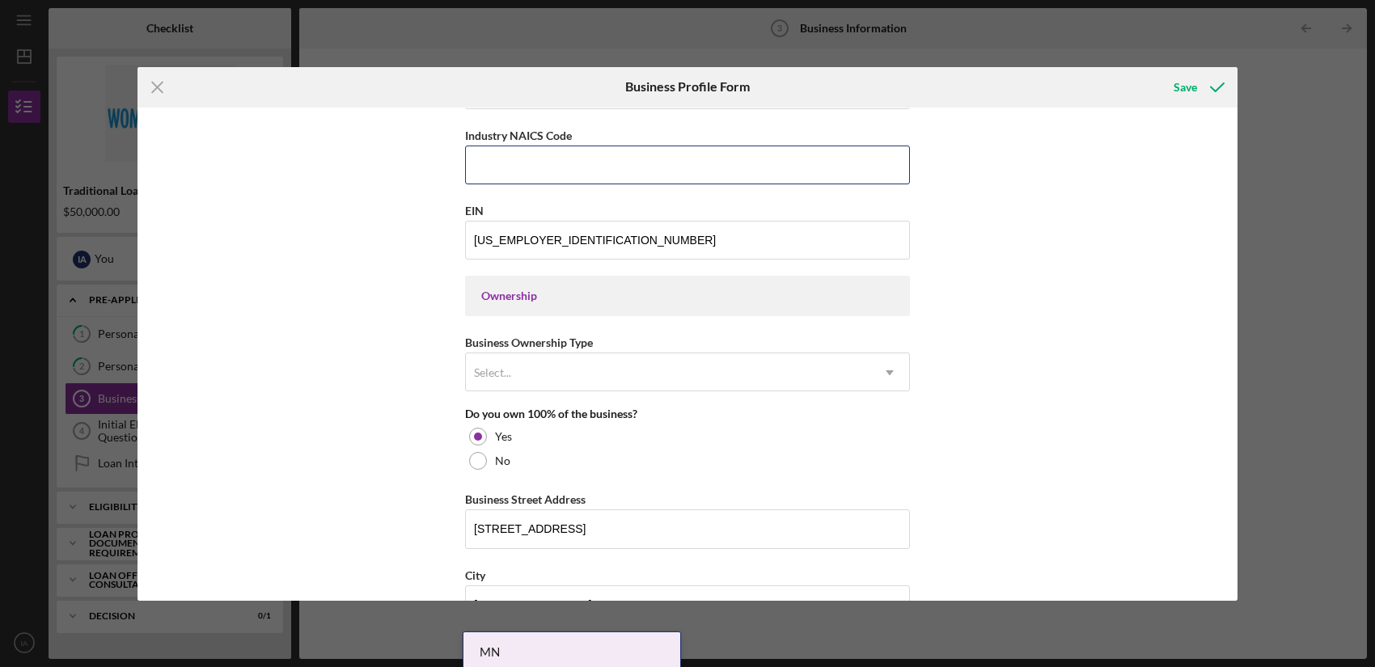
scroll to position [597, 0]
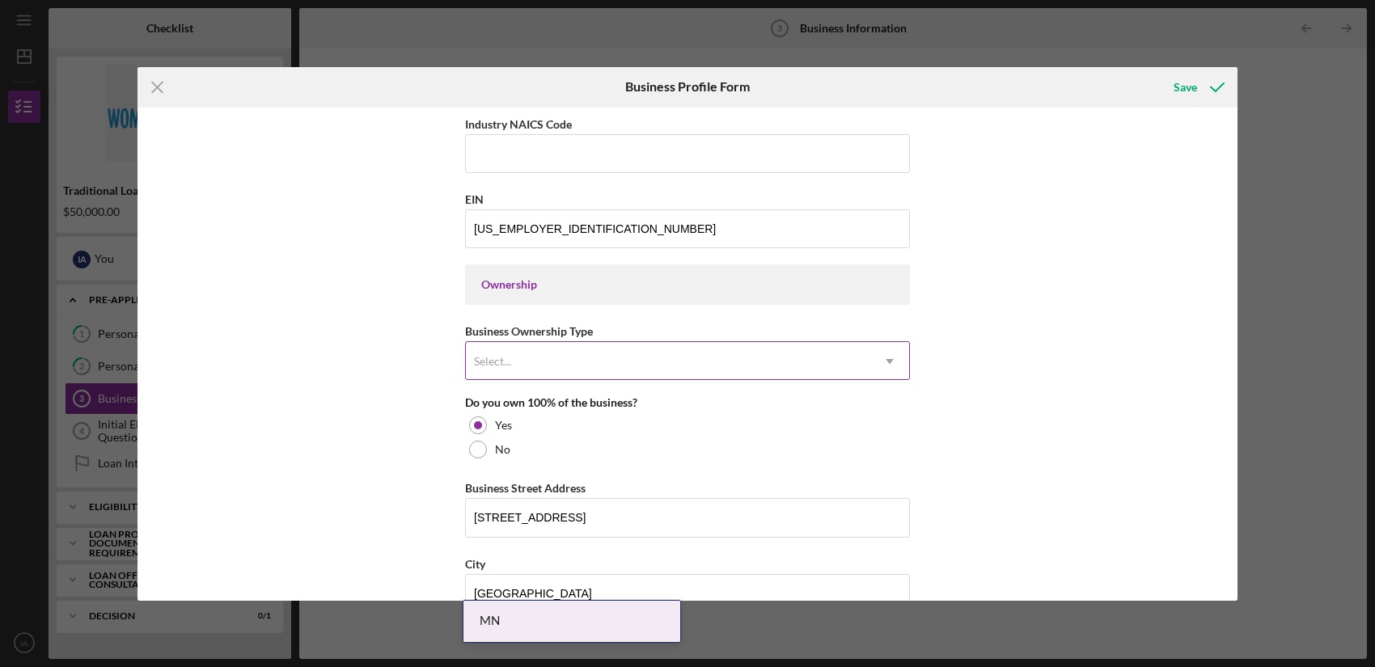
click at [619, 357] on div "Select..." at bounding box center [668, 361] width 404 height 37
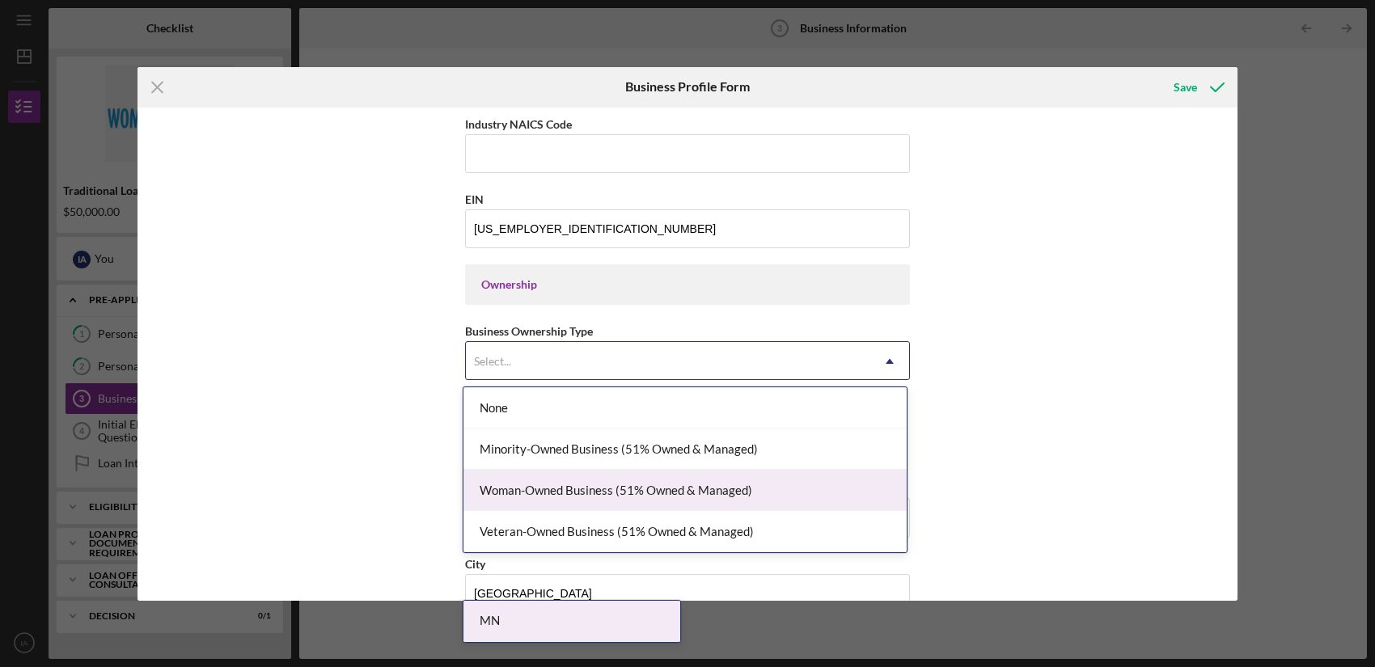
click at [882, 505] on div "Woman-Owned Business (51% Owned & Managed)" at bounding box center [684, 490] width 443 height 41
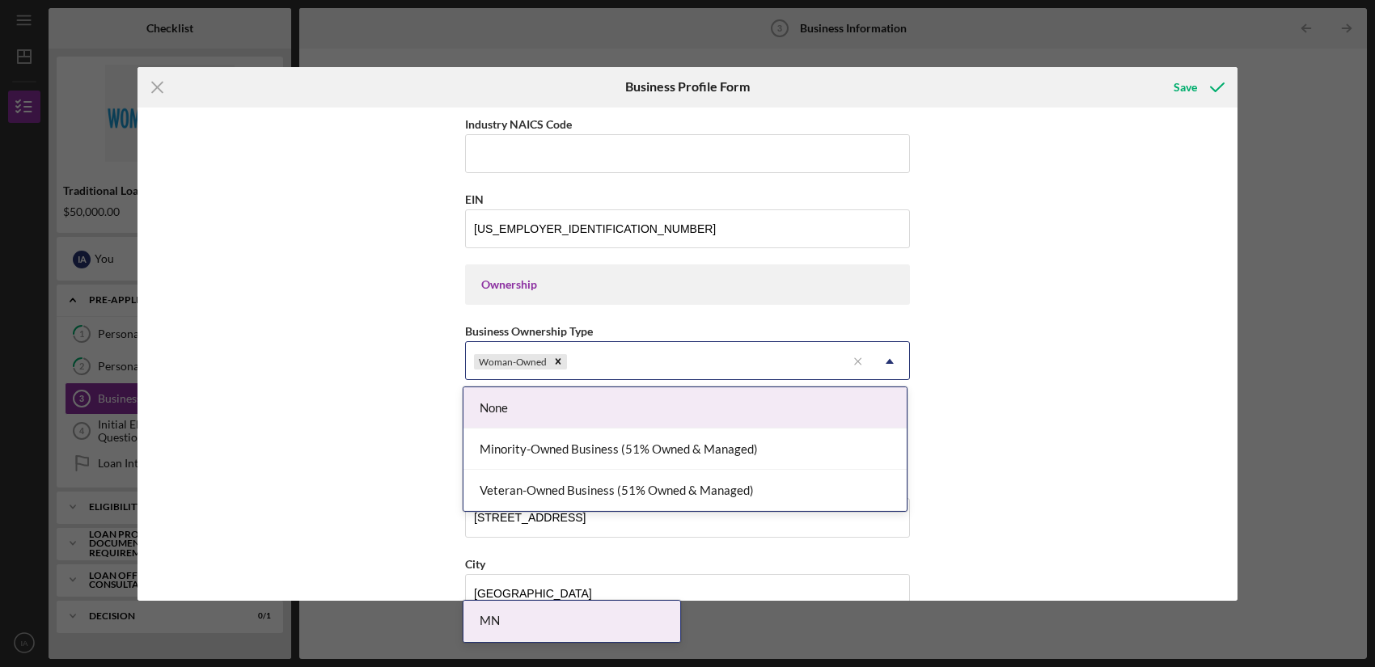
click at [734, 364] on div "Woman-Owned" at bounding box center [656, 361] width 380 height 37
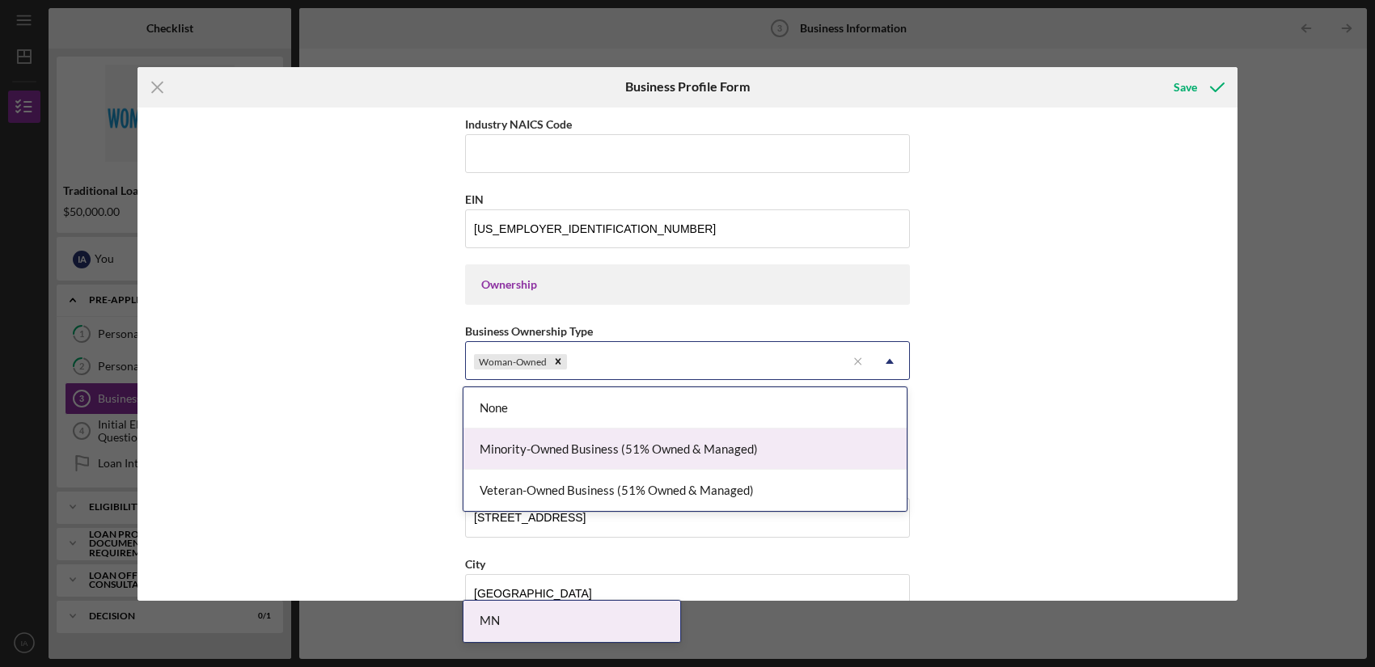
click at [726, 459] on div "Minority-Owned Business (51% Owned & Managed)" at bounding box center [684, 449] width 443 height 41
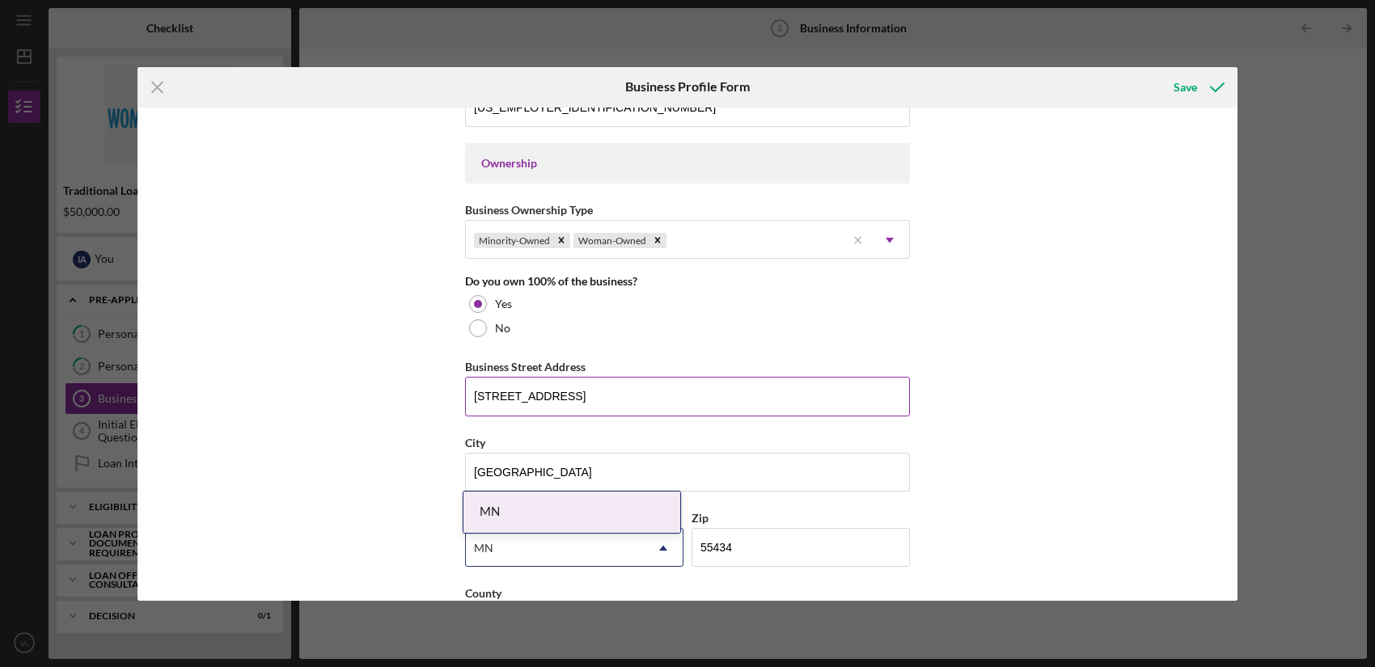
scroll to position [768, 0]
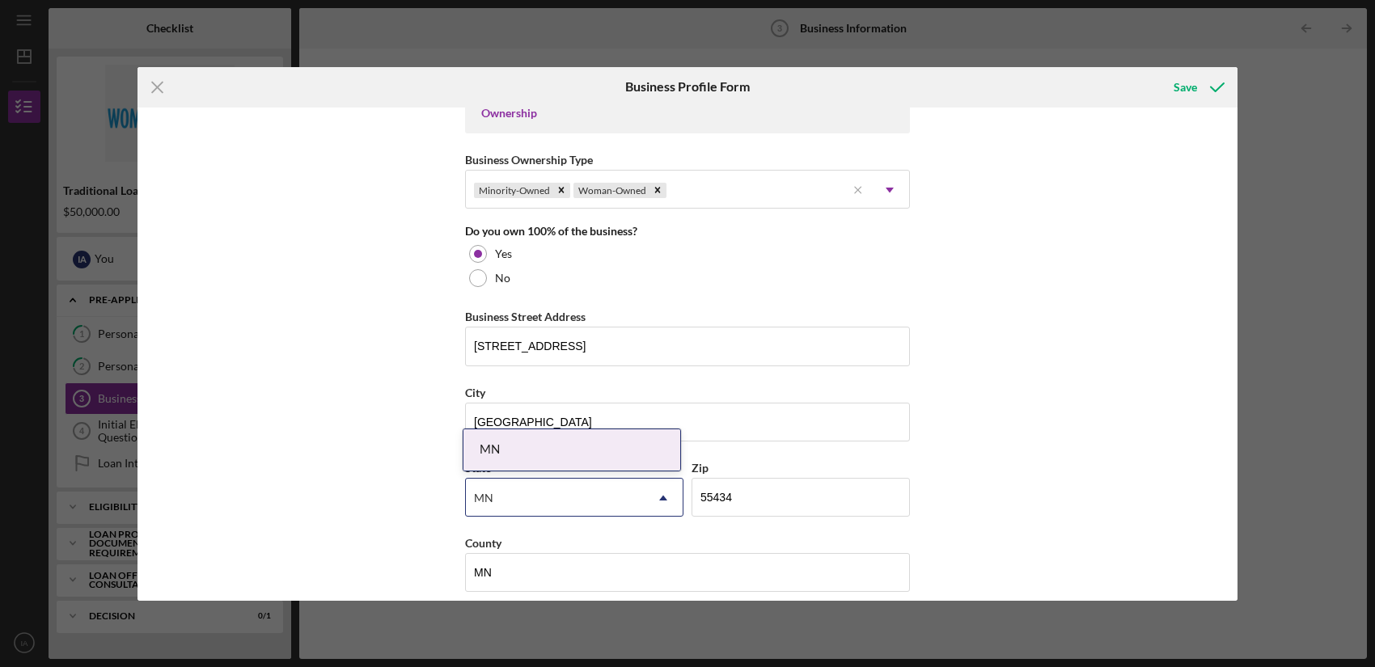
click at [999, 411] on div "Business Name The NorthStar Consulting DBA Business Start Date [DATE] Legal Str…" at bounding box center [687, 354] width 1100 height 493
click at [768, 518] on div "State [US_STATE] Icon/Dropdown Arrow Zip 55434" at bounding box center [687, 495] width 445 height 75
click at [777, 494] on input "55434" at bounding box center [800, 497] width 218 height 39
click at [509, 505] on div "MN" at bounding box center [555, 498] width 178 height 37
click at [525, 457] on div "MN" at bounding box center [571, 449] width 217 height 41
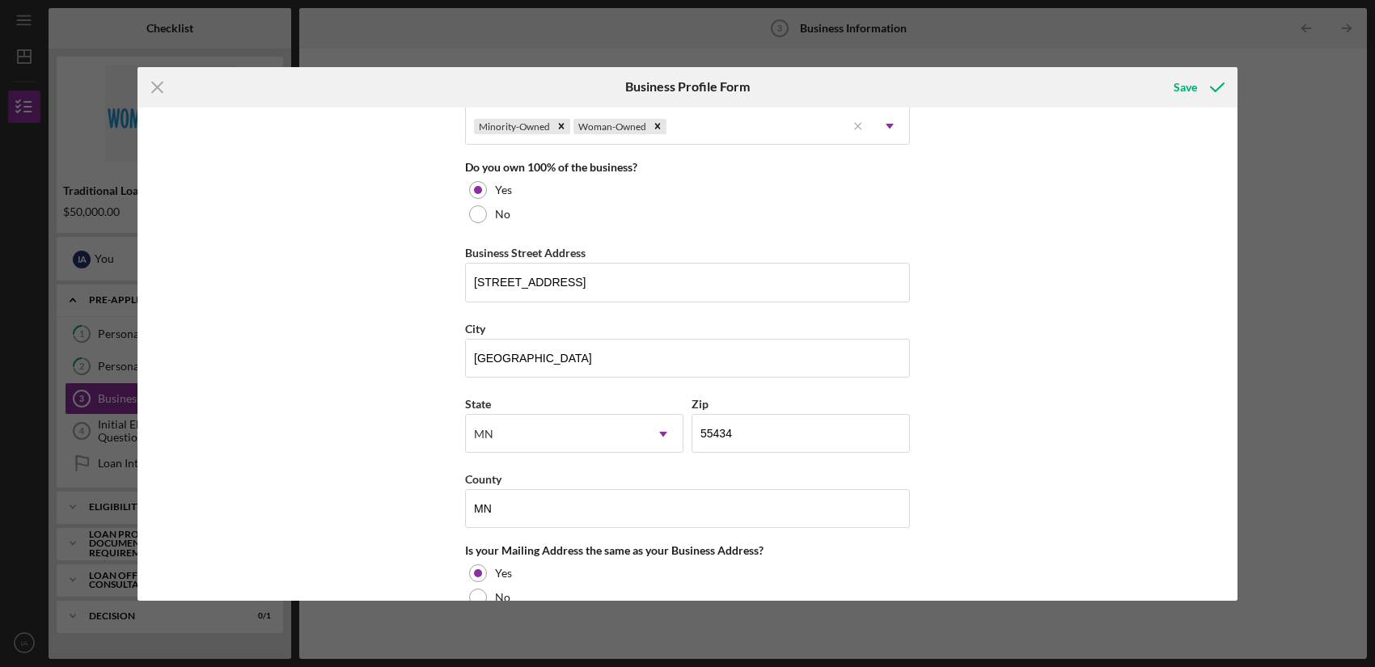
scroll to position [955, 0]
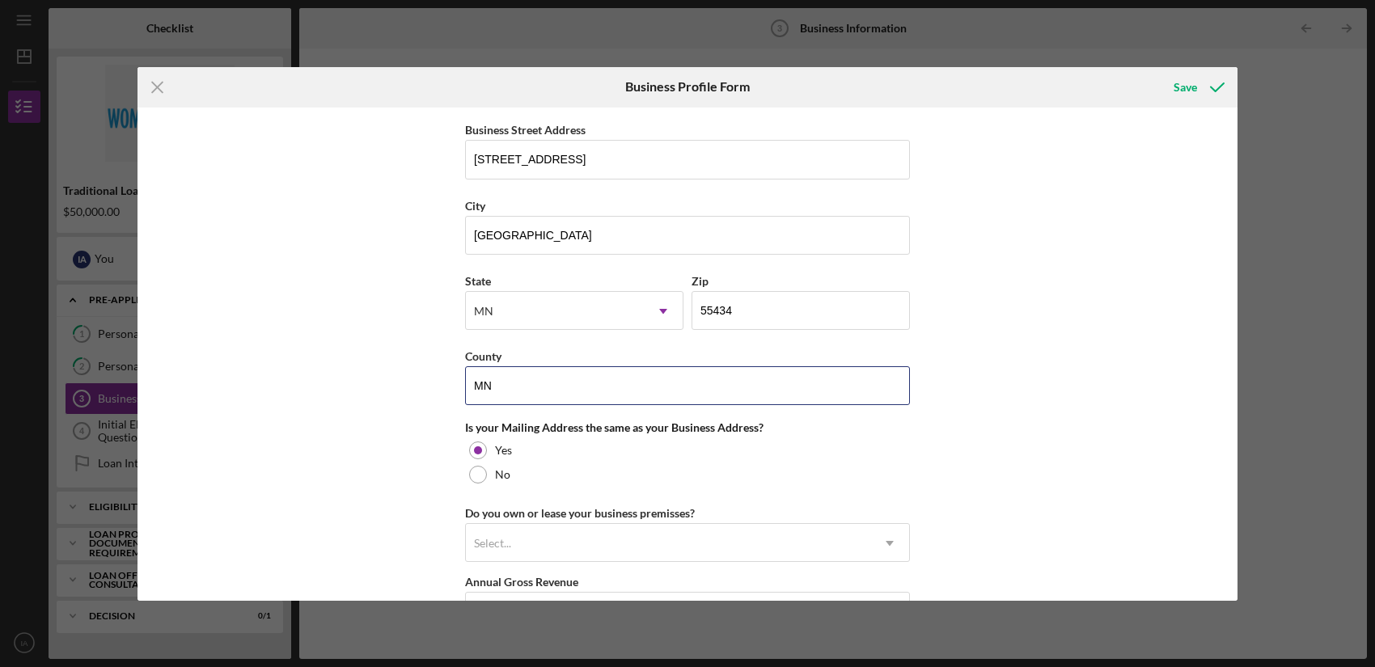
drag, startPoint x: 505, startPoint y: 387, endPoint x: 427, endPoint y: 387, distance: 78.4
click at [427, 387] on div "Business Name The NorthStar Consulting DBA Business Start Date [DATE] Legal Str…" at bounding box center [687, 354] width 1100 height 493
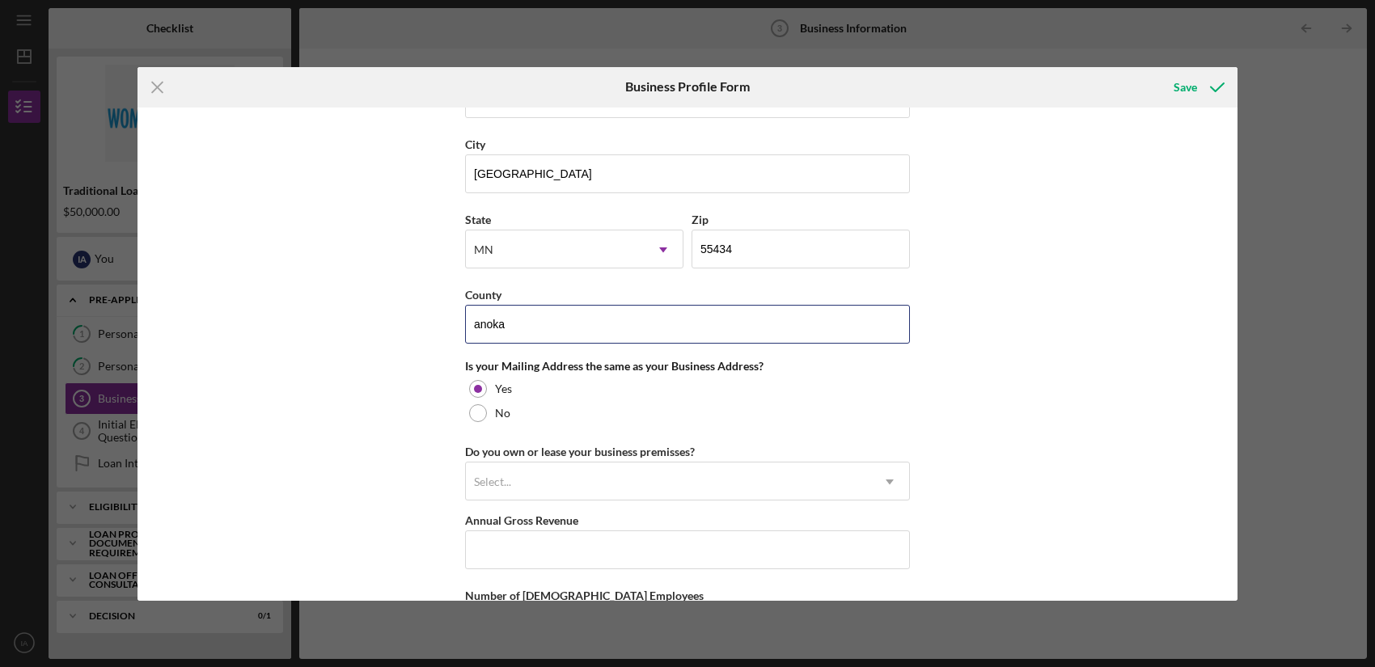
scroll to position [1039, 0]
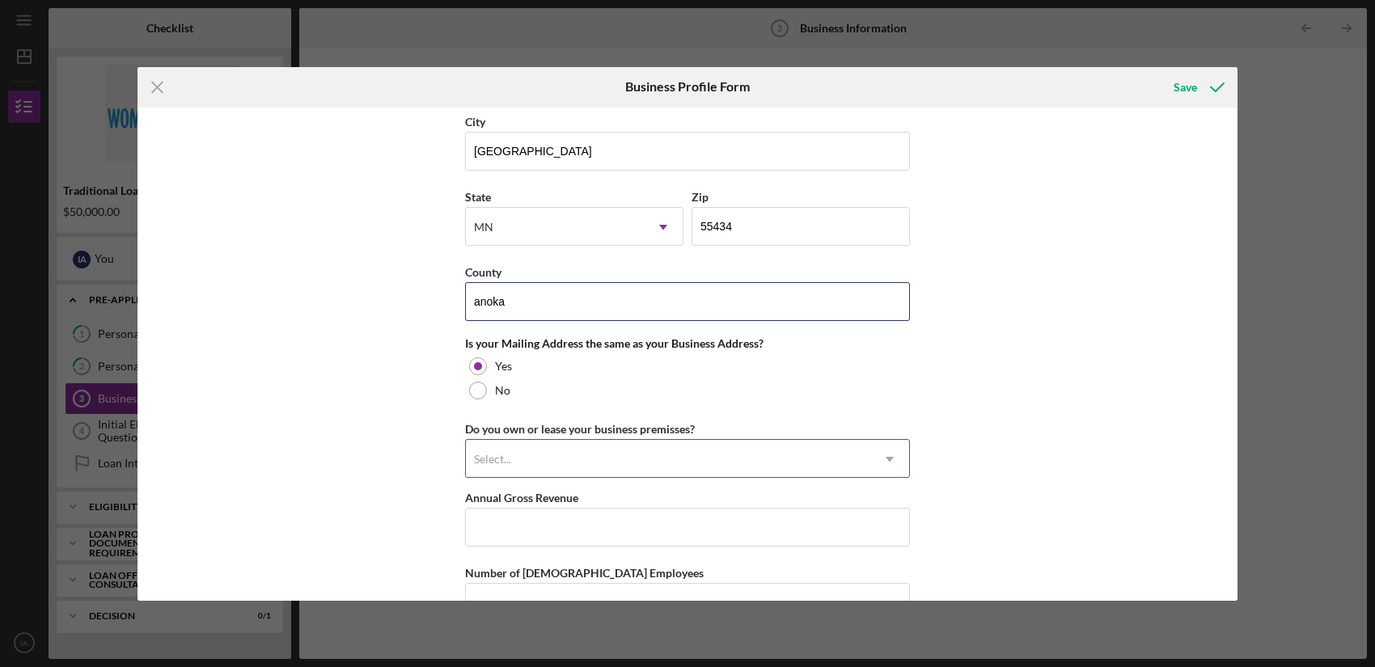
type input "anoka"
click at [749, 464] on div "Select..." at bounding box center [668, 459] width 404 height 37
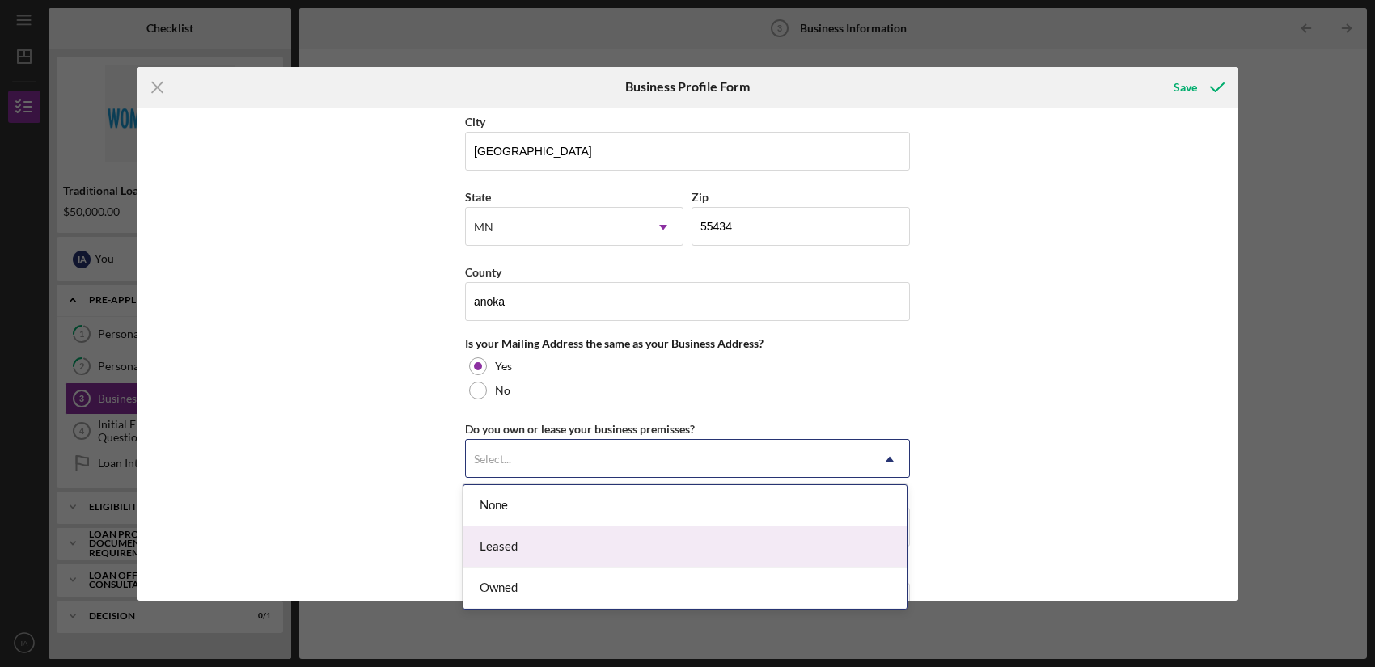
click at [687, 536] on div "Leased" at bounding box center [684, 546] width 443 height 41
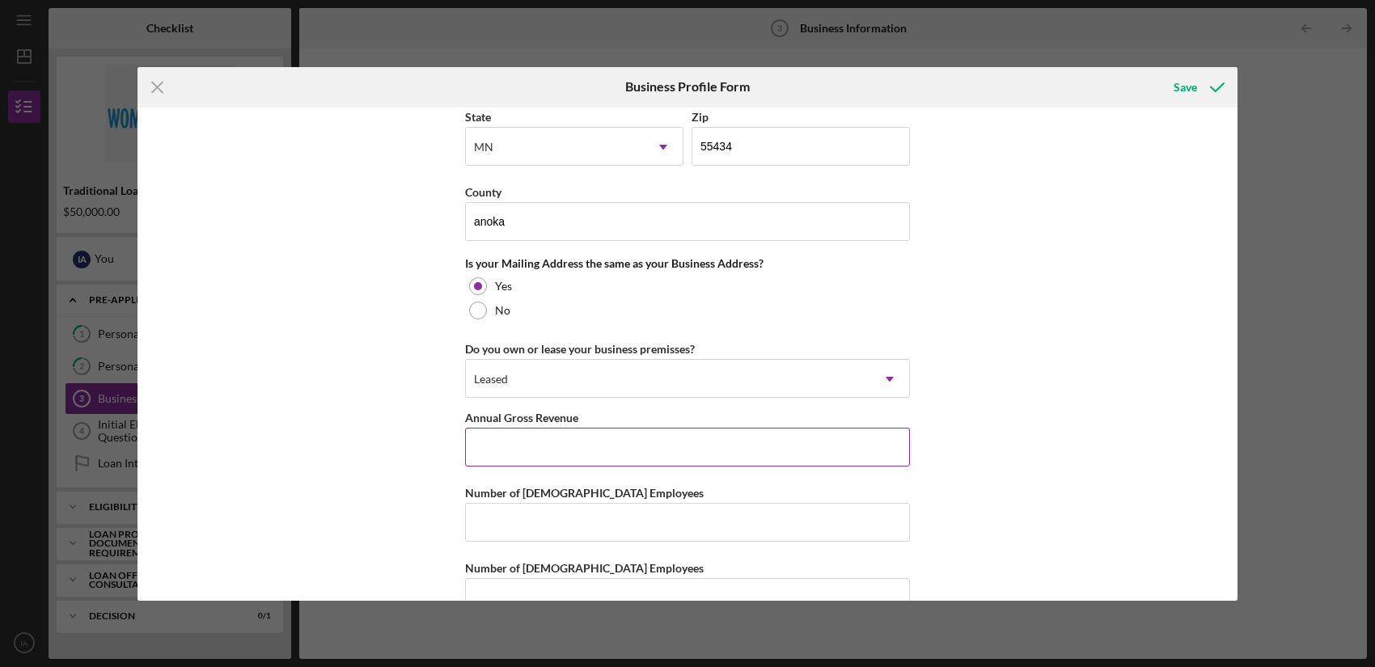
scroll to position [1129, 0]
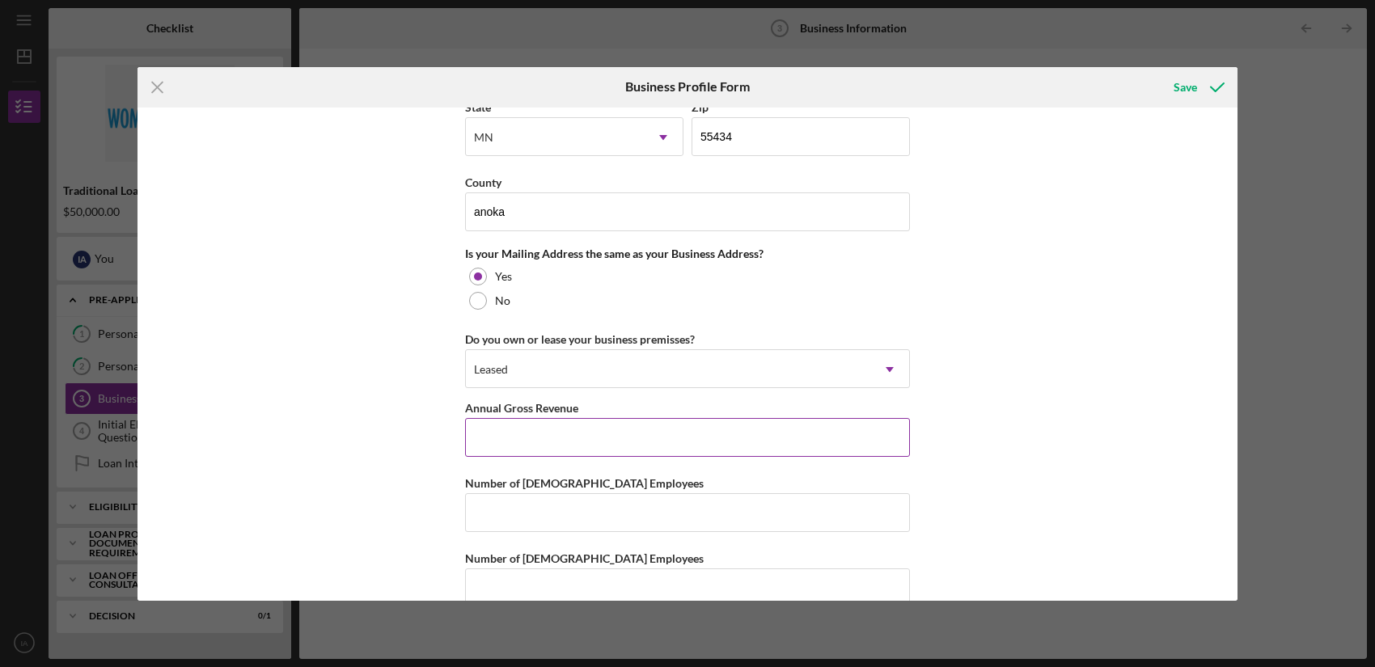
click at [724, 429] on input "Annual Gross Revenue" at bounding box center [687, 437] width 445 height 39
type input "$150,000"
click at [623, 504] on input "Number of [DEMOGRAPHIC_DATA] Employees" at bounding box center [687, 512] width 445 height 39
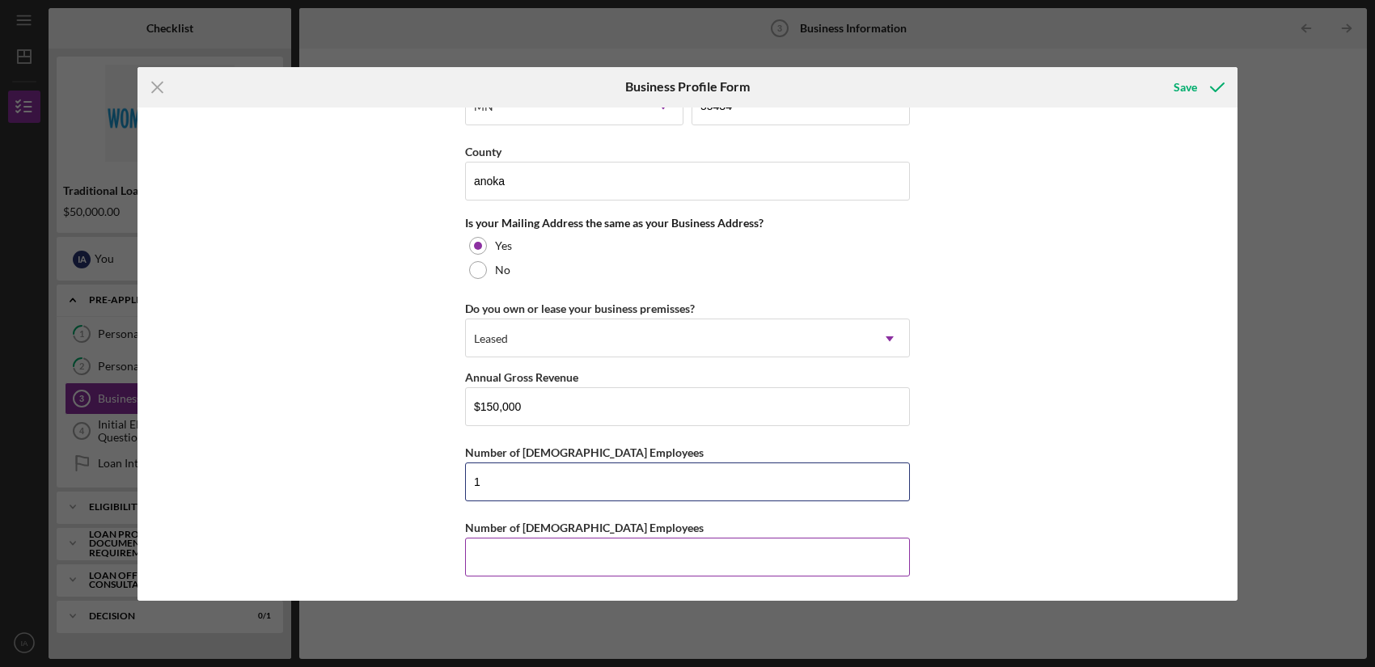
scroll to position [1159, 0]
type input "1"
click at [604, 553] on input "Number of [DEMOGRAPHIC_DATA] Employees" at bounding box center [687, 558] width 445 height 39
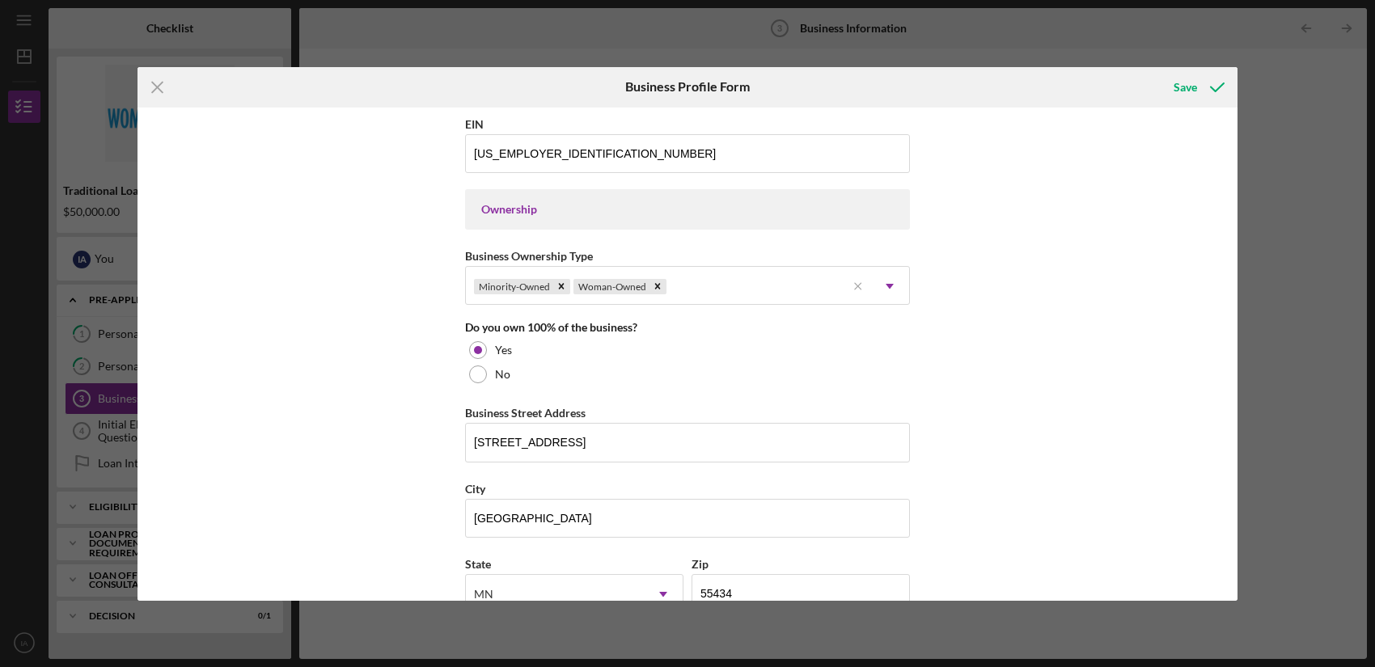
scroll to position [317, 0]
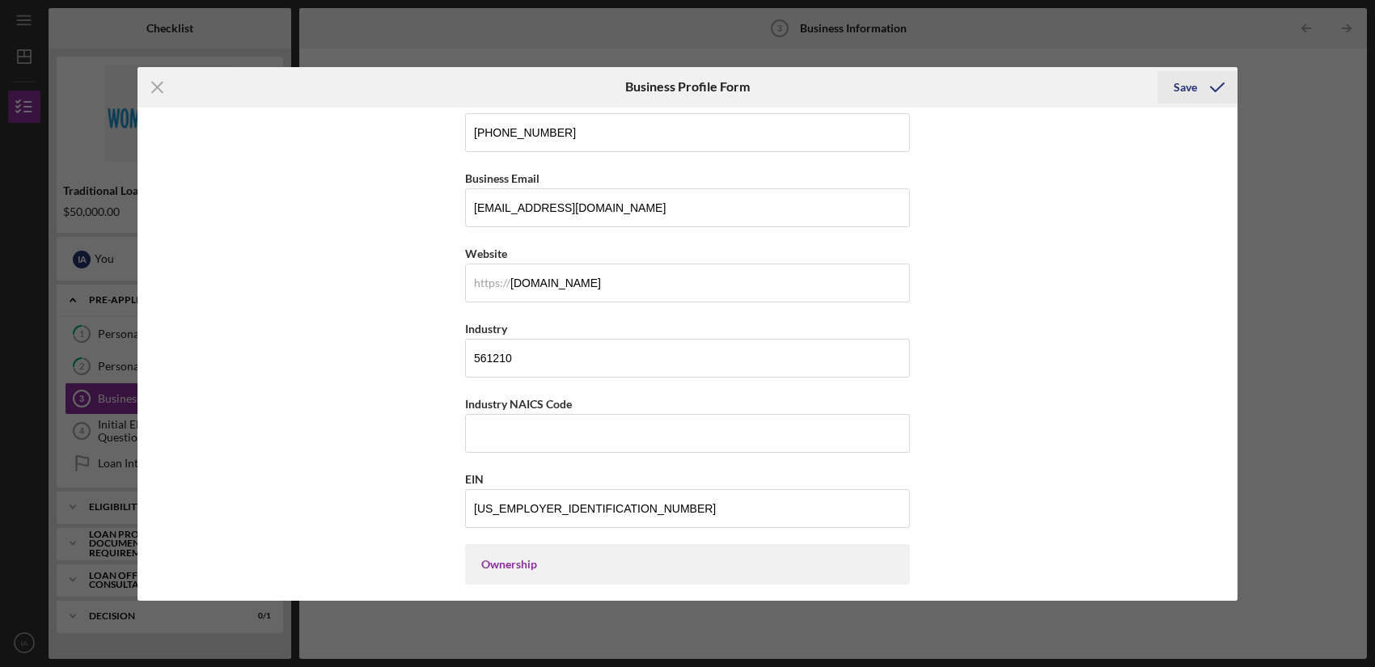
type input "0"
click at [1173, 87] on button "Save" at bounding box center [1197, 87] width 80 height 32
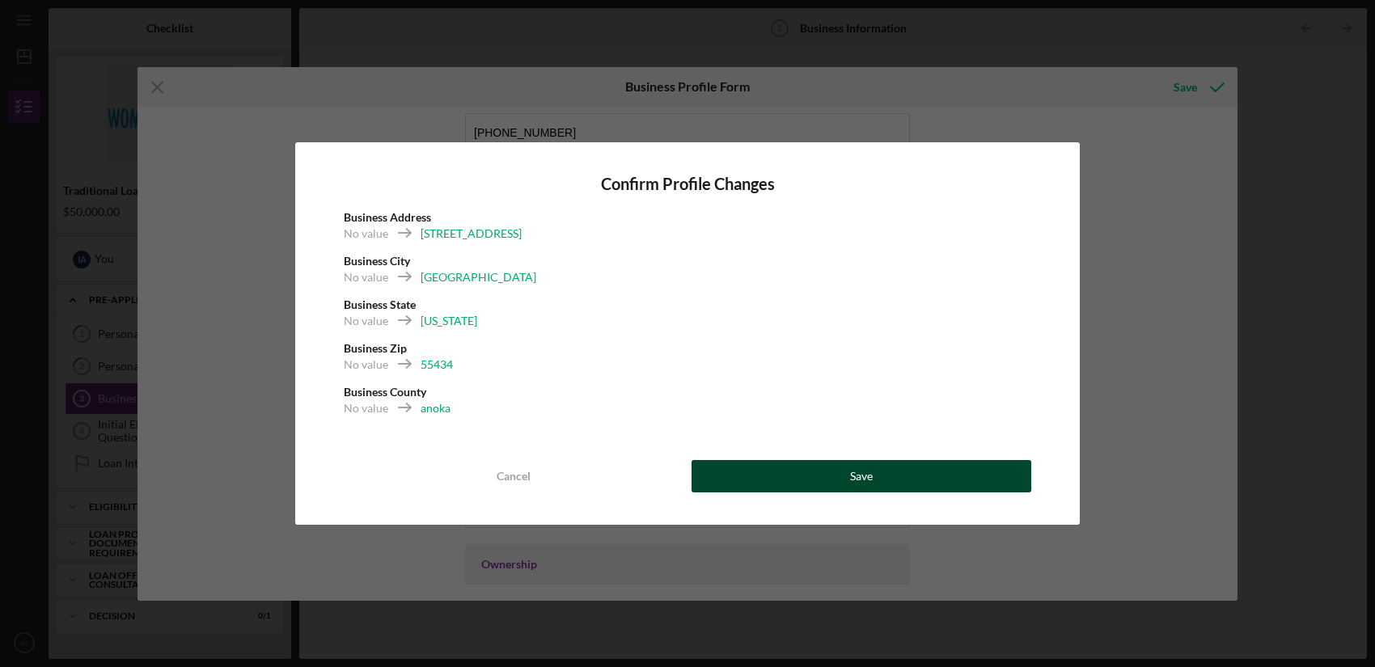
click at [823, 476] on button "Save" at bounding box center [861, 476] width 340 height 32
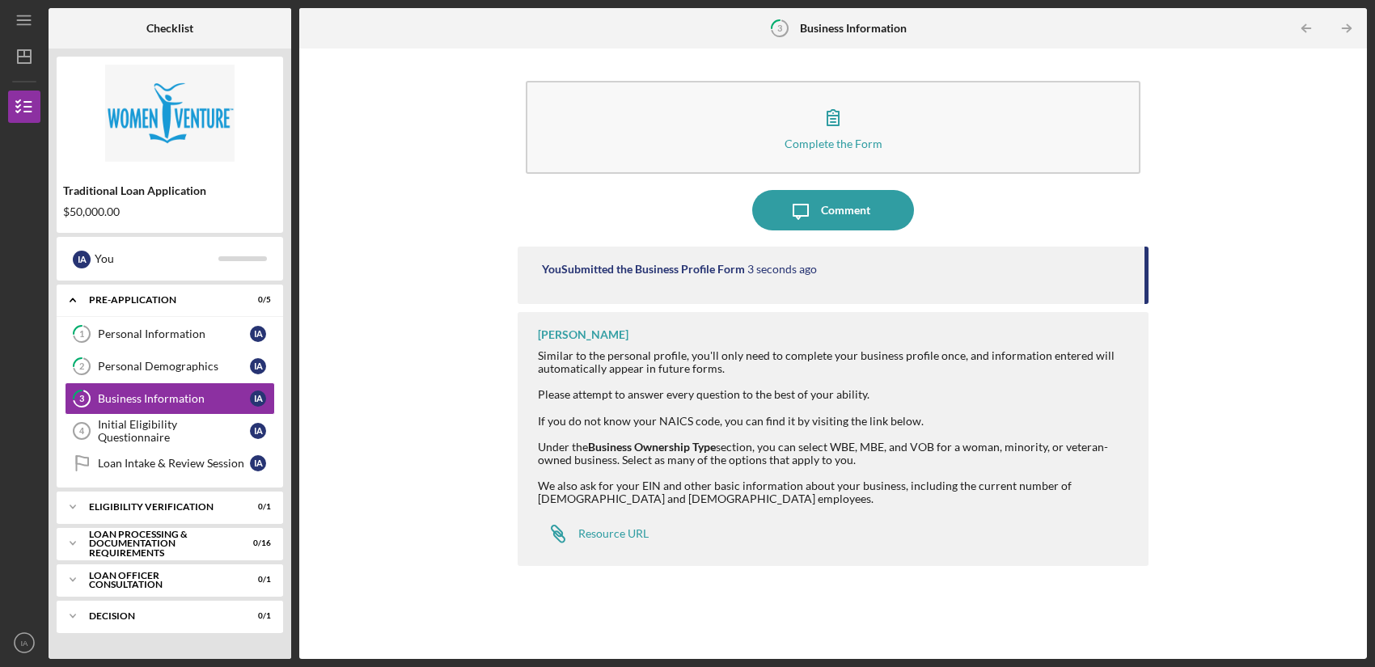
click at [1224, 28] on line "button" at bounding box center [1346, 28] width 8 height 0
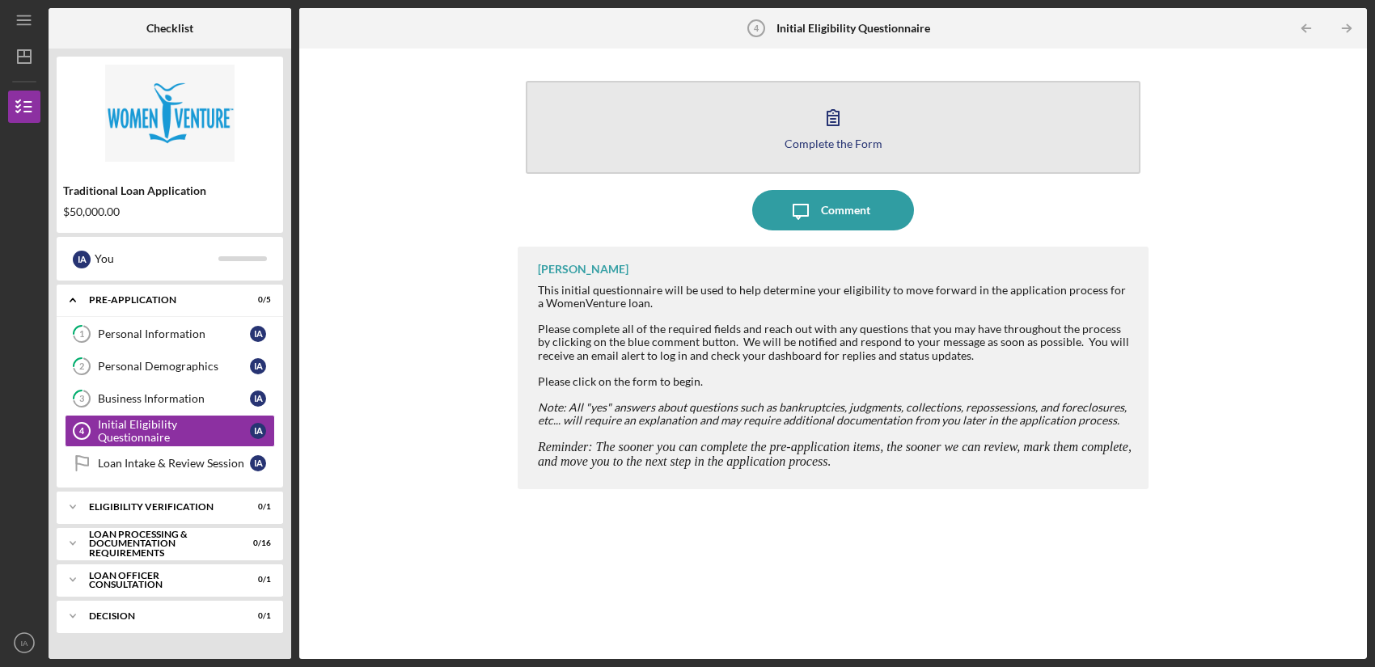
click at [875, 141] on div "Complete the Form" at bounding box center [833, 143] width 98 height 12
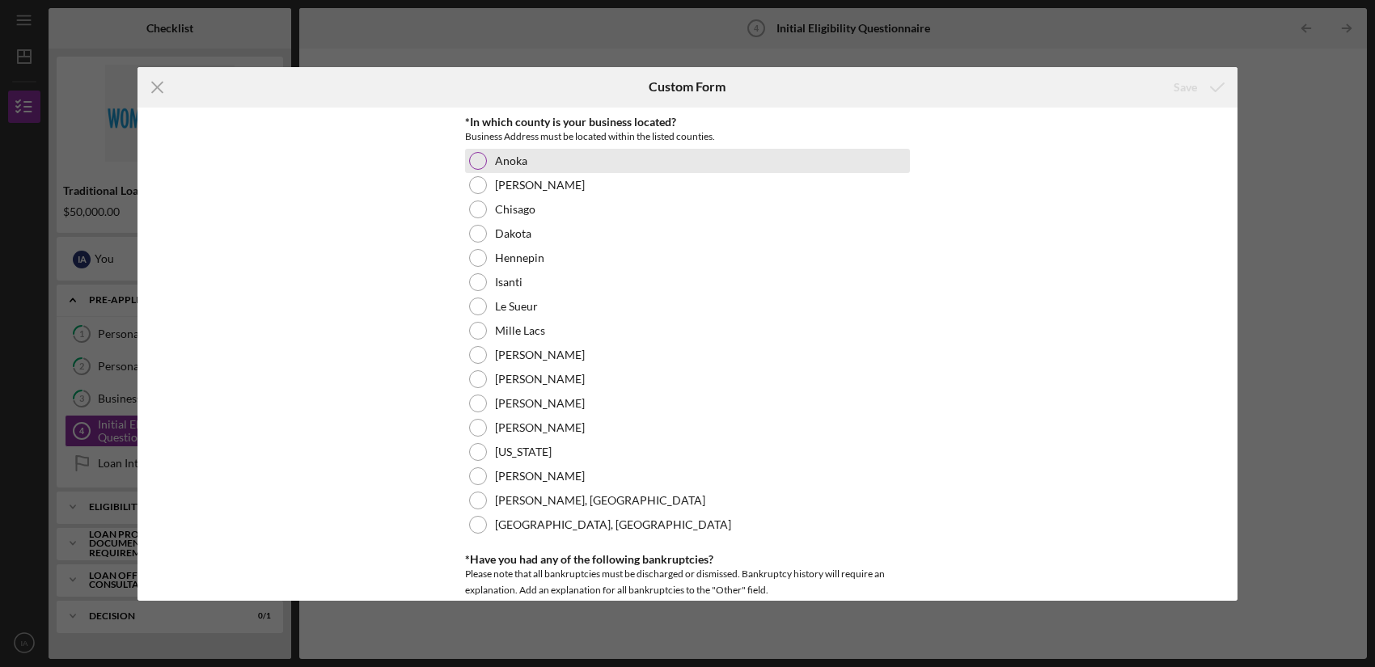
click at [475, 159] on div at bounding box center [478, 161] width 18 height 18
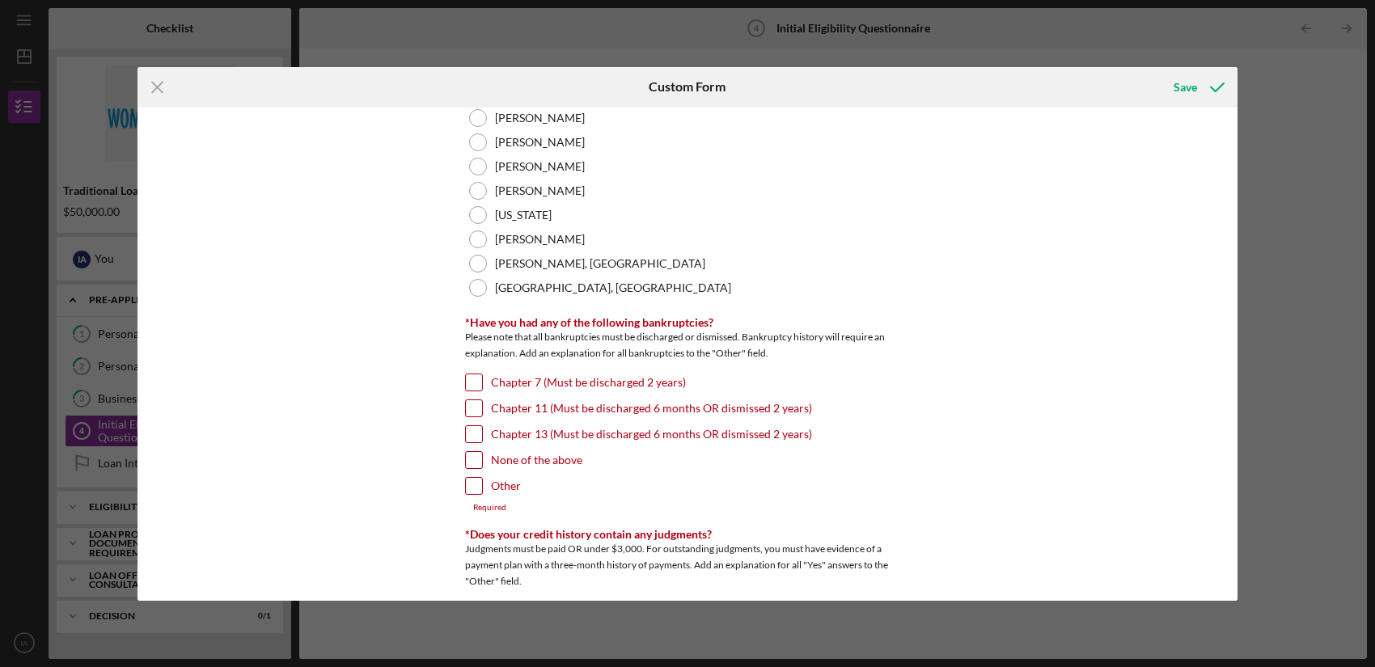
scroll to position [247, 0]
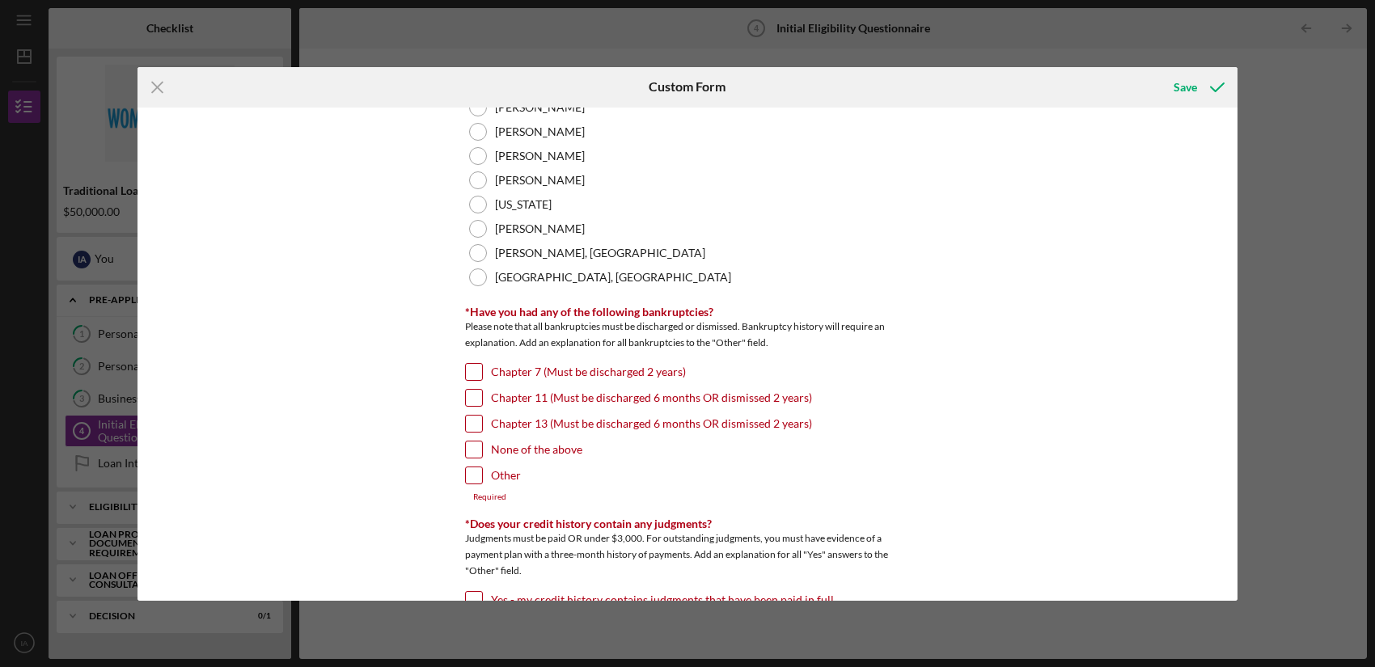
click at [518, 450] on label "None of the above" at bounding box center [536, 450] width 91 height 16
click at [482, 450] on input "None of the above" at bounding box center [474, 450] width 16 height 16
checkbox input "true"
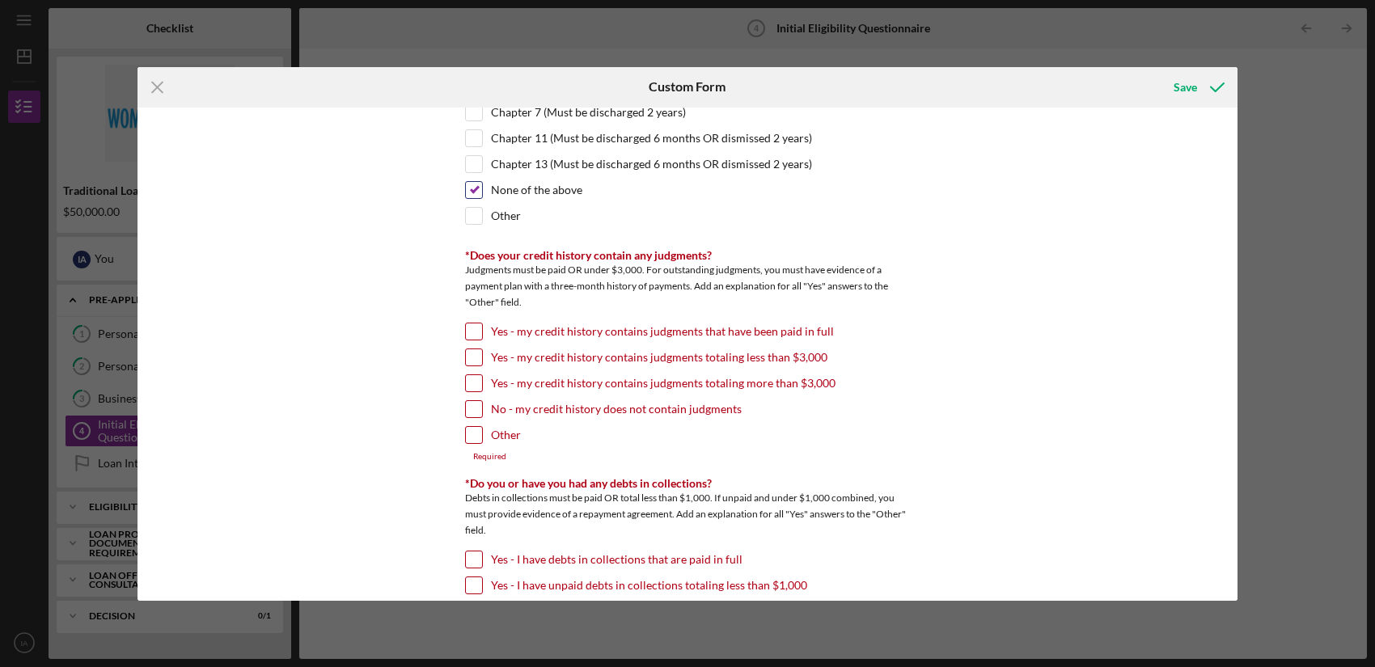
scroll to position [511, 0]
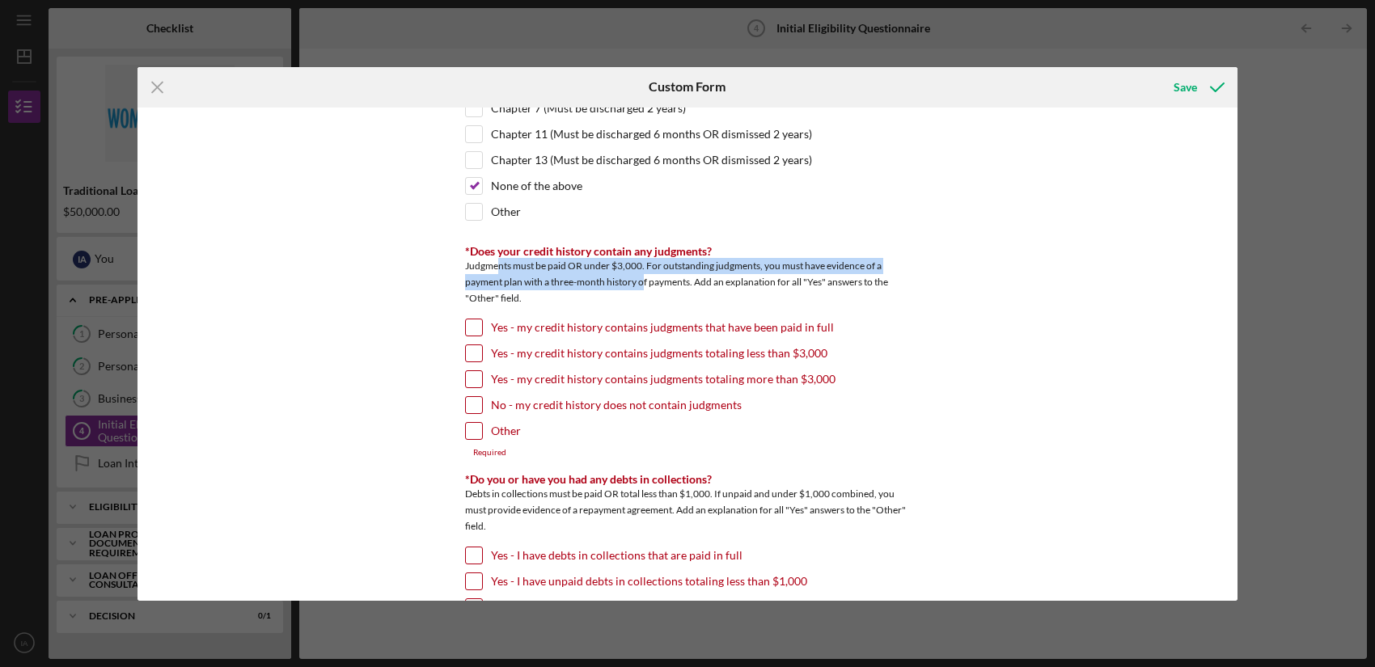
drag, startPoint x: 497, startPoint y: 269, endPoint x: 644, endPoint y: 277, distance: 146.6
click at [644, 277] on div "Judgments must be paid OR under $3,000. For outstanding judgments, you must hav…" at bounding box center [687, 284] width 445 height 53
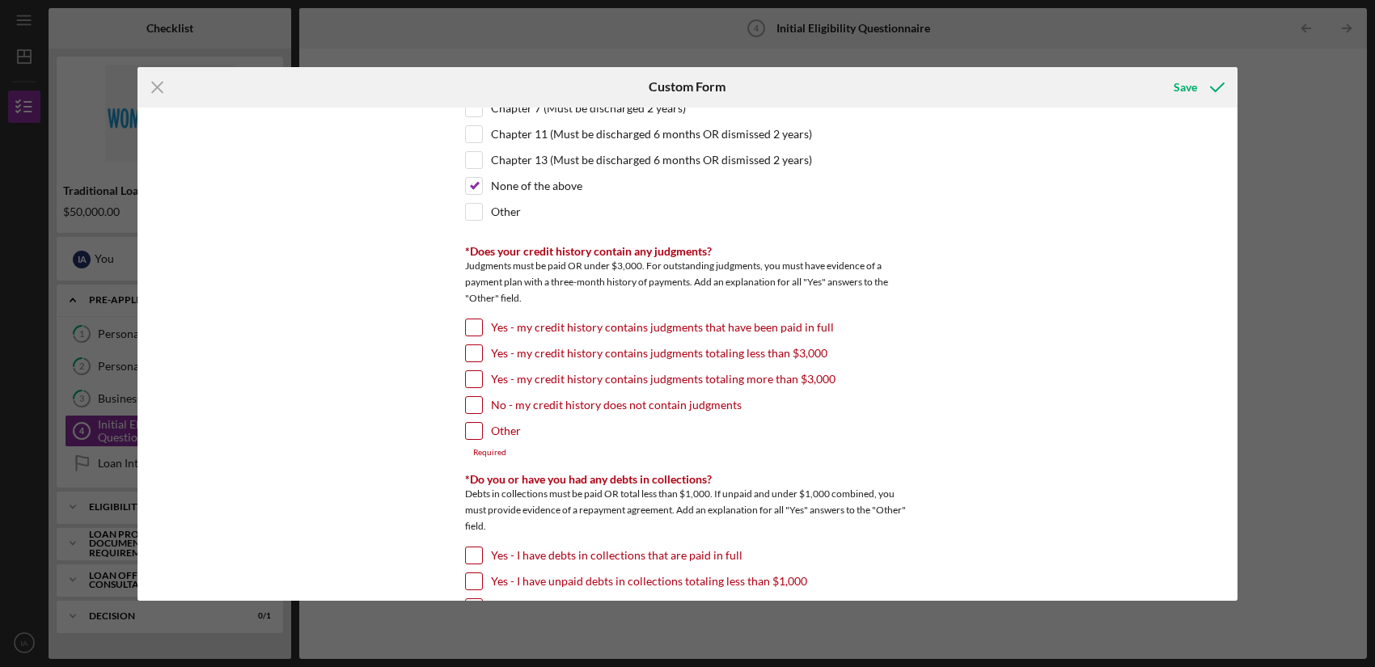
click at [576, 404] on label "No - my credit history does not contain judgments" at bounding box center [616, 405] width 251 height 16
click at [482, 404] on input "No - my credit history does not contain judgments" at bounding box center [474, 405] width 16 height 16
checkbox input "true"
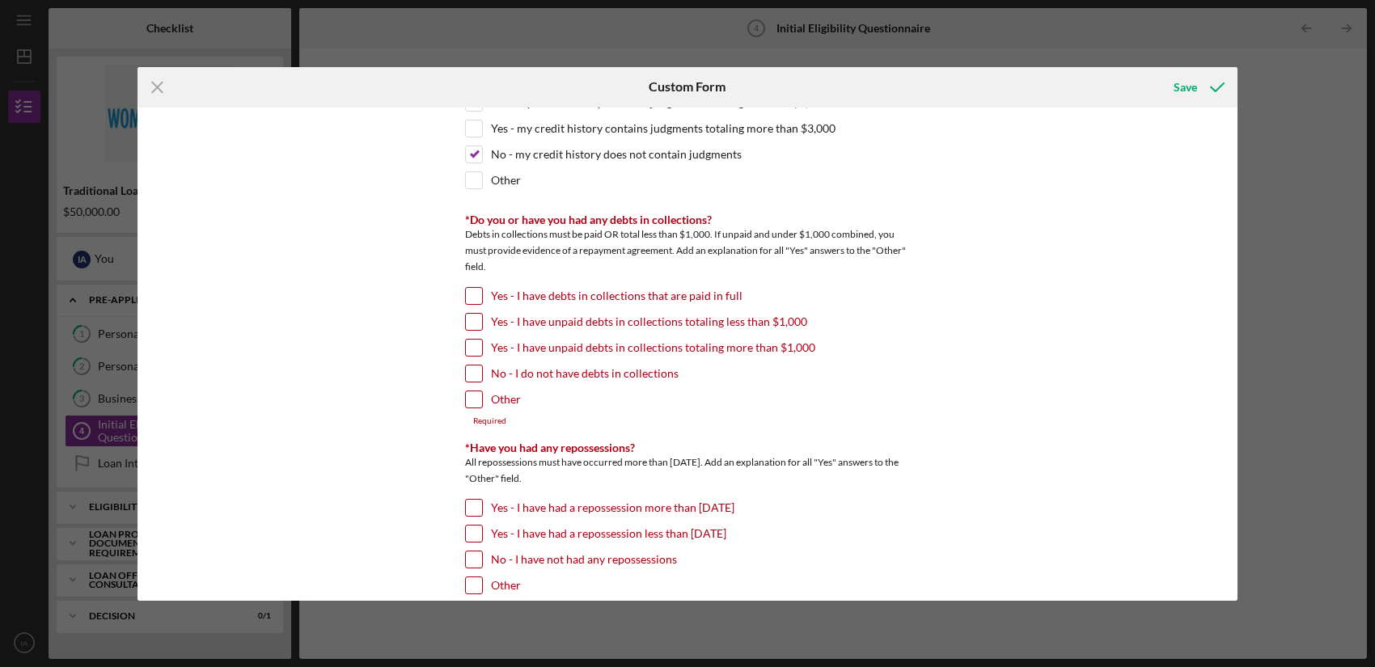
scroll to position [765, 0]
drag, startPoint x: 509, startPoint y: 220, endPoint x: 693, endPoint y: 222, distance: 183.6
click at [693, 222] on div "*Do you or have you had any debts in collections? Debts in collections must be …" at bounding box center [687, 243] width 445 height 66
click at [498, 373] on label "No - I do not have debts in collections" at bounding box center [585, 370] width 188 height 16
click at [482, 373] on input "No - I do not have debts in collections" at bounding box center [474, 370] width 16 height 16
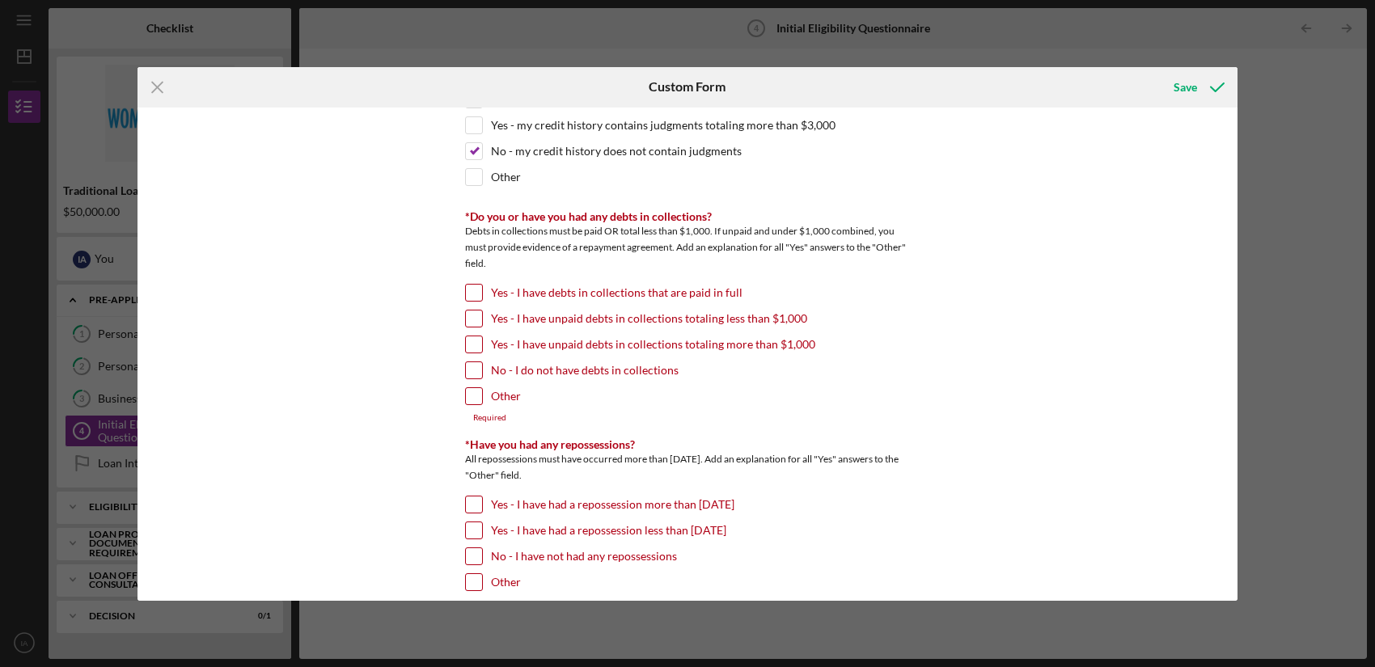
checkbox input "true"
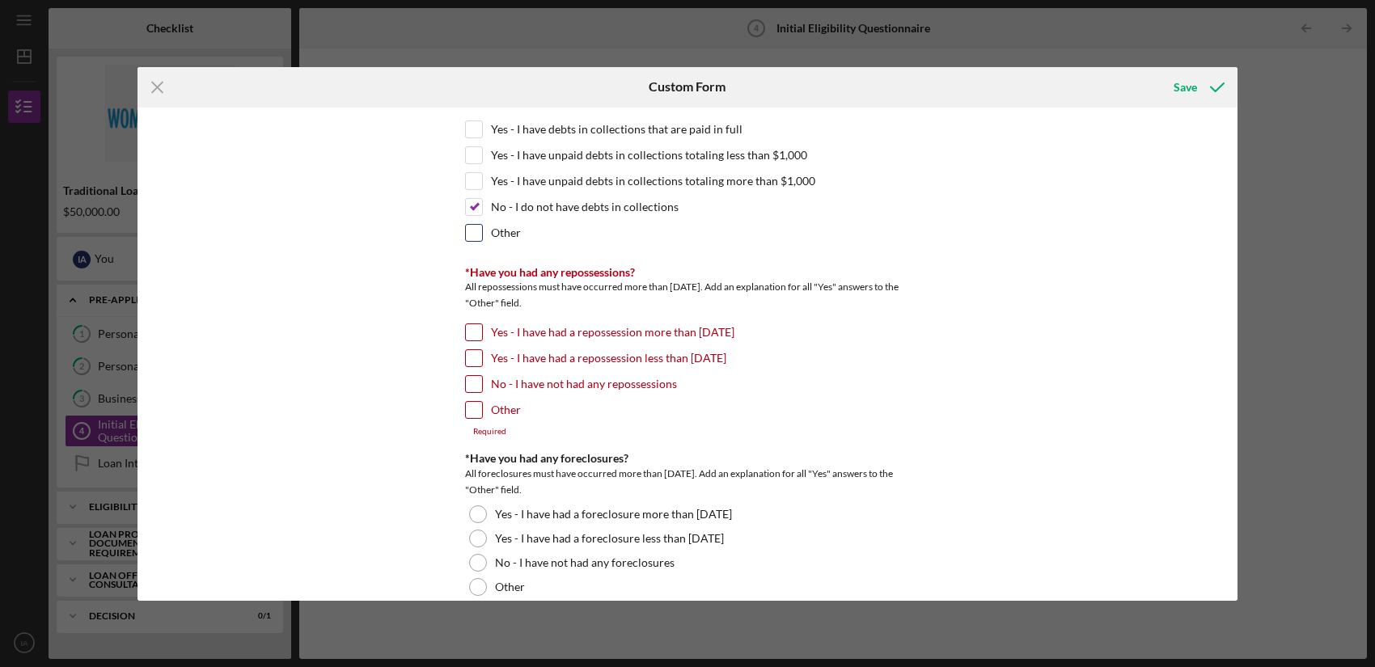
scroll to position [1006, 0]
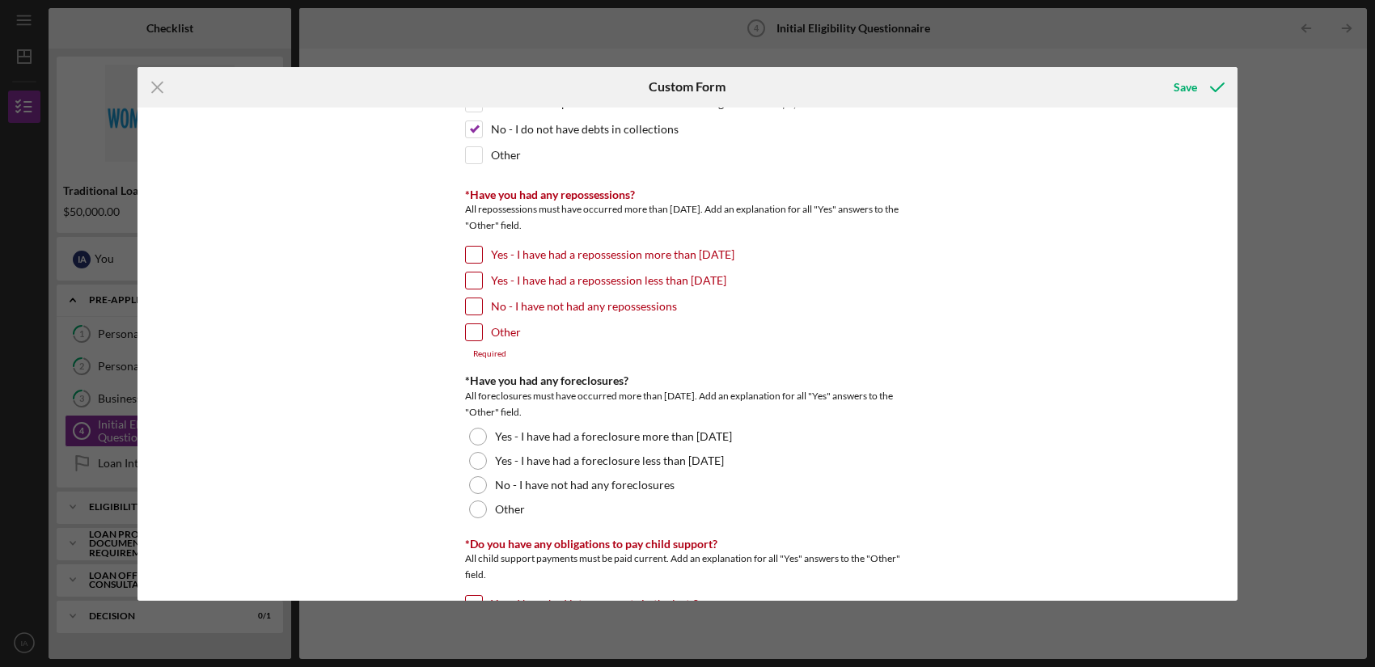
click at [518, 311] on label "No - I have not had any repossessions" at bounding box center [584, 306] width 186 height 16
click at [482, 311] on input "No - I have not had any repossessions" at bounding box center [474, 306] width 16 height 16
checkbox input "true"
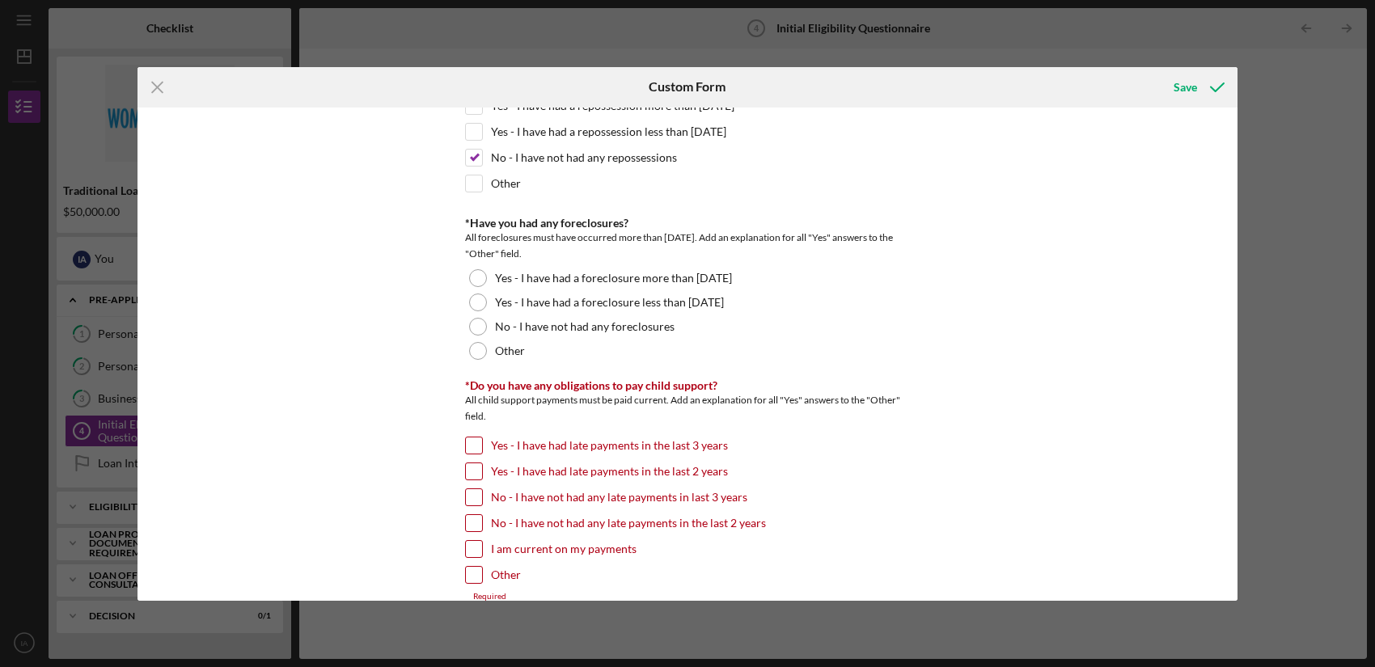
scroll to position [1175, 0]
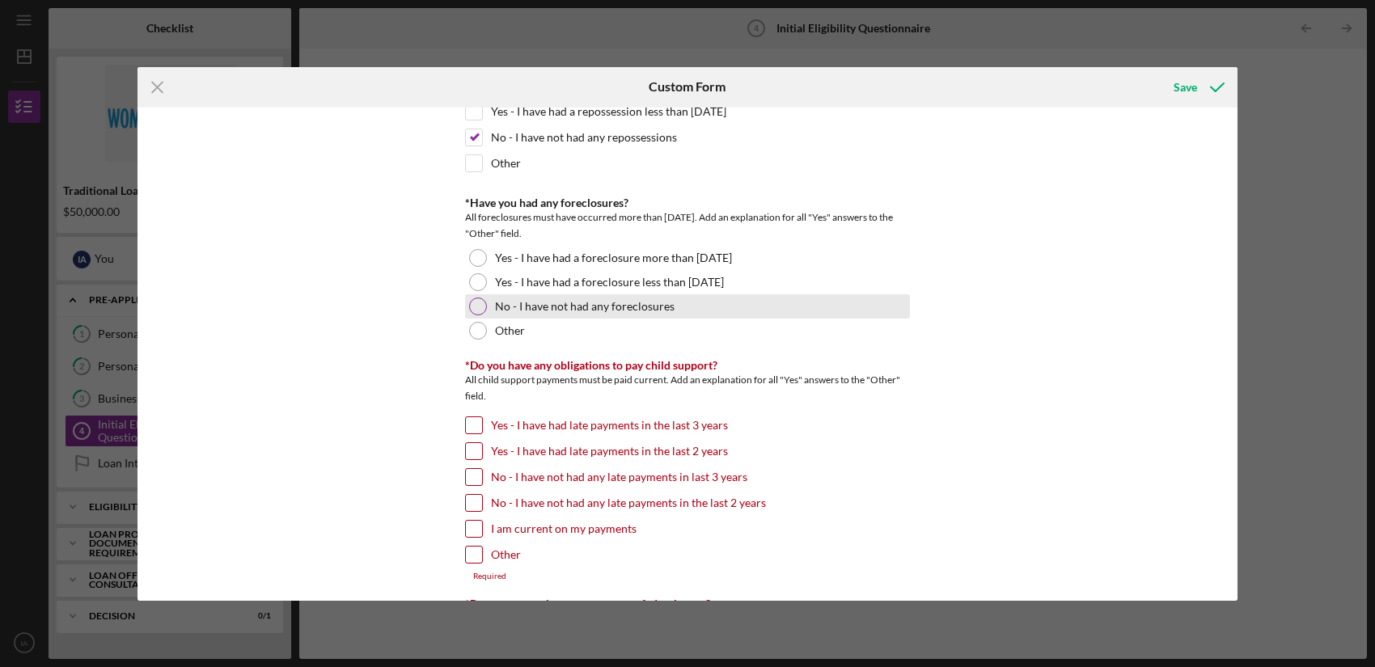
click at [489, 309] on div "No - I have not had any foreclosures" at bounding box center [687, 306] width 445 height 24
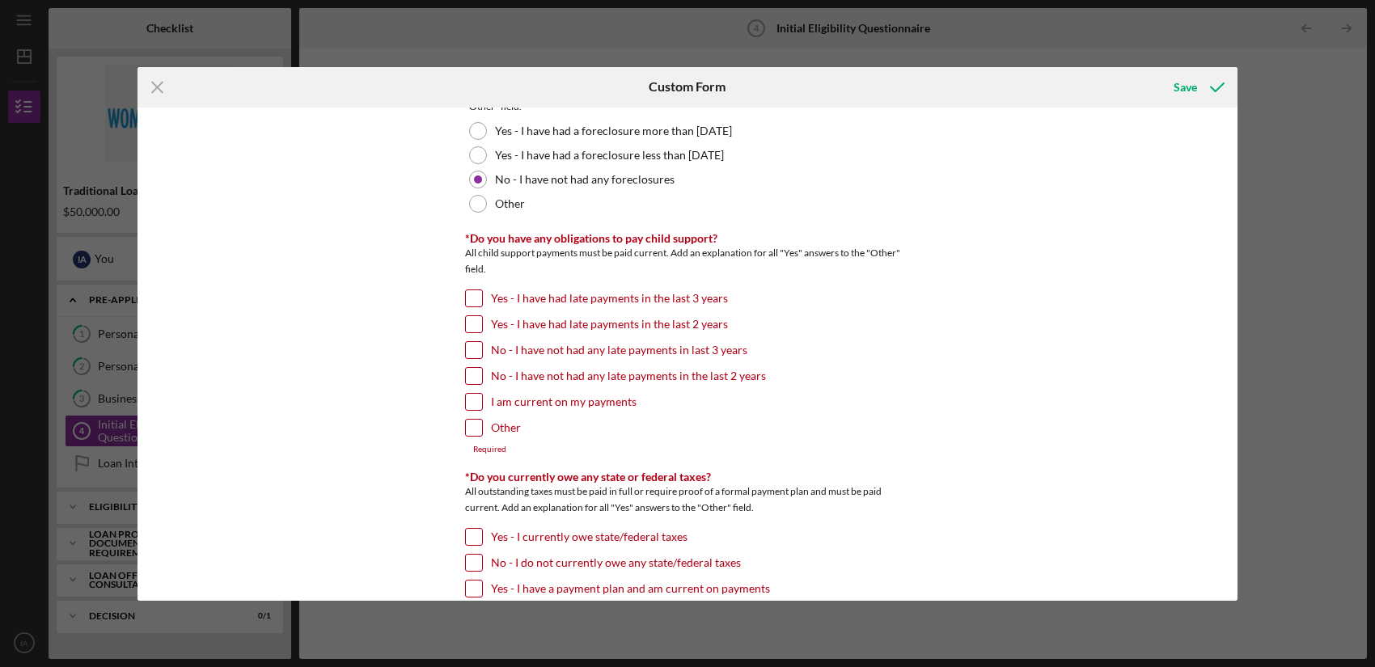
scroll to position [1303, 0]
click at [475, 433] on input "Other" at bounding box center [474, 427] width 16 height 16
checkbox input "true"
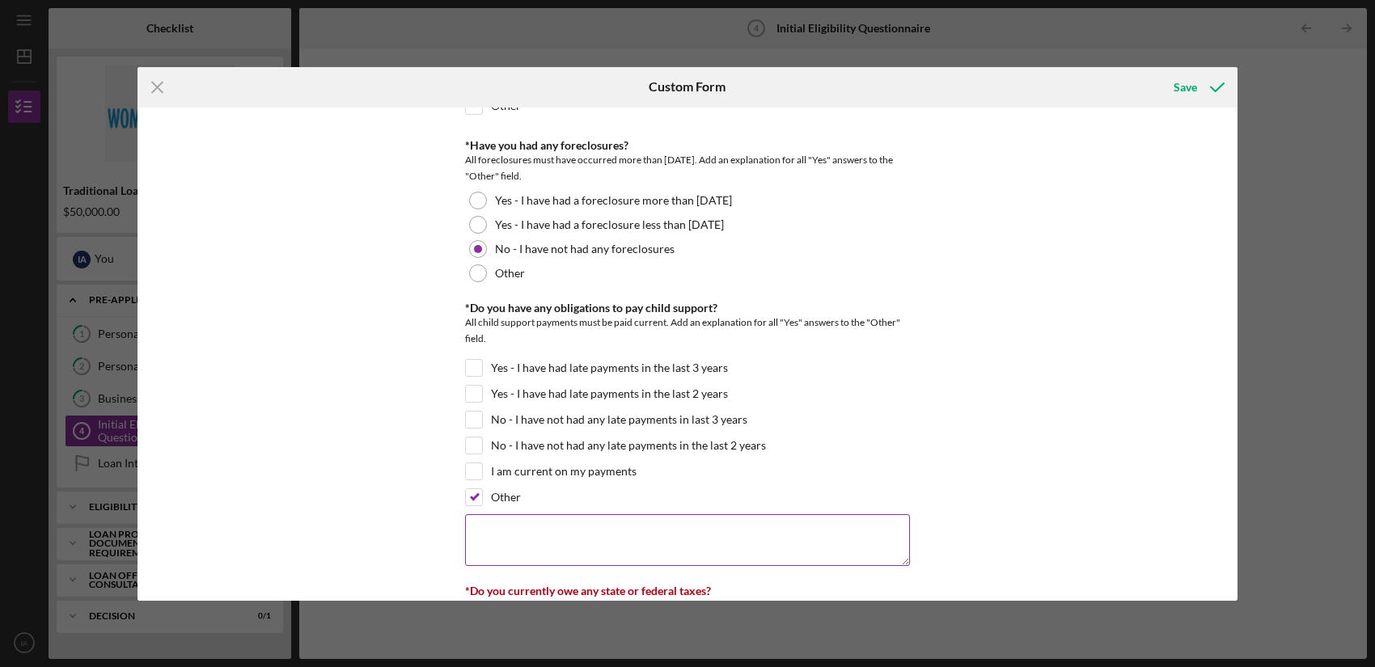
scroll to position [1229, 0]
click at [767, 548] on textarea at bounding box center [687, 544] width 445 height 52
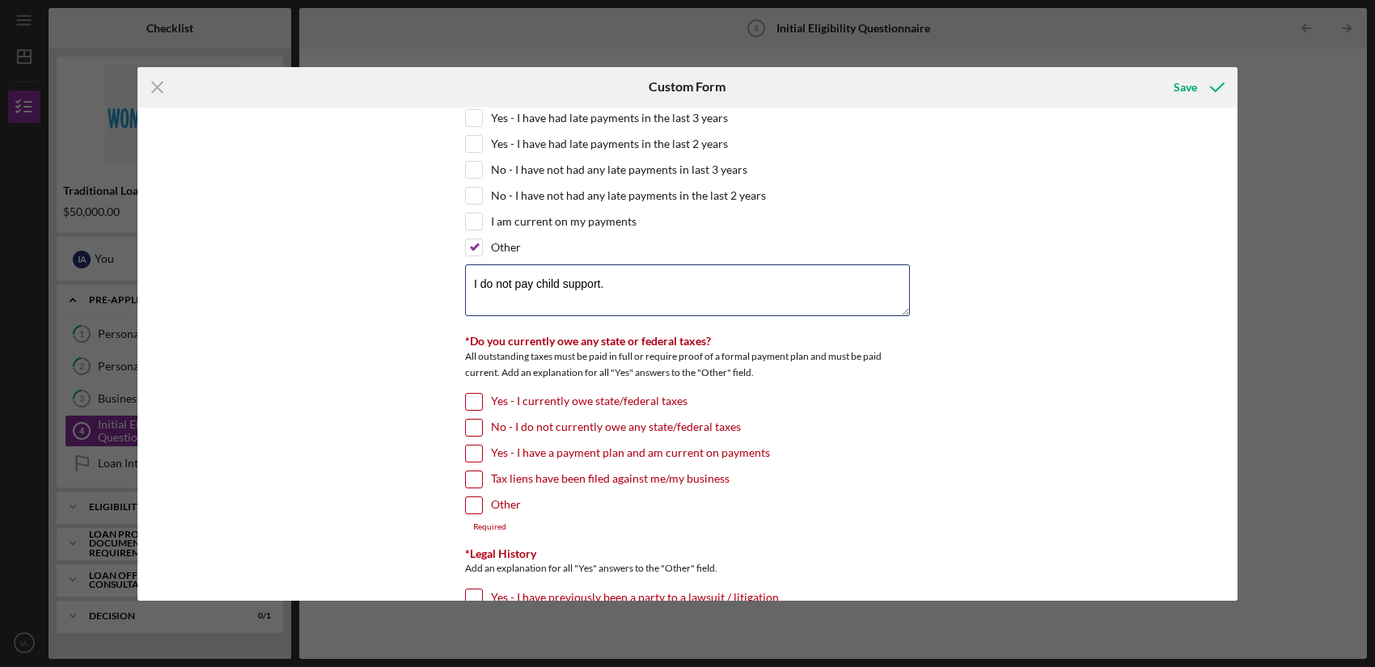
scroll to position [1483, 0]
type textarea "I do not pay child support."
click at [679, 429] on label "No - I do not currently owe any state/federal taxes" at bounding box center [616, 427] width 250 height 16
click at [482, 429] on input "No - I do not currently owe any state/federal taxes" at bounding box center [474, 427] width 16 height 16
checkbox input "true"
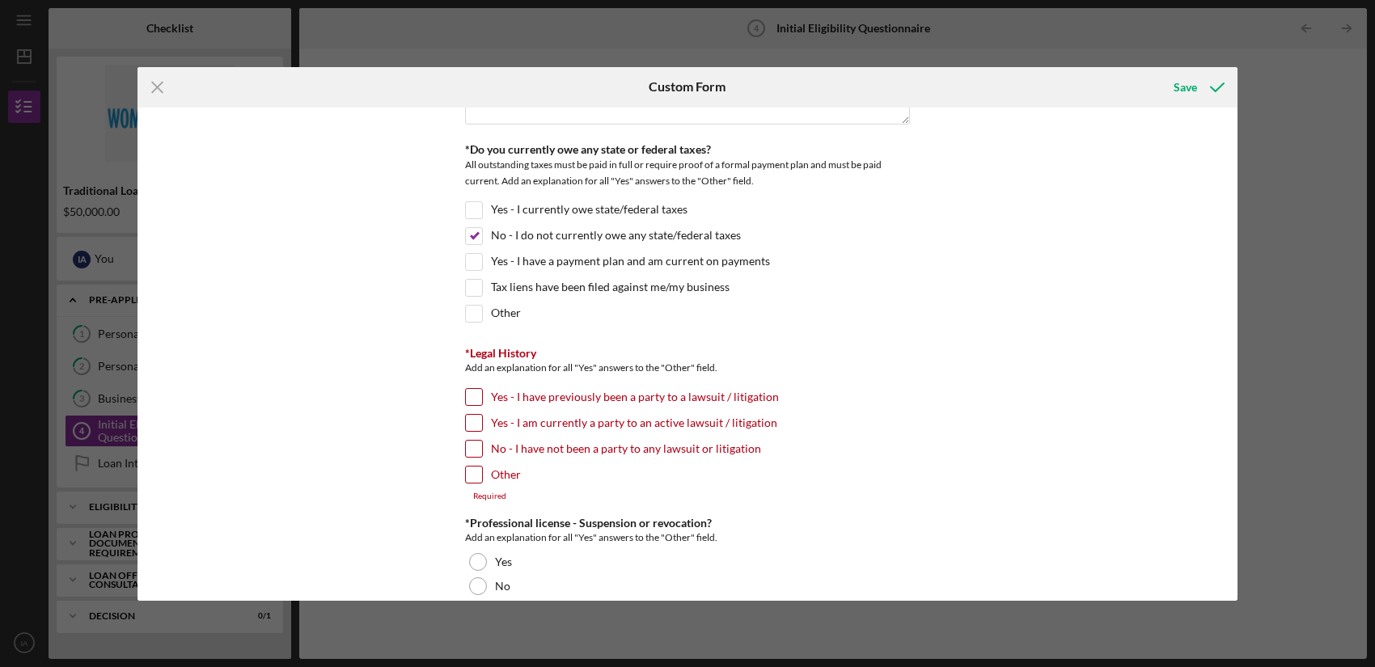
scroll to position [1689, 0]
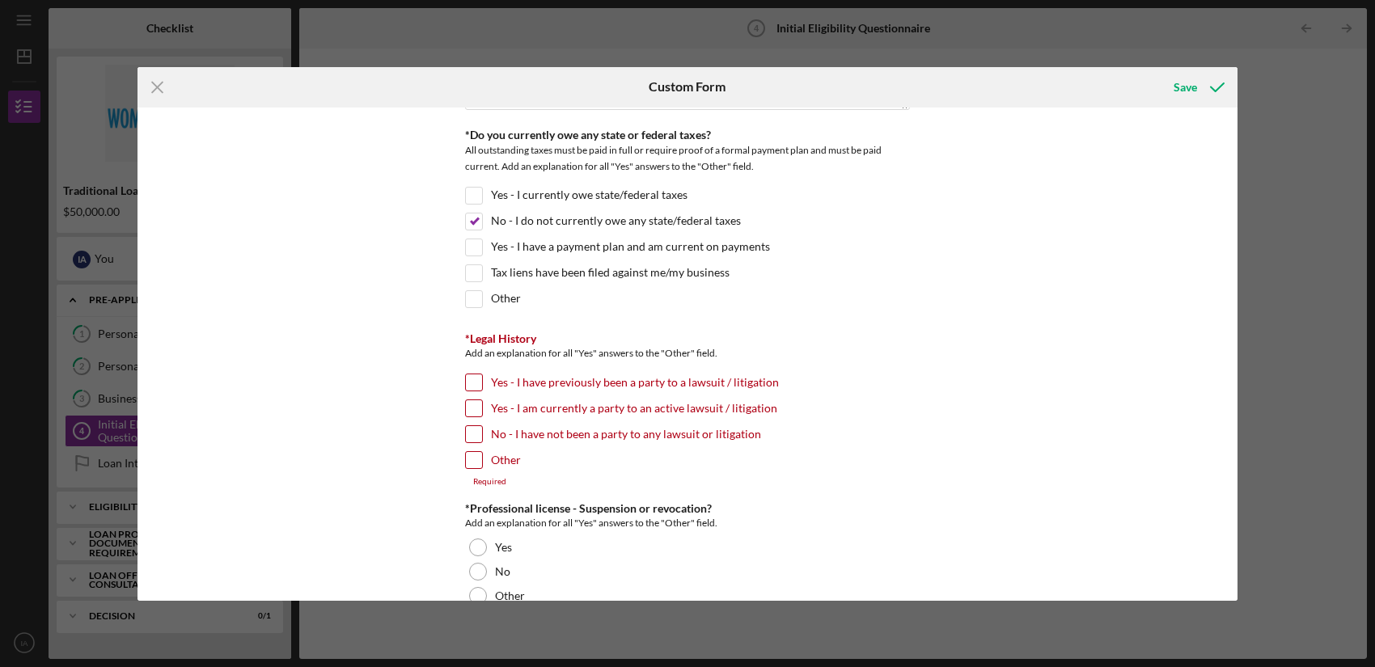
click at [605, 436] on label "No - I have not been a party to any lawsuit or litigation" at bounding box center [626, 434] width 270 height 16
click at [482, 436] on input "No - I have not been a party to any lawsuit or litigation" at bounding box center [474, 434] width 16 height 16
checkbox input "true"
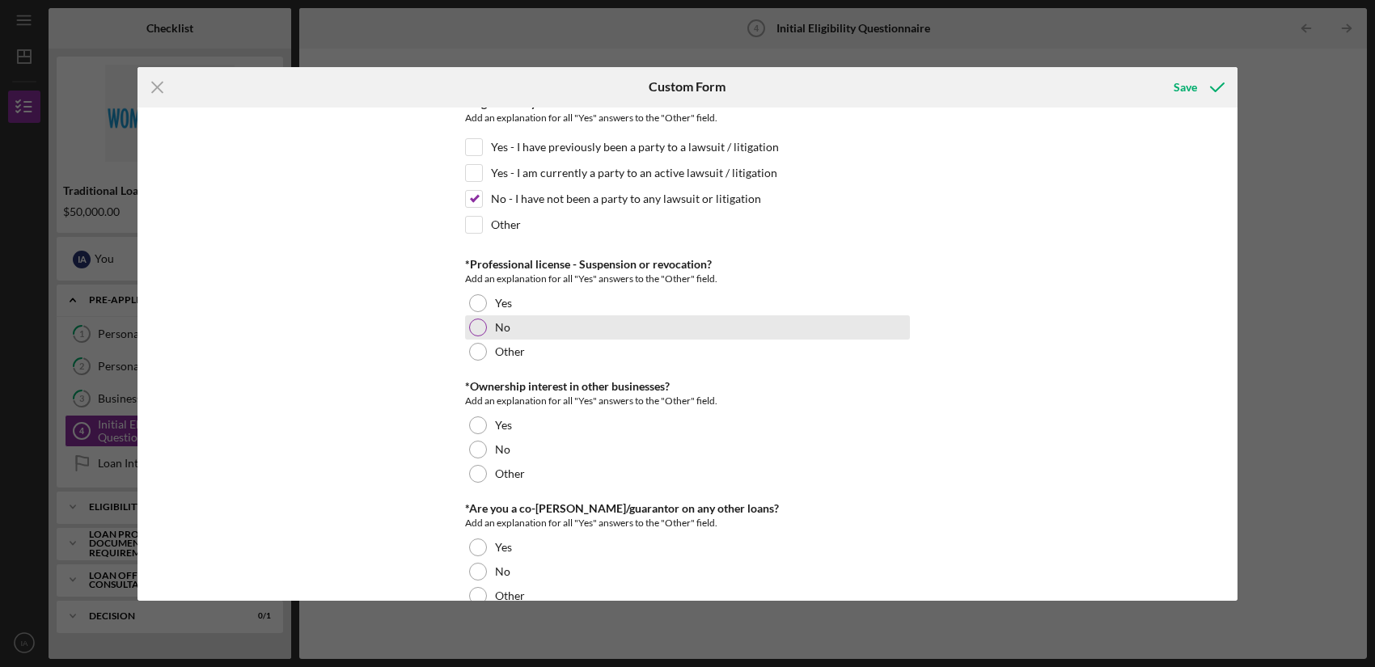
scroll to position [1926, 0]
click at [499, 338] on div "Other" at bounding box center [687, 350] width 445 height 24
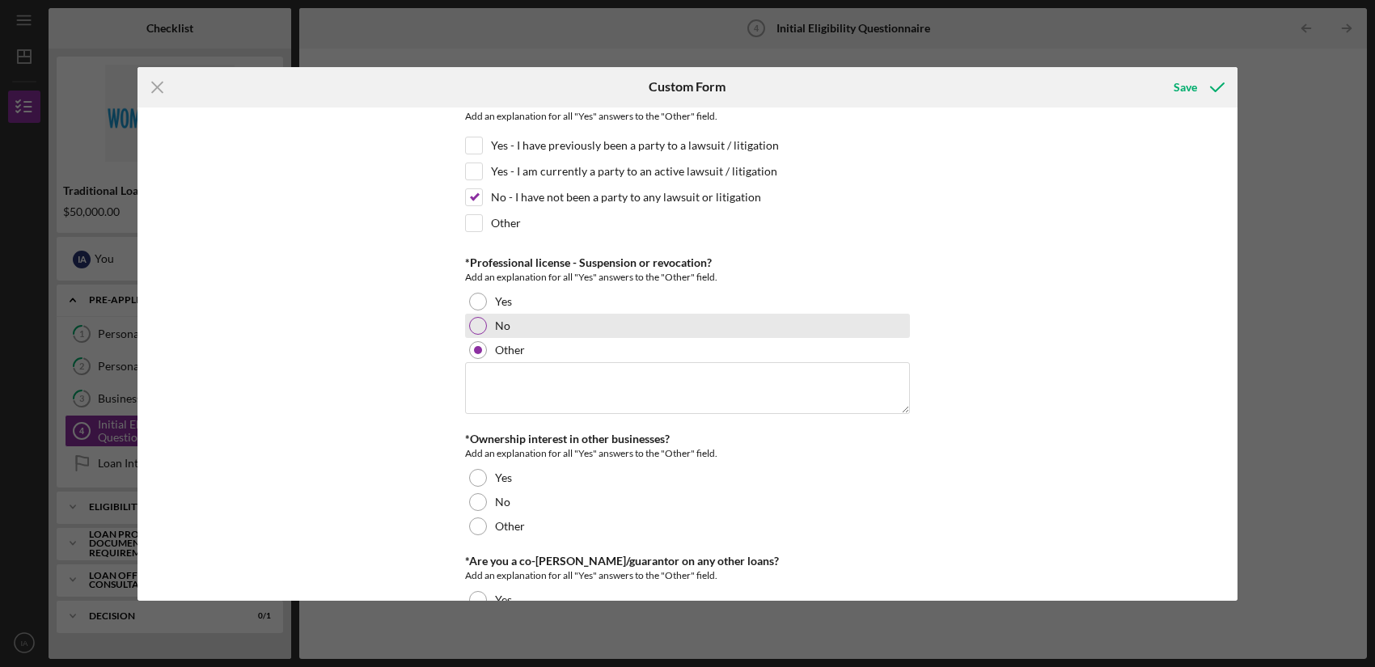
drag, startPoint x: 507, startPoint y: 313, endPoint x: 521, endPoint y: 330, distance: 21.9
click at [507, 314] on div "No" at bounding box center [687, 326] width 445 height 24
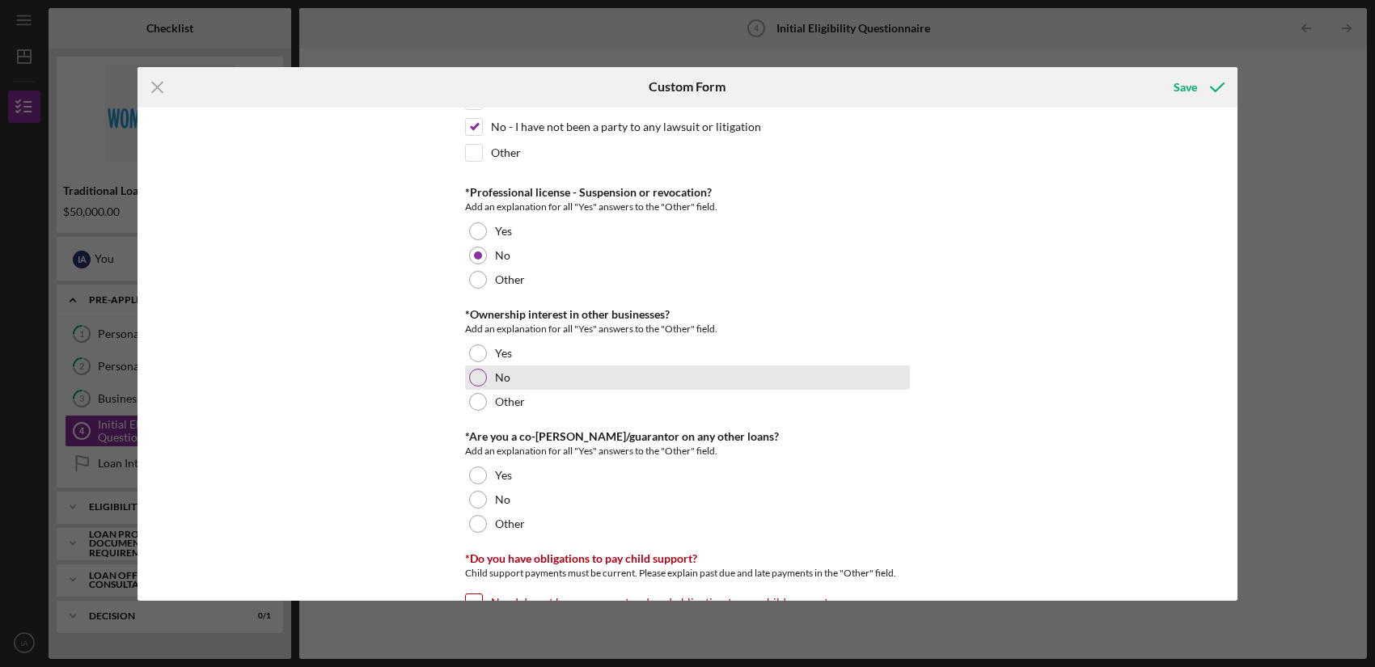
scroll to position [2012, 0]
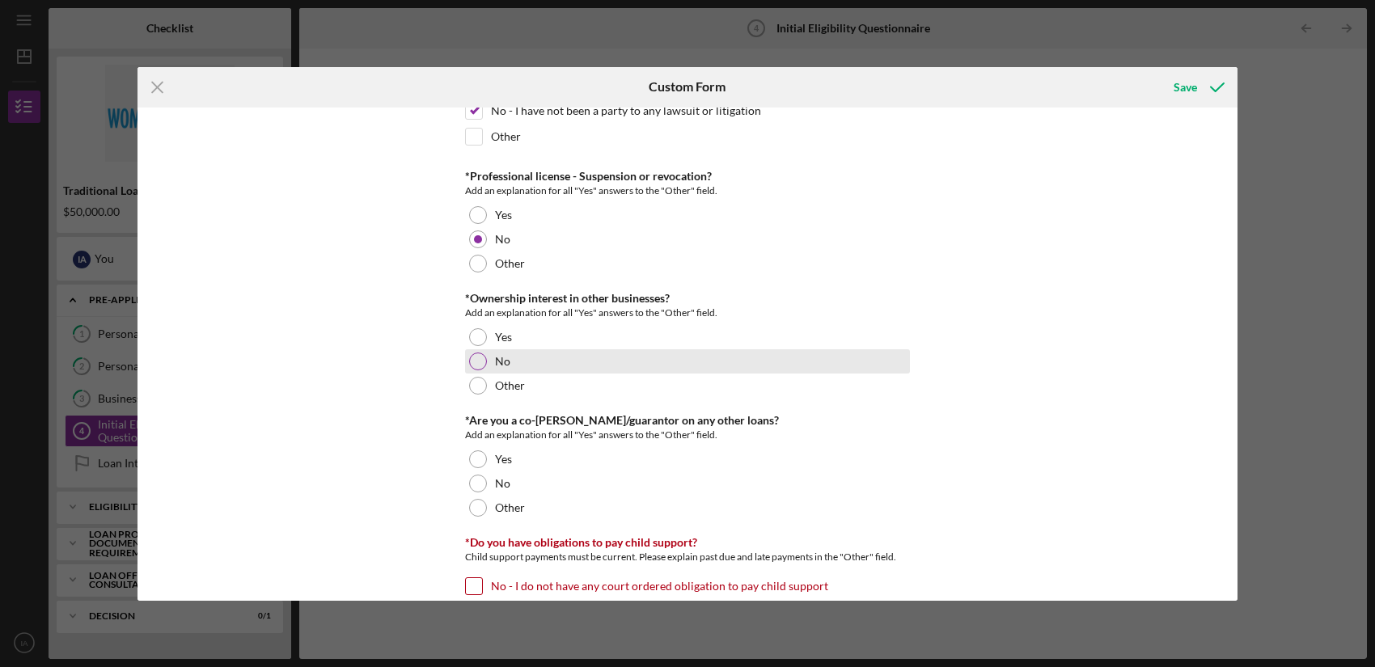
click at [571, 362] on div "No" at bounding box center [687, 361] width 445 height 24
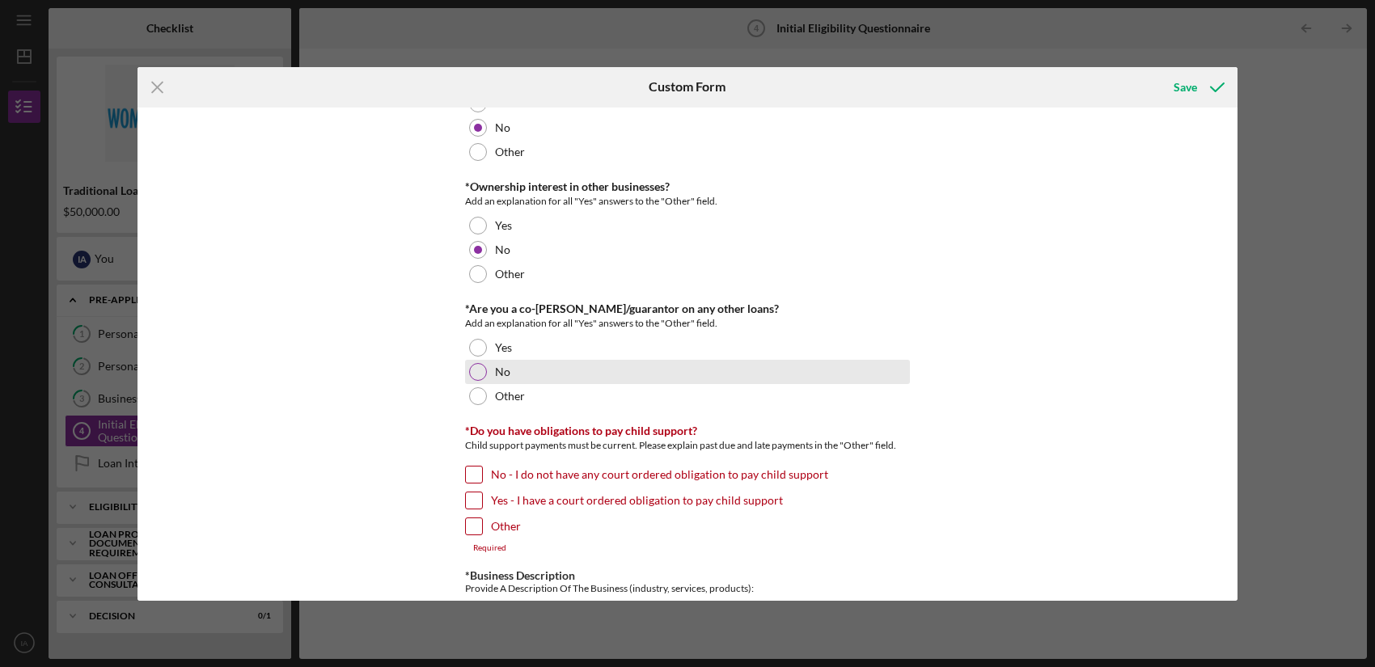
scroll to position [2129, 0]
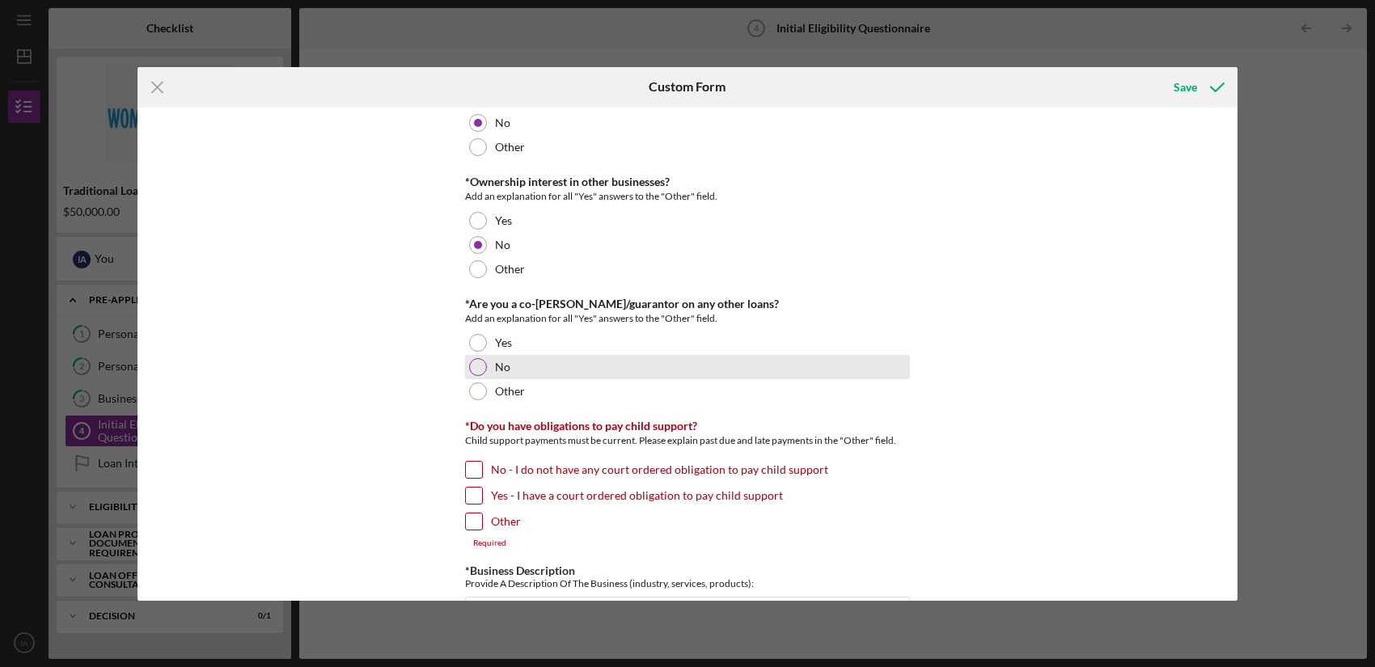
click at [636, 359] on div "No" at bounding box center [687, 367] width 445 height 24
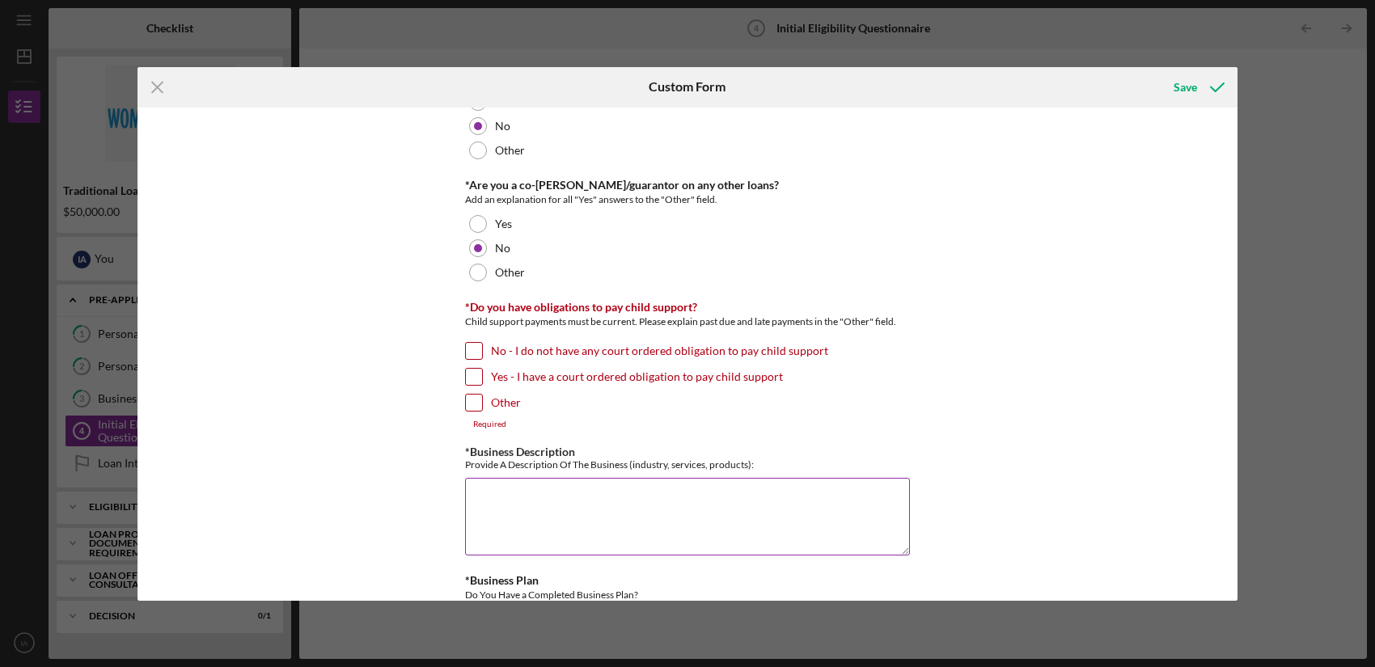
scroll to position [2254, 0]
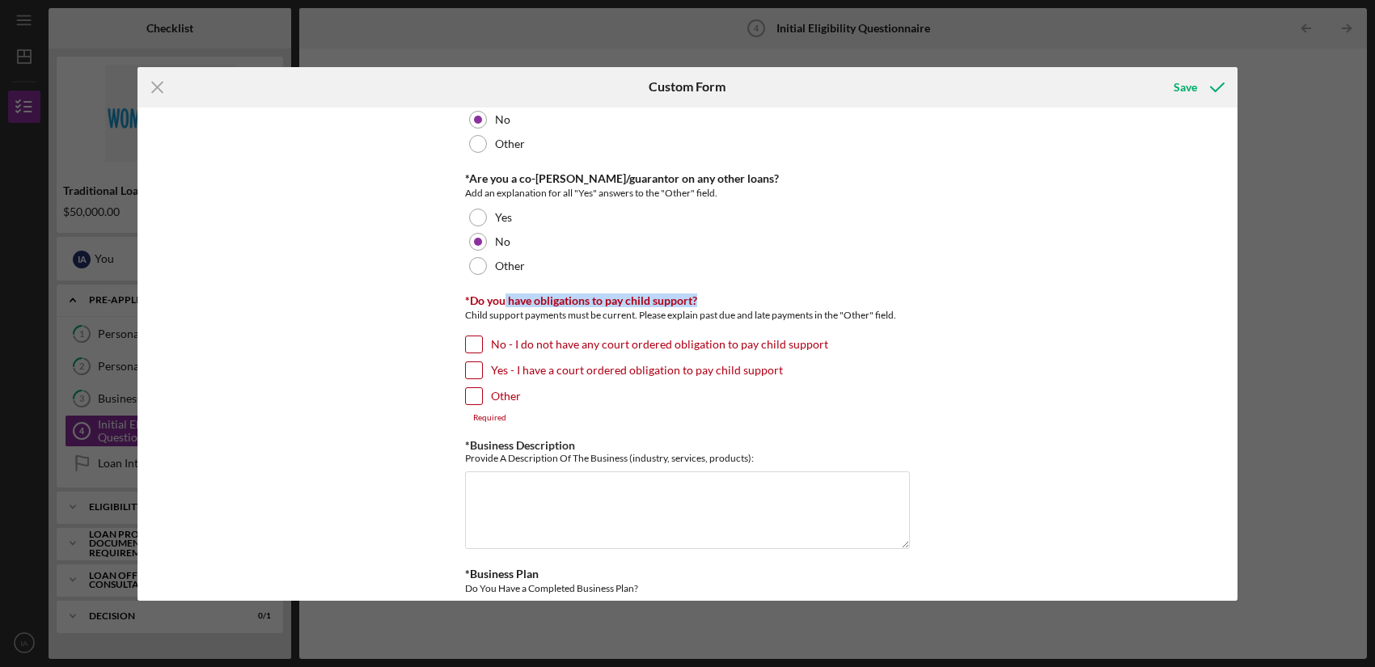
drag, startPoint x: 503, startPoint y: 303, endPoint x: 731, endPoint y: 307, distance: 228.1
click at [731, 307] on div "*Do you have obligations to pay child support? Child support payments must be c…" at bounding box center [687, 310] width 445 height 33
drag, startPoint x: 638, startPoint y: 342, endPoint x: 670, endPoint y: 383, distance: 51.9
click at [638, 342] on label "No - I do not have any court ordered obligation to pay child support" at bounding box center [659, 344] width 337 height 16
click at [482, 342] on input "No - I do not have any court ordered obligation to pay child support" at bounding box center [474, 344] width 16 height 16
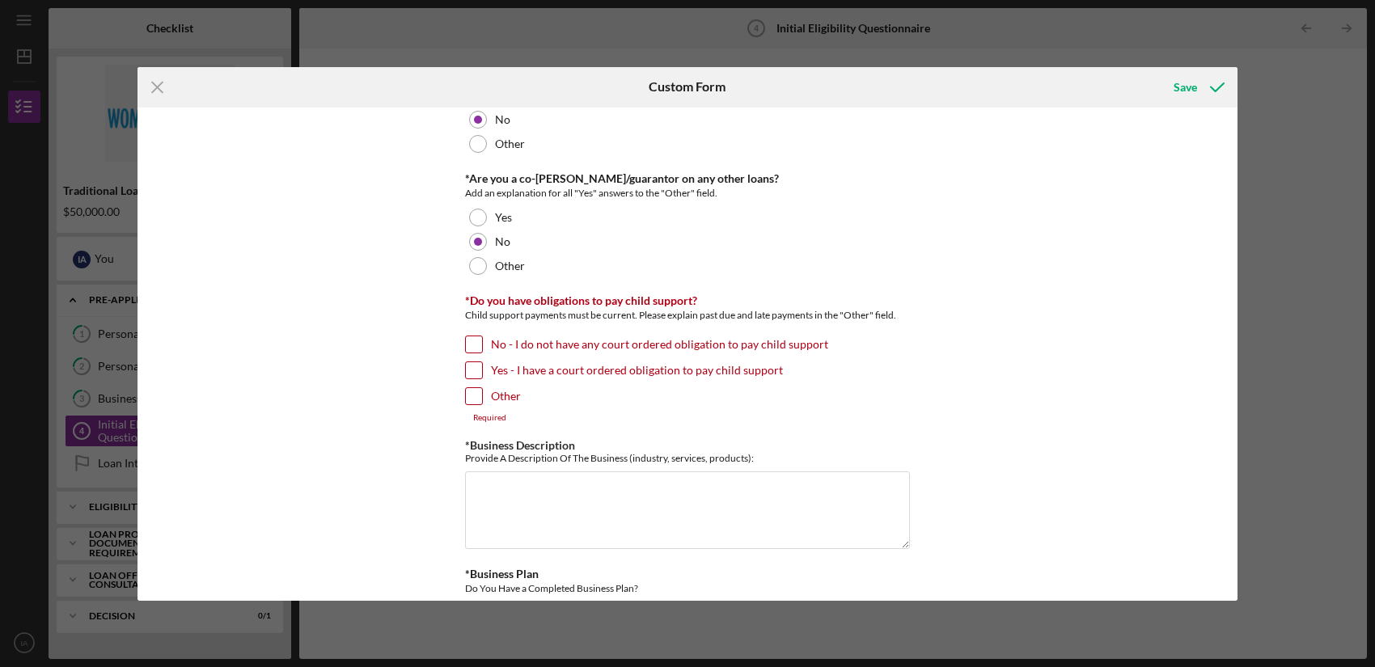
checkbox input "true"
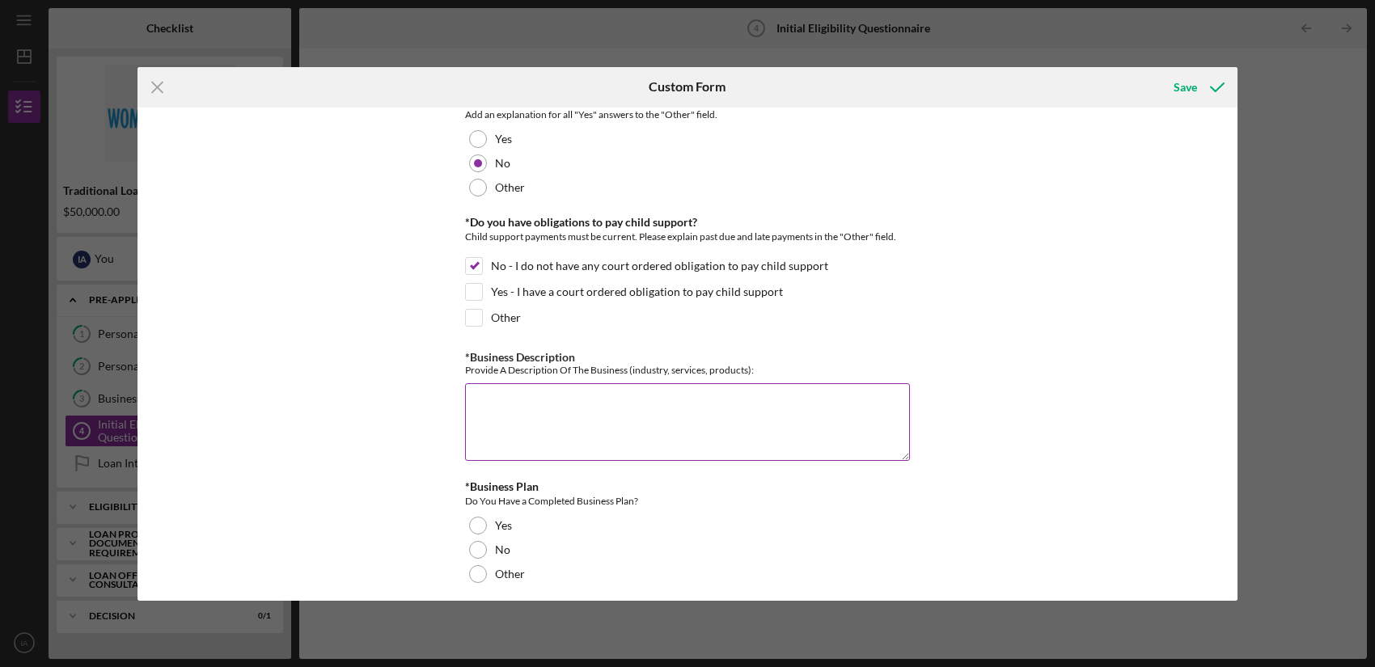
scroll to position [2339, 0]
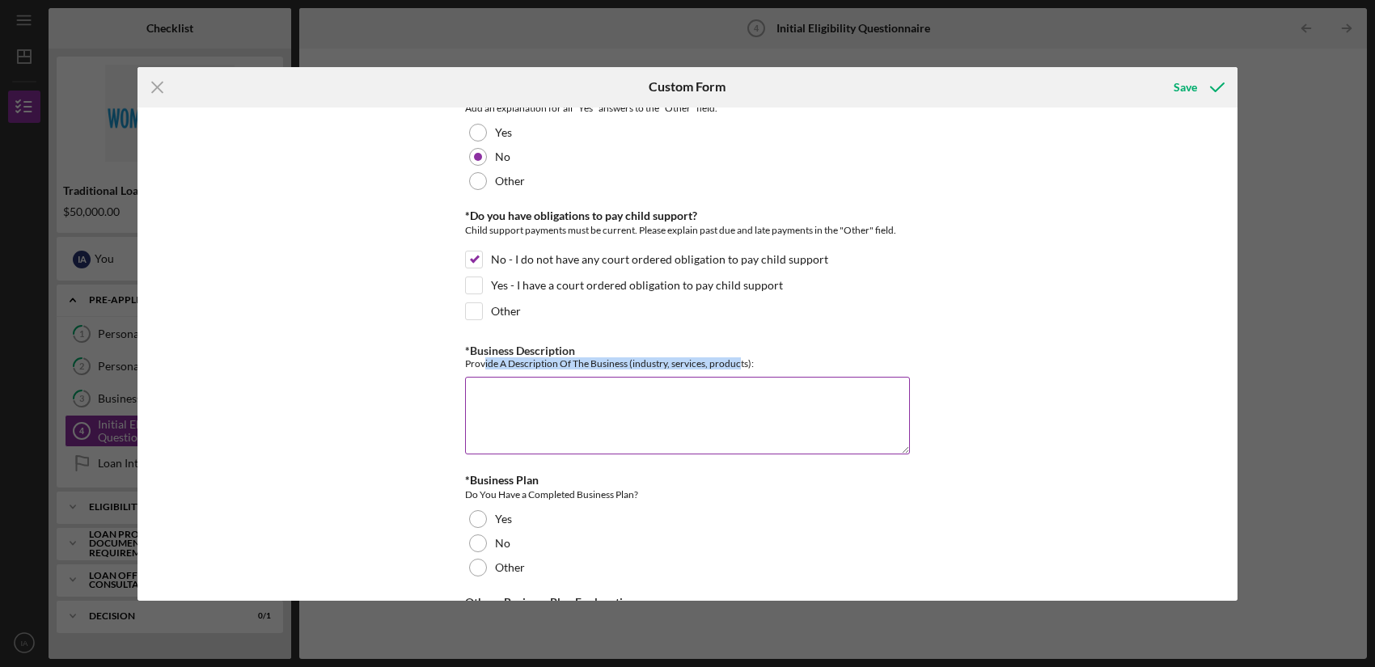
drag, startPoint x: 483, startPoint y: 367, endPoint x: 738, endPoint y: 360, distance: 254.9
click at [738, 360] on div "Provide A Description Of The Business (industry, services, products):" at bounding box center [687, 363] width 445 height 12
click at [556, 397] on textarea "*Business Description" at bounding box center [687, 416] width 445 height 78
paste textarea "A women-owned small business providing comprehensive facility, staffing, and te…"
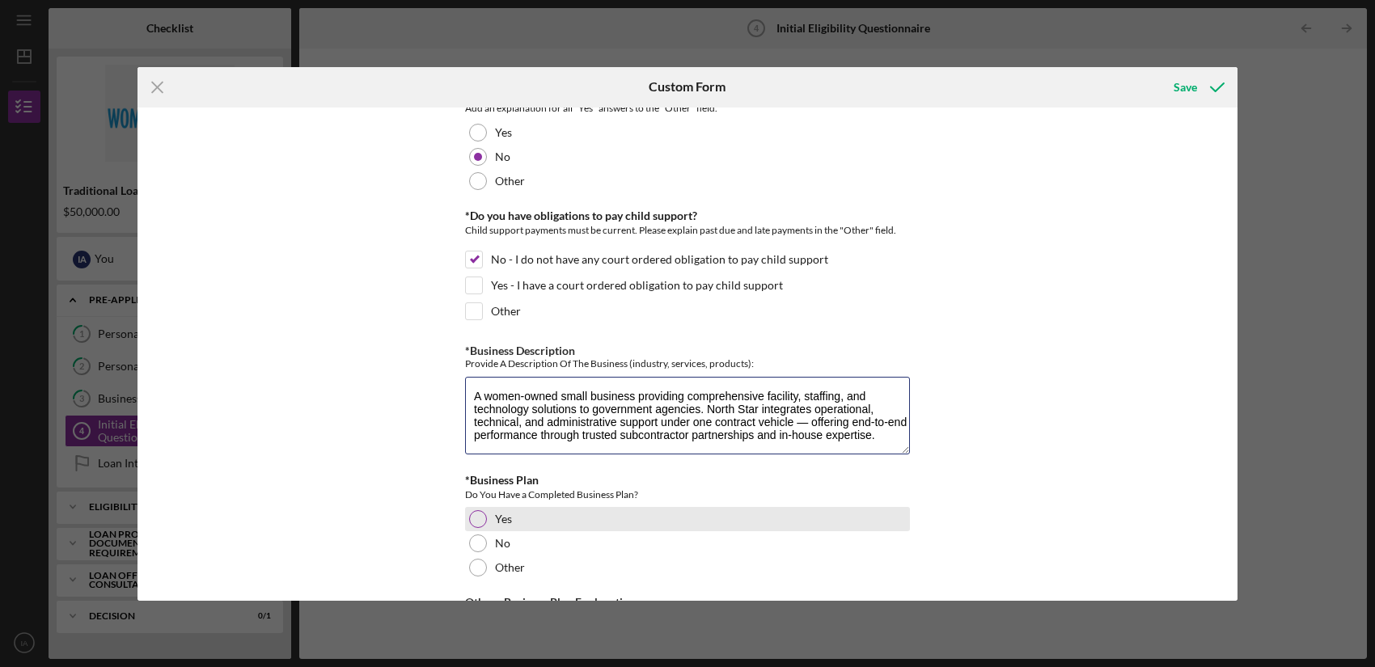
type textarea "A women-owned small business providing comprehensive facility, staffing, and te…"
click at [480, 522] on div at bounding box center [478, 519] width 18 height 18
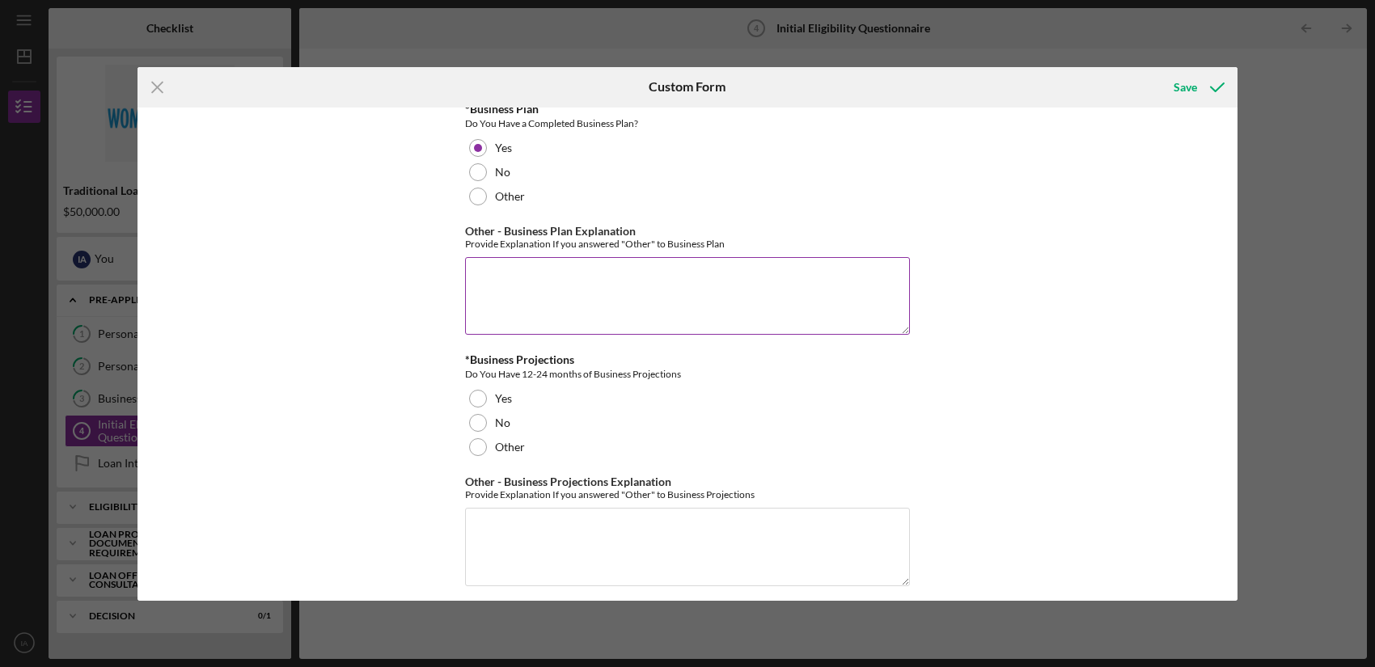
scroll to position [2713, 0]
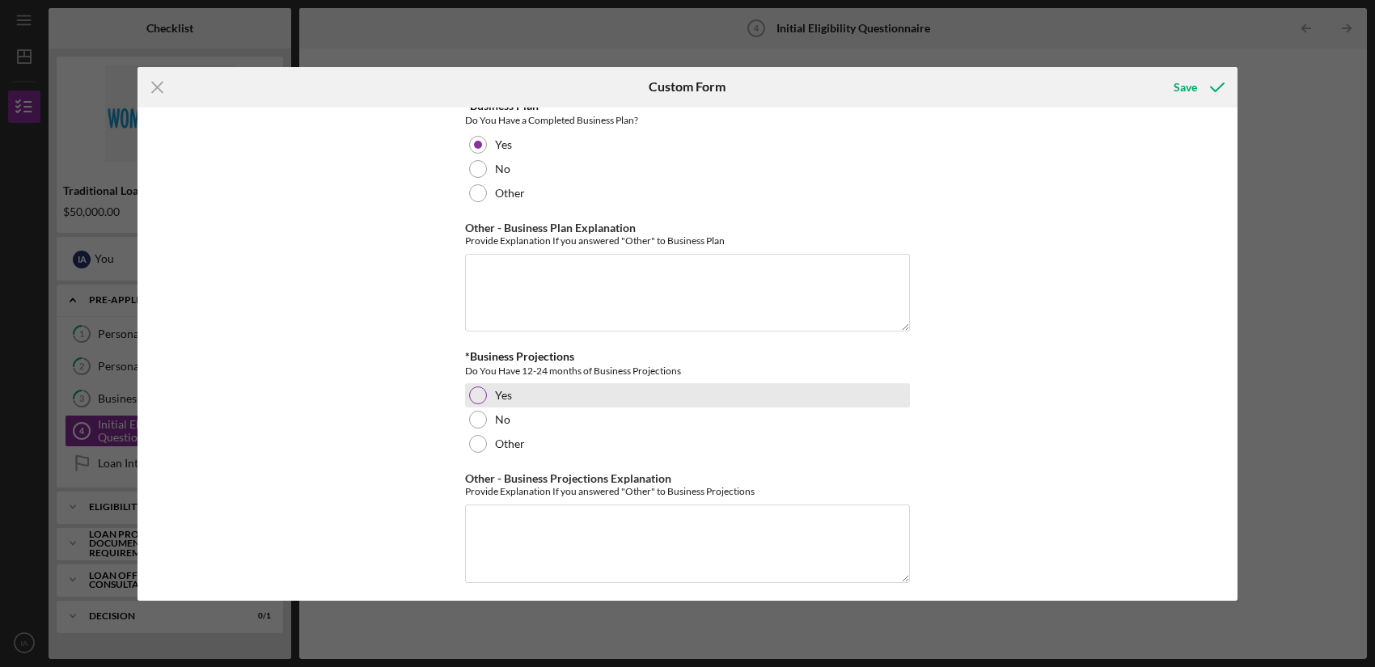
click at [622, 401] on div "Yes" at bounding box center [687, 395] width 445 height 24
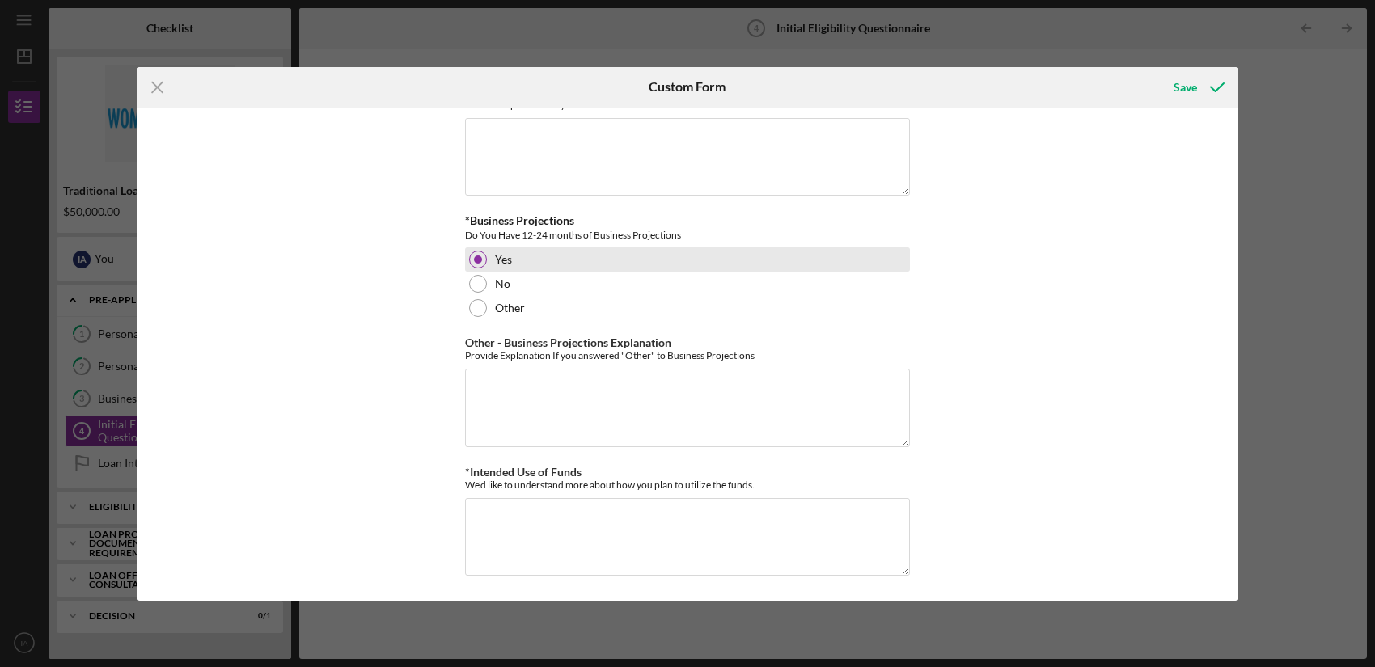
scroll to position [2851, 0]
click at [636, 527] on textarea "*Intended Use of Funds" at bounding box center [687, 536] width 445 height 78
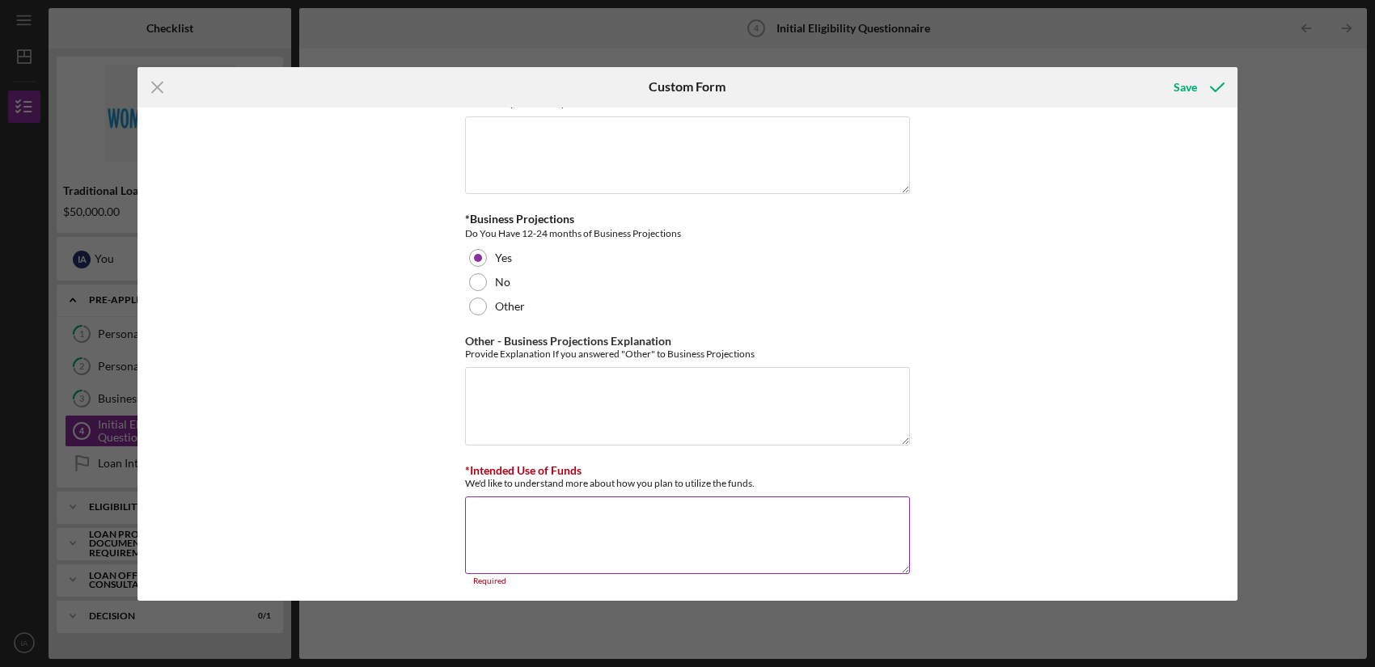
paste textarea "As a growing women-owned small business contracting with federal and local gove…"
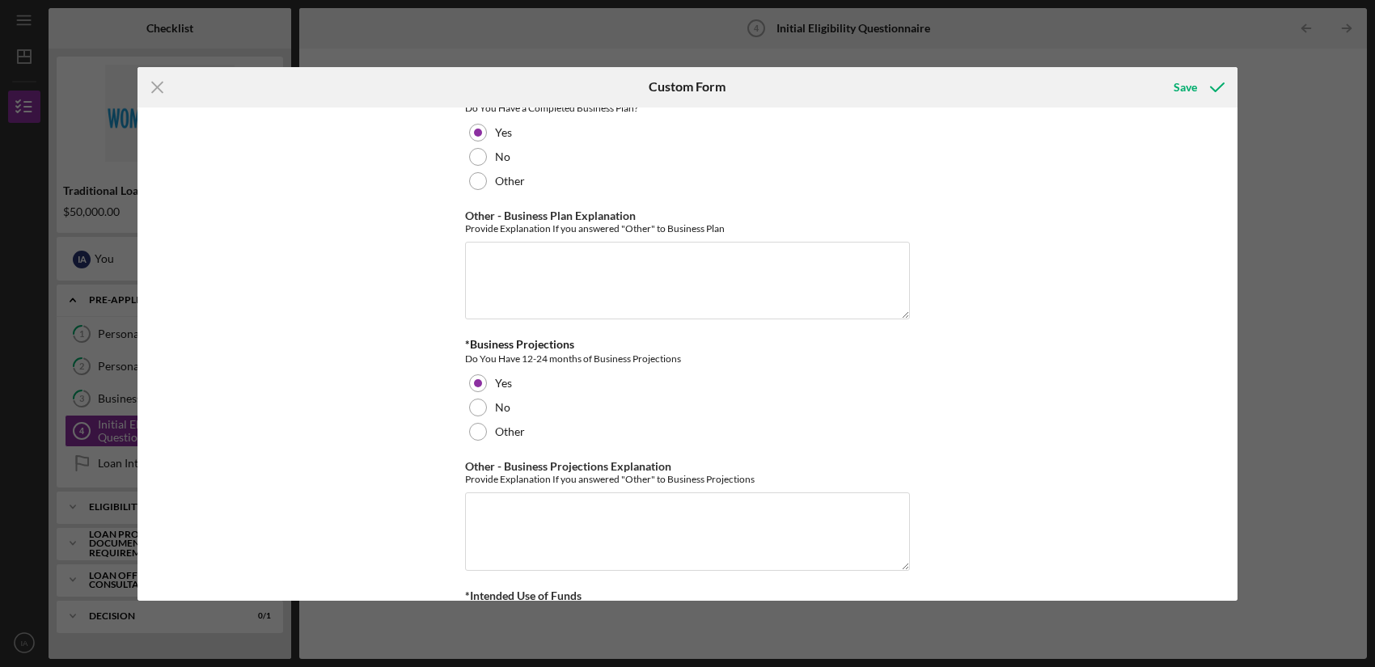
scroll to position [2708, 0]
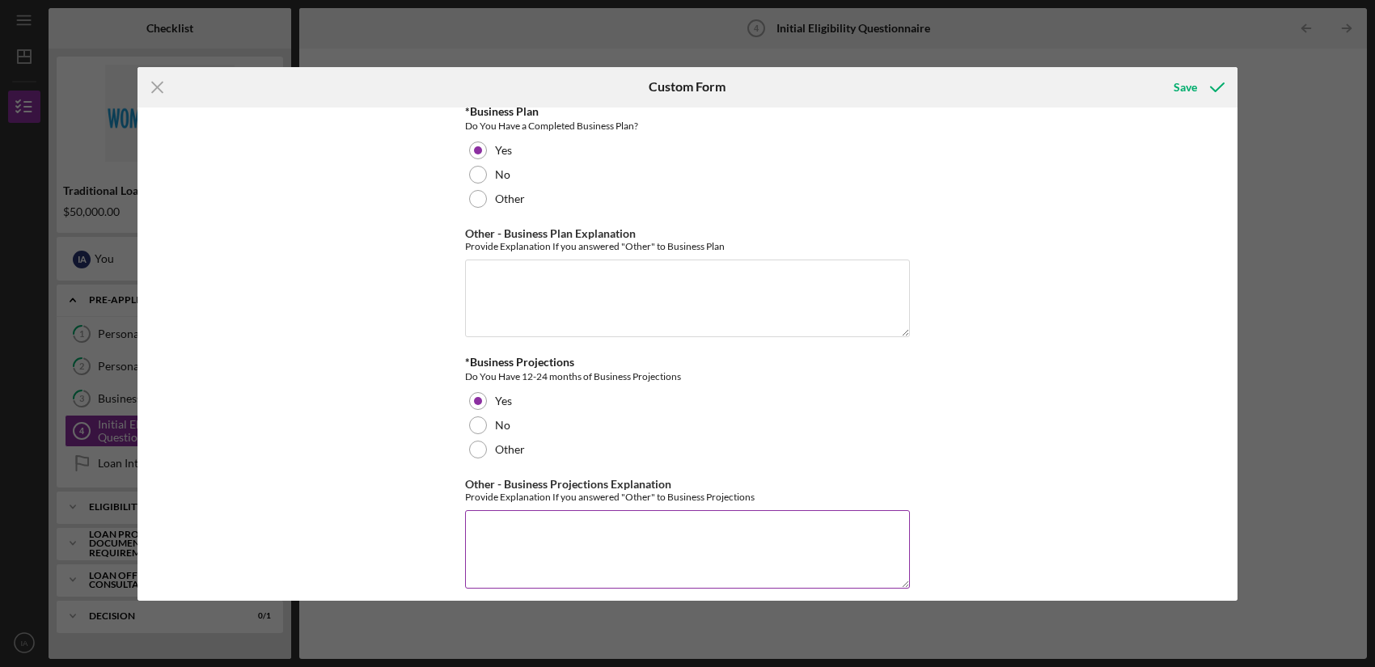
type textarea "As a growing women-owned small business contracting with federal and local gove…"
drag, startPoint x: 505, startPoint y: 500, endPoint x: 787, endPoint y: 501, distance: 281.4
click at [787, 501] on div "Provide Explanation If you answered "Other" to Business Projections" at bounding box center [687, 497] width 445 height 12
click at [1055, 495] on div "*In which county is your business located? Business Address must be located wit…" at bounding box center [687, 354] width 1100 height 493
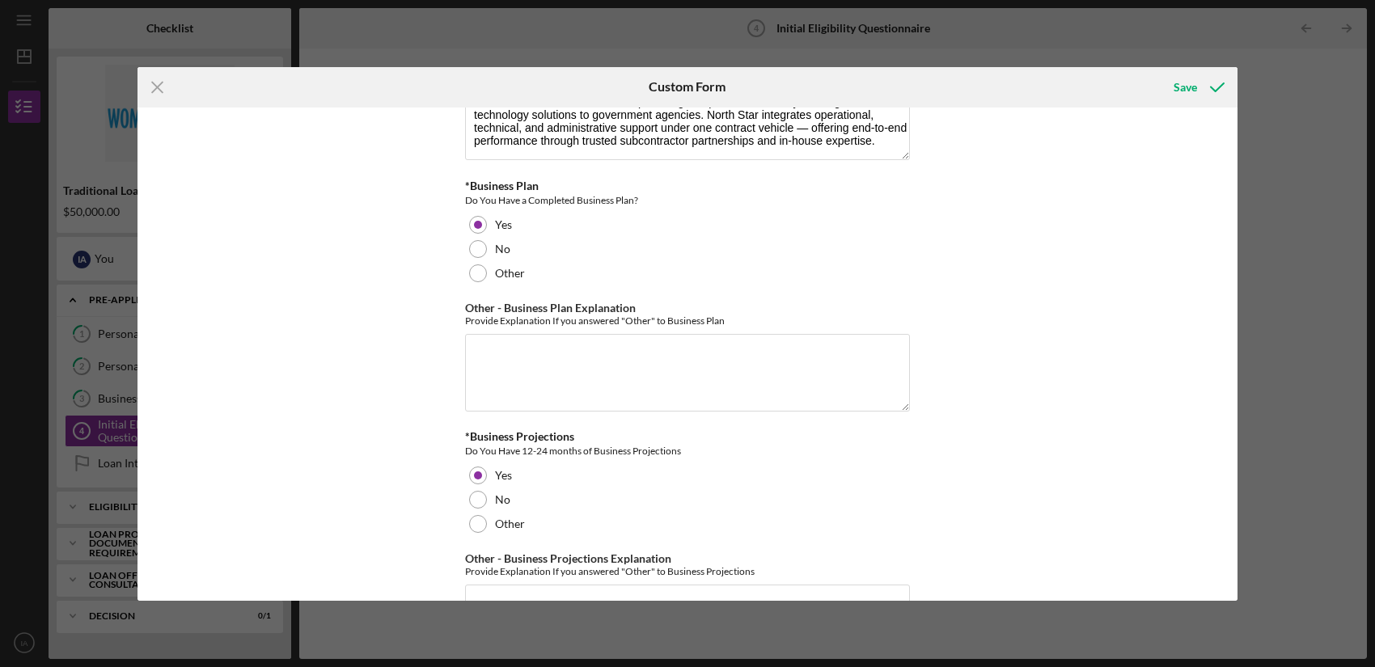
scroll to position [2632, 0]
click at [1194, 92] on div "Save" at bounding box center [1184, 87] width 23 height 32
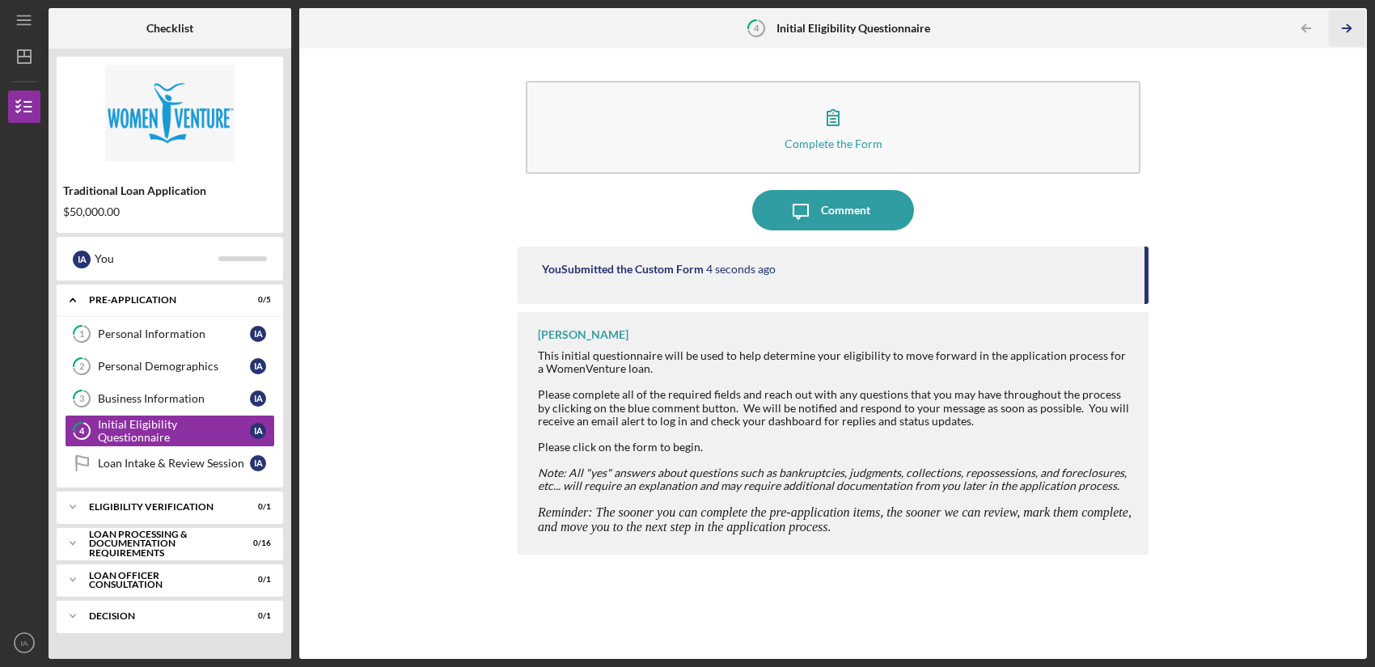
click at [1224, 36] on icon "Icon/Table Pagination Arrow" at bounding box center [1347, 29] width 36 height 36
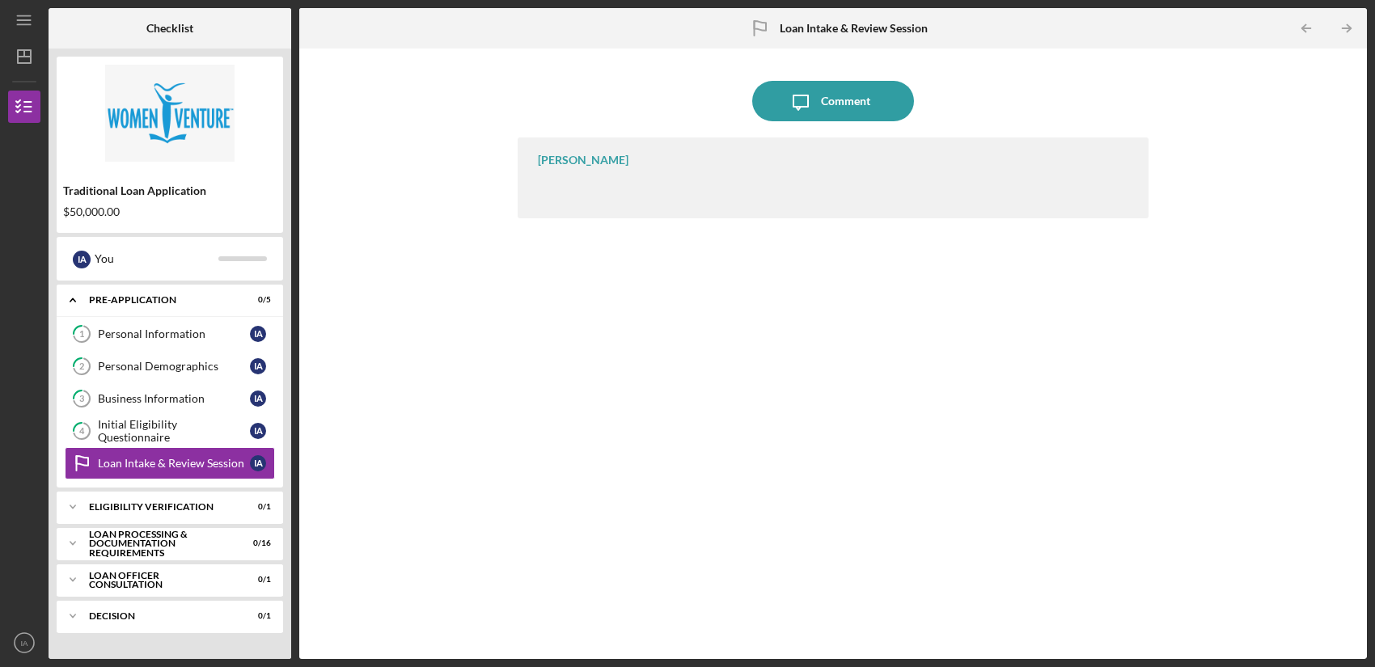
click at [557, 161] on div "[PERSON_NAME]" at bounding box center [583, 160] width 91 height 13
click at [146, 429] on div "Initial Eligibility Questionnaire" at bounding box center [174, 431] width 152 height 26
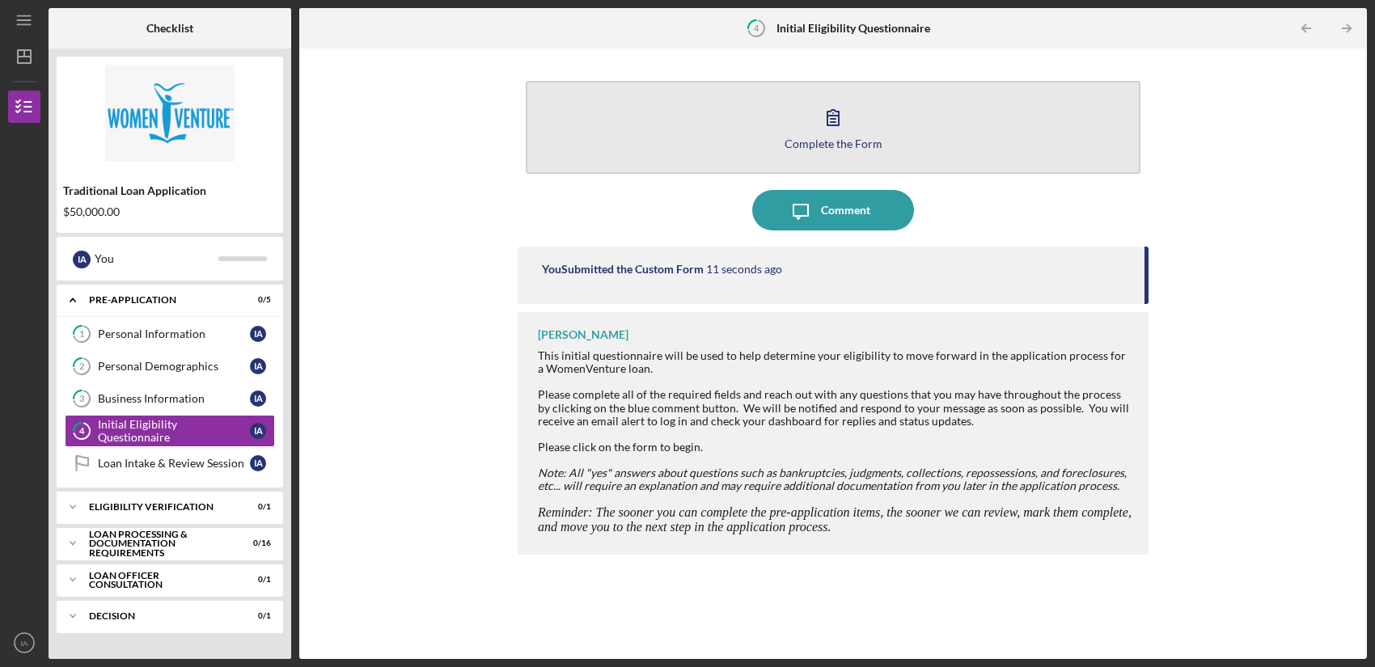
click at [862, 138] on div "Complete the Form" at bounding box center [833, 143] width 98 height 12
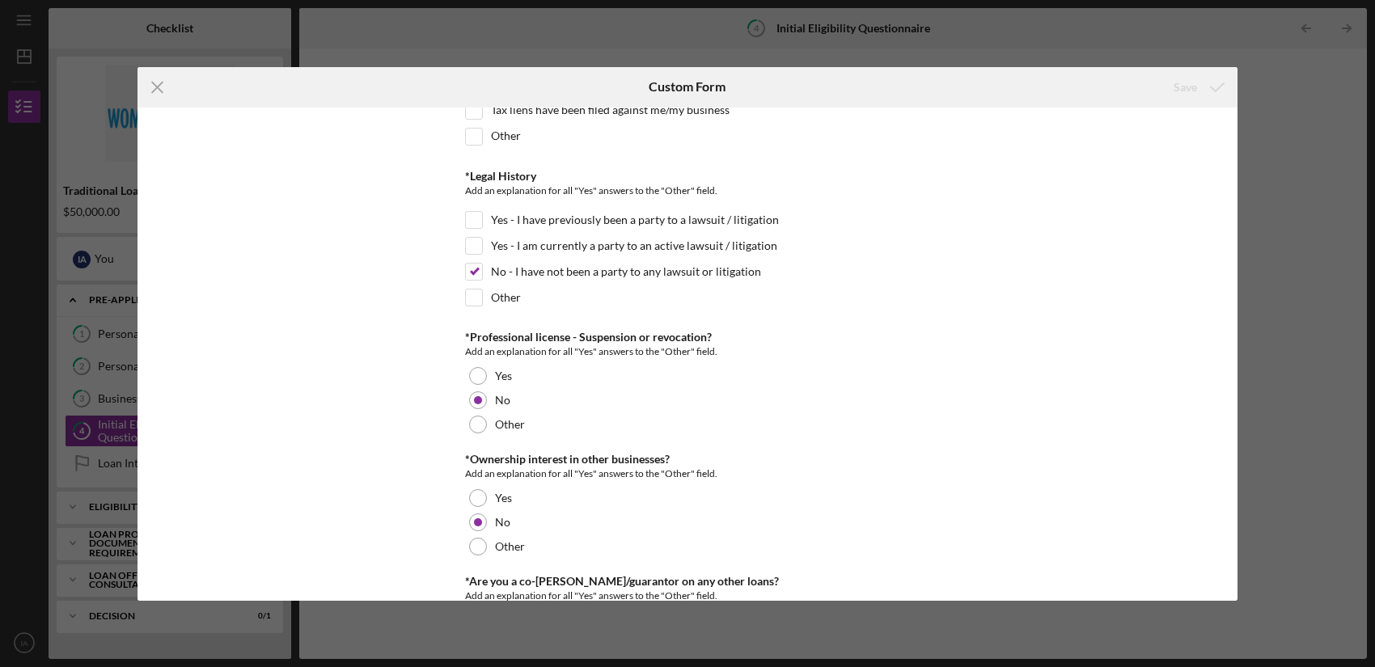
scroll to position [1882, 0]
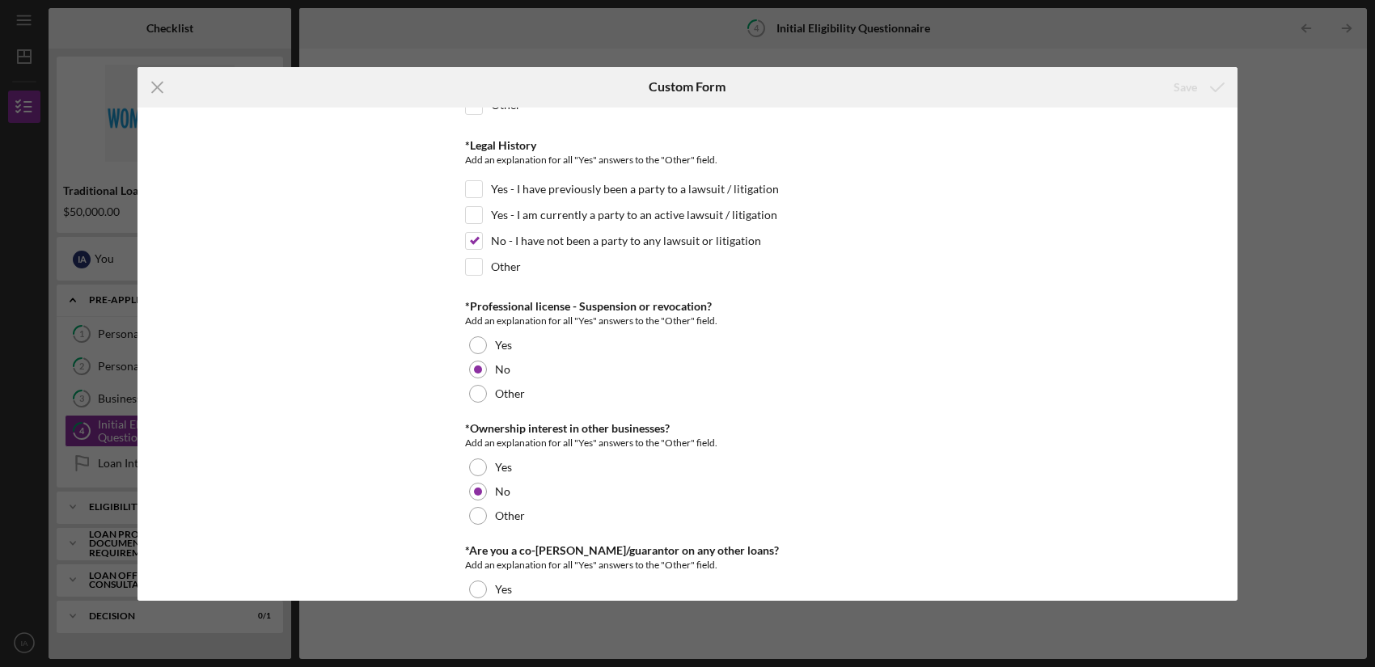
click at [1224, 66] on div "Icon/Menu Close Custom Form Save *In which county is your business located? Bus…" at bounding box center [687, 333] width 1375 height 667
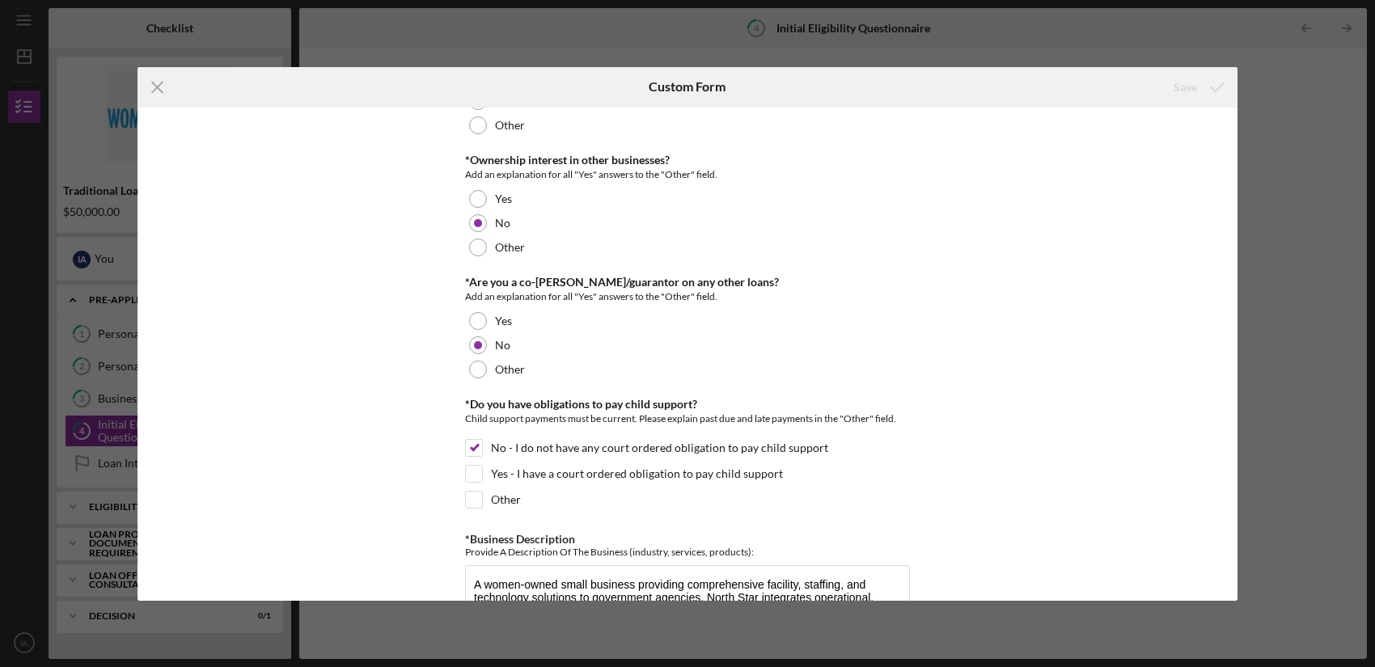
scroll to position [2152, 0]
click at [156, 85] on icon "Icon/Menu Close" at bounding box center [157, 87] width 40 height 40
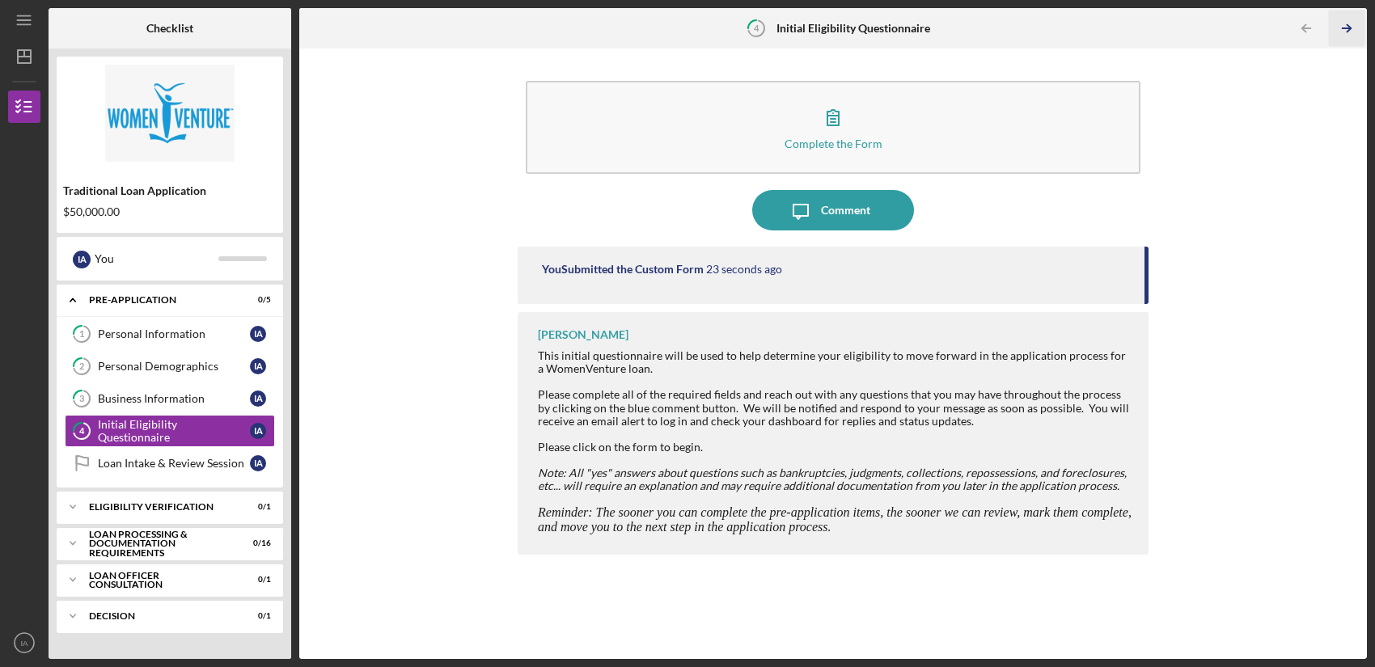
click at [1224, 23] on icon "Icon/Table Pagination Arrow" at bounding box center [1347, 29] width 36 height 36
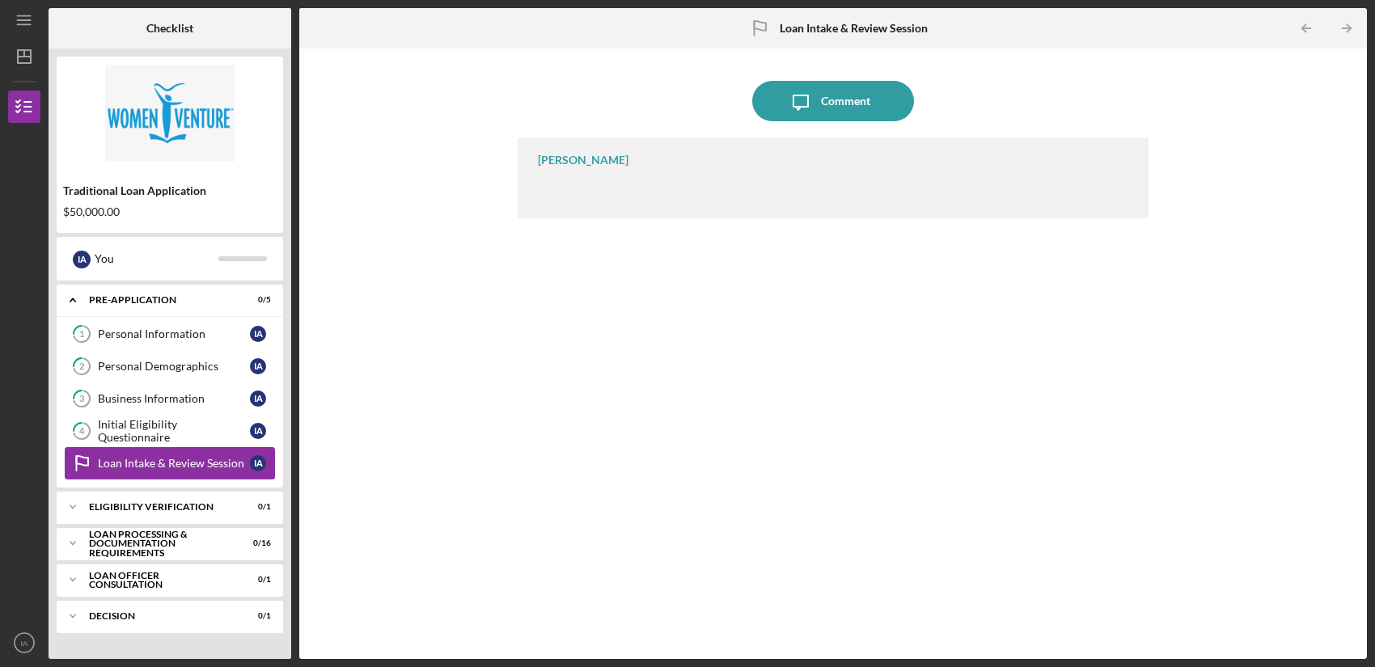
click at [138, 464] on div "Loan Intake & Review Session" at bounding box center [174, 463] width 152 height 13
click at [563, 156] on div "[PERSON_NAME]" at bounding box center [583, 160] width 91 height 13
click at [807, 108] on icon "Icon/Message" at bounding box center [800, 101] width 40 height 40
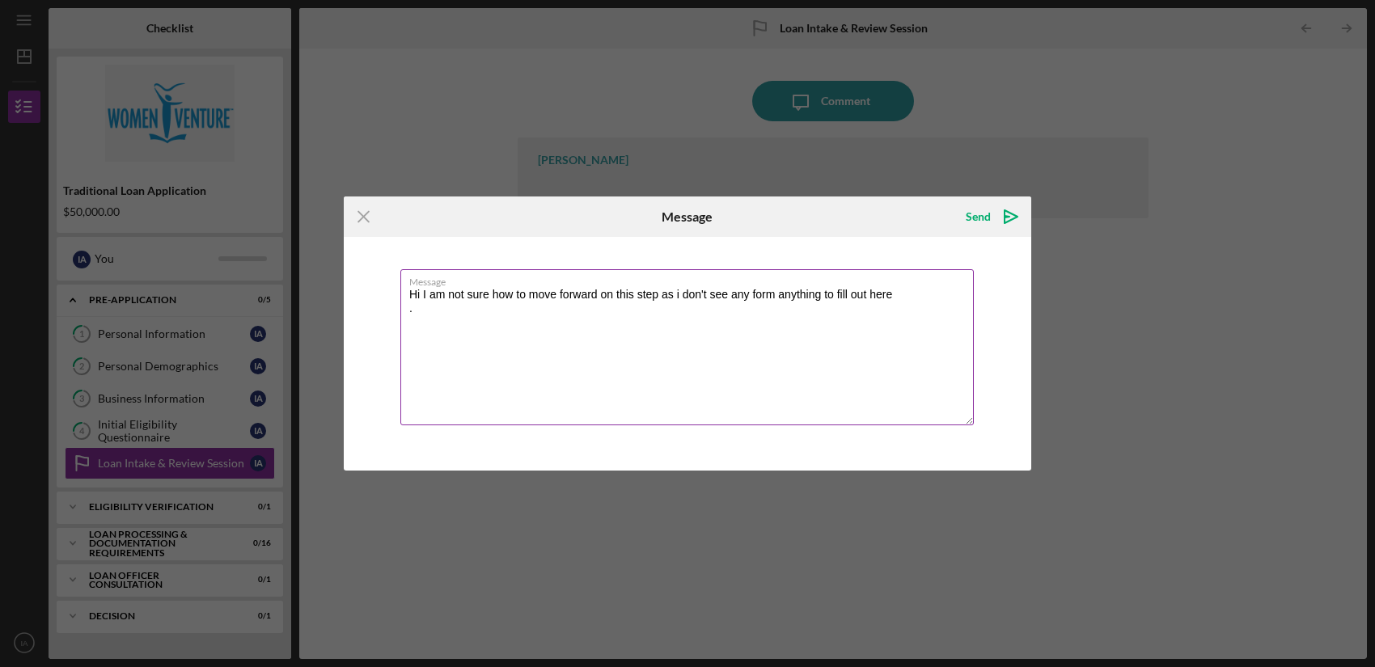
click at [914, 313] on textarea "Hi I am not sure how to move forward on this step as i don't see any form anyth…" at bounding box center [686, 347] width 573 height 156
type textarea "Hi I am not sure how to move forward on this step as i don't see any form anyth…"
click at [1008, 189] on div "Icon/Menu Close Message Send Icon/icon-invite-send Message Hi I am not sure how…" at bounding box center [687, 333] width 1375 height 667
click at [1008, 223] on icon "Icon/icon-invite-send" at bounding box center [1011, 217] width 40 height 40
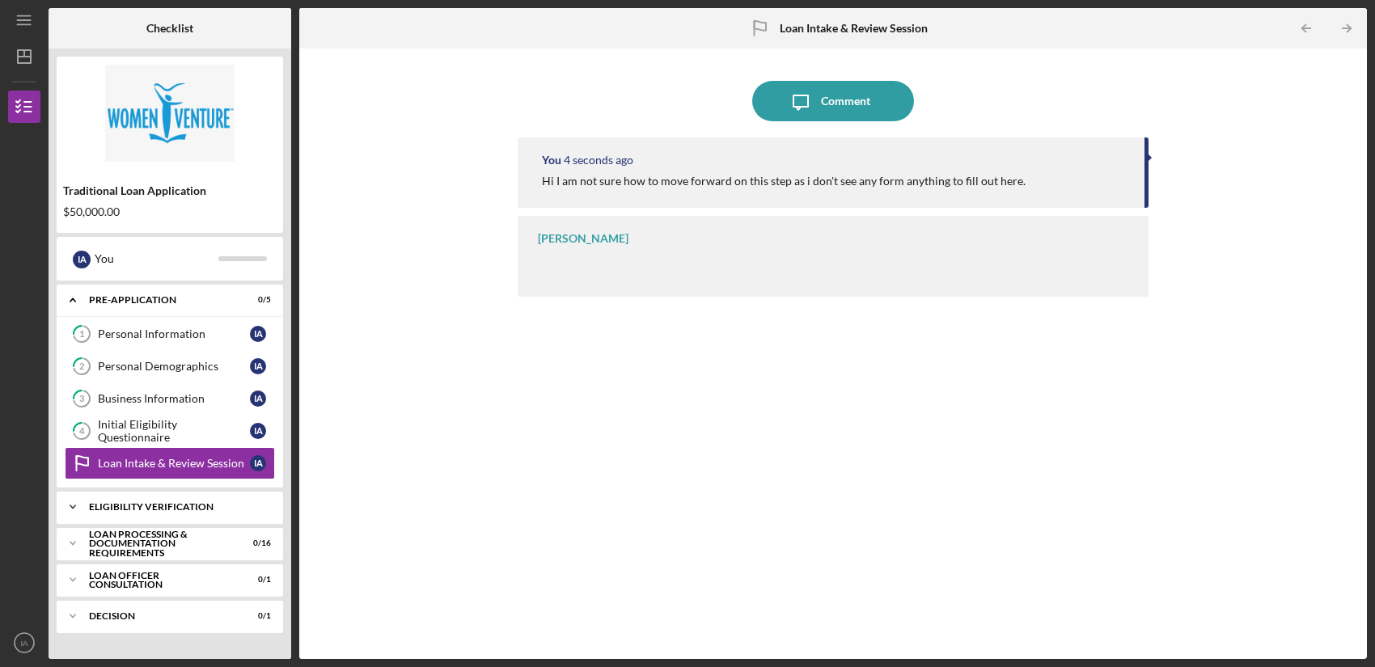
click at [191, 512] on div "Icon/Expander Eligibility Verification 0 / 1" at bounding box center [170, 507] width 226 height 32
click at [191, 512] on div "Icon/Expander Eligibility Verification 0 / 1" at bounding box center [170, 507] width 226 height 33
click at [191, 545] on div "Loan Processing & Documentation Requirements" at bounding box center [176, 544] width 174 height 19
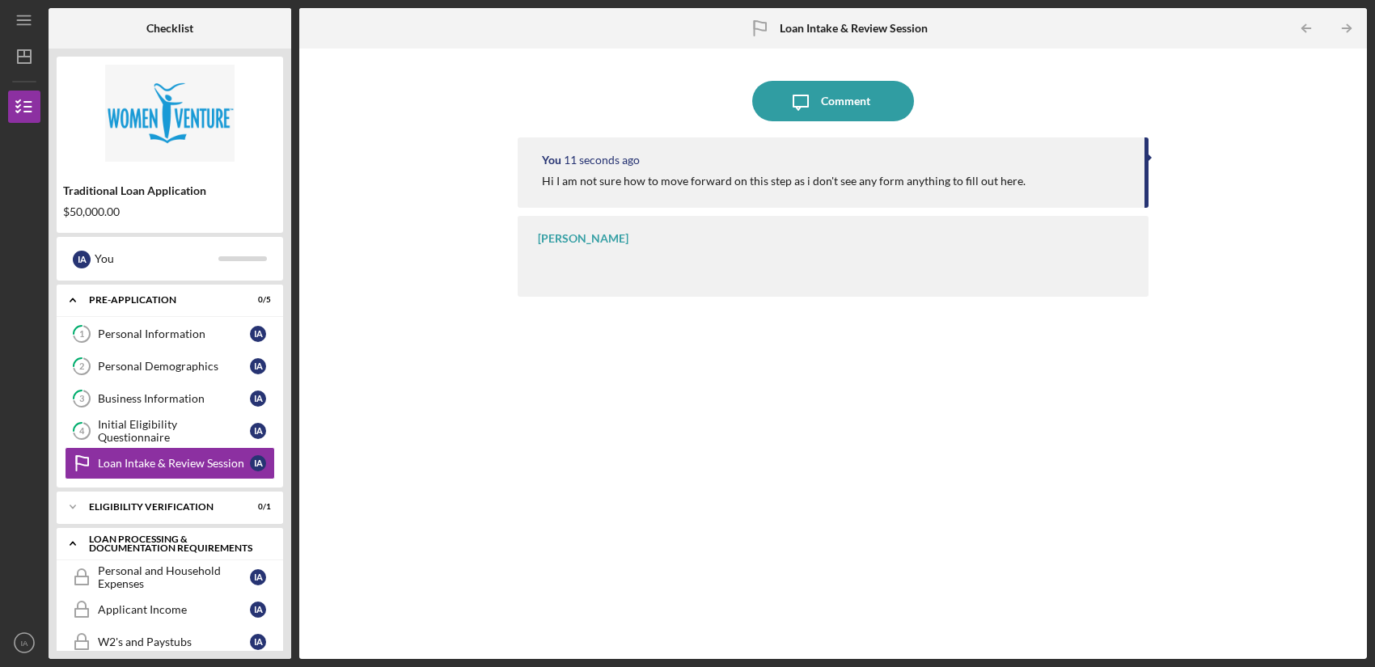
click at [180, 533] on div "Icon/Expander Loan Processing & Documentation Requirements 0 / 16" at bounding box center [170, 543] width 226 height 33
click at [197, 580] on div "Loan Officer Consultation" at bounding box center [176, 580] width 174 height 10
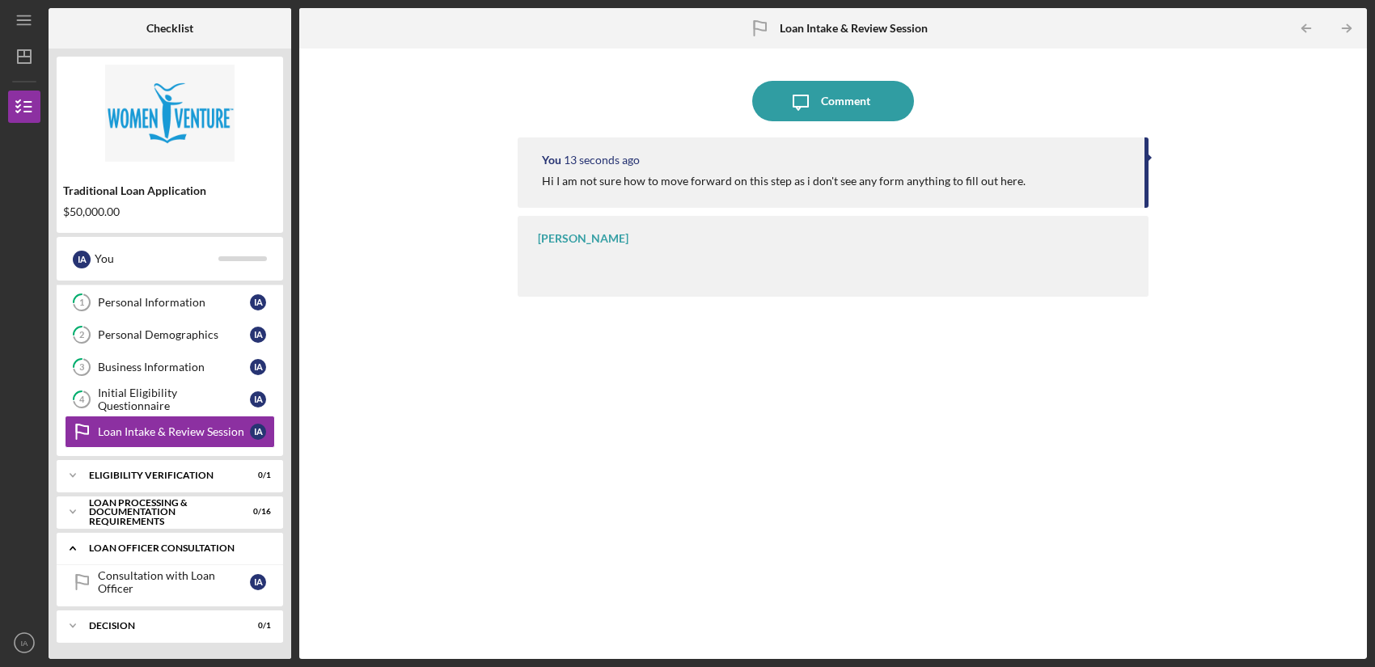
click at [189, 539] on div "Icon/Expander Loan Officer Consultation 0 / 1" at bounding box center [170, 548] width 226 height 33
